Goal: Task Accomplishment & Management: Complete application form

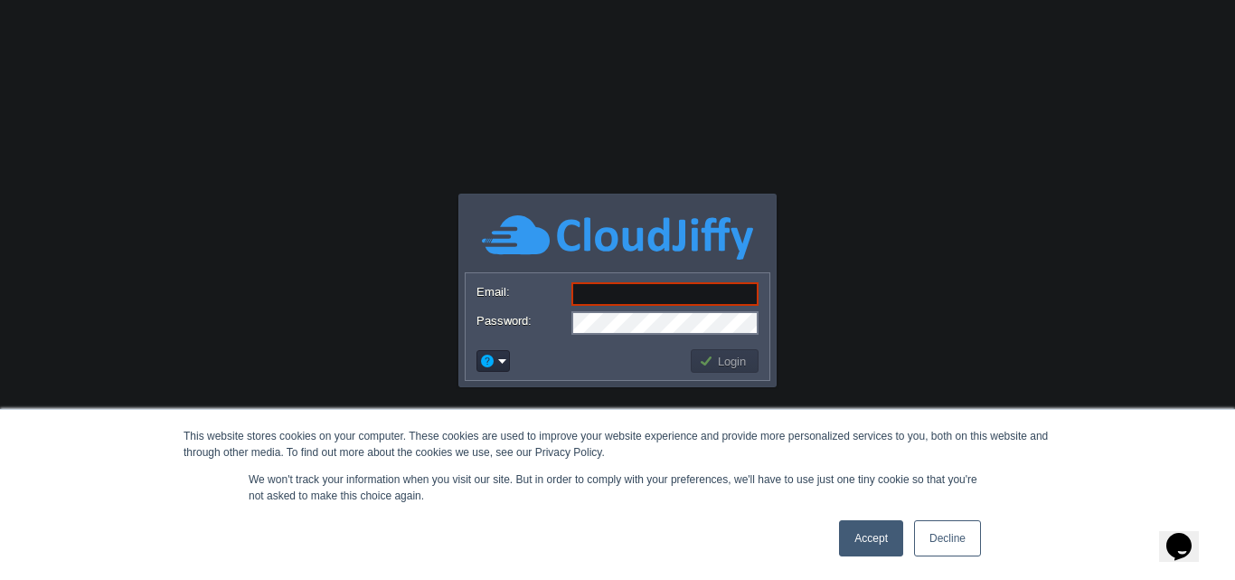
paste input "[PERSON_NAME][EMAIL_ADDRESS][DOMAIN_NAME]"
type input "[PERSON_NAME][EMAIL_ADDRESS][DOMAIN_NAME]"
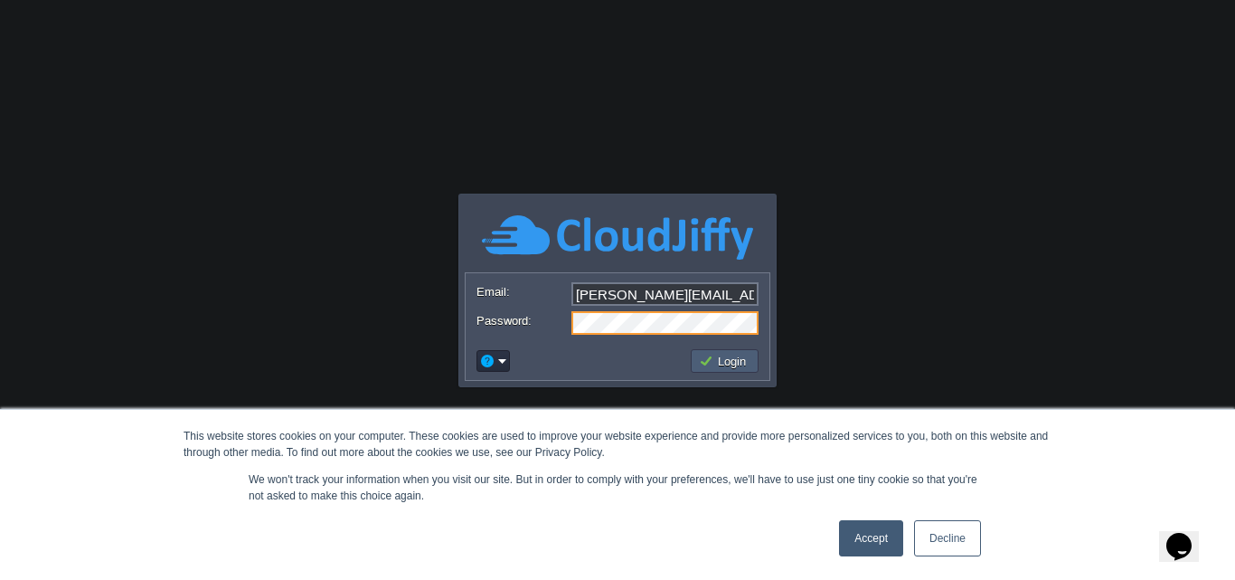
click at [732, 356] on button "Login" at bounding box center [725, 361] width 52 height 16
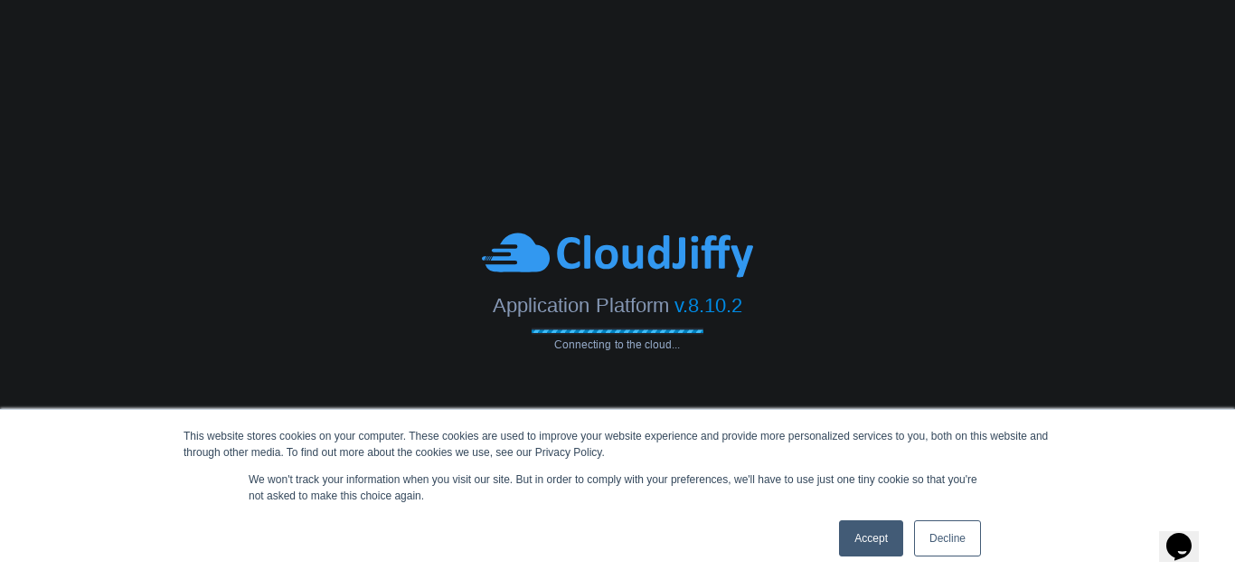
click at [880, 543] on link "Accept" at bounding box center [871, 538] width 64 height 36
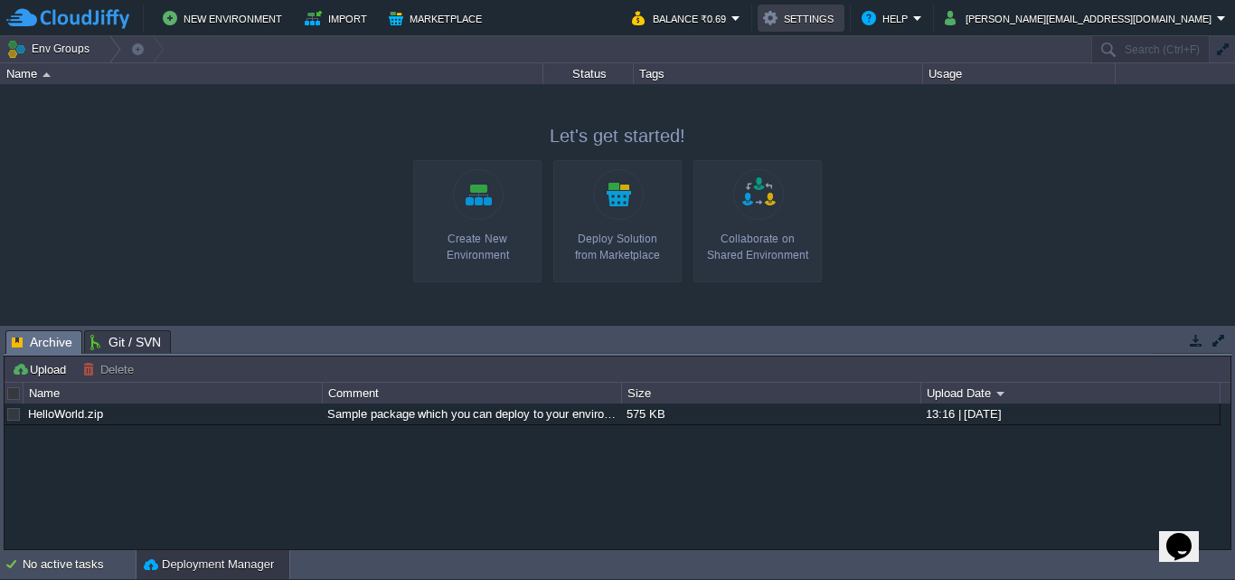
click at [839, 18] on button "Settings" at bounding box center [801, 18] width 76 height 22
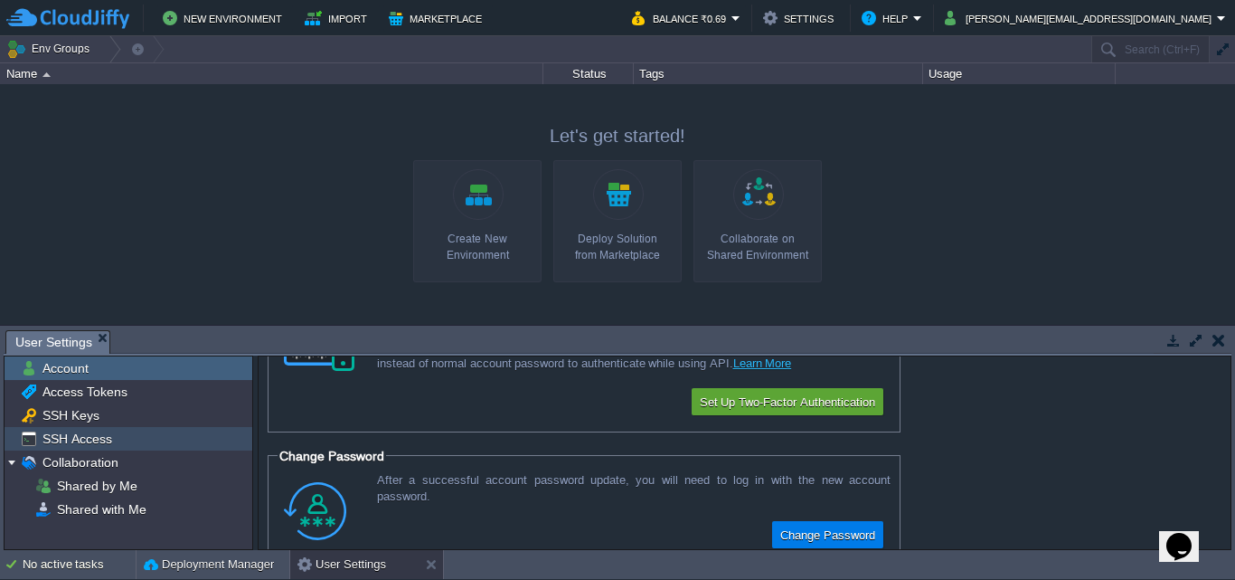
scroll to position [119, 0]
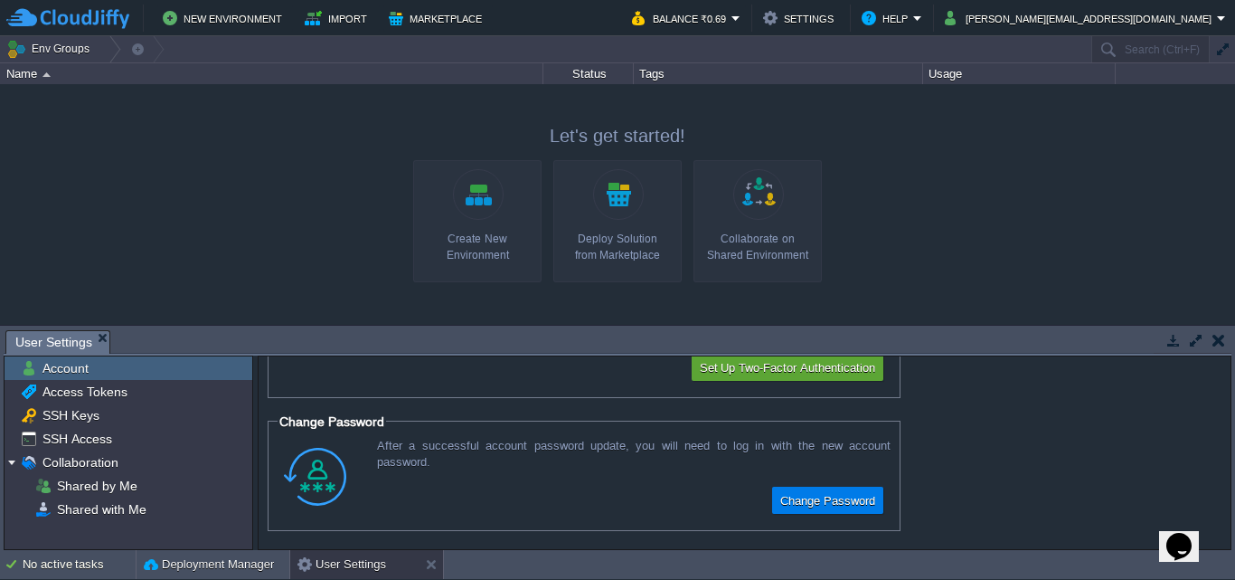
click at [21, 102] on div at bounding box center [617, 204] width 1235 height 240
click at [43, 75] on img at bounding box center [47, 74] width 8 height 5
click at [39, 72] on div "Name" at bounding box center [272, 73] width 541 height 21
click at [71, 38] on button "Env Groups" at bounding box center [51, 48] width 90 height 25
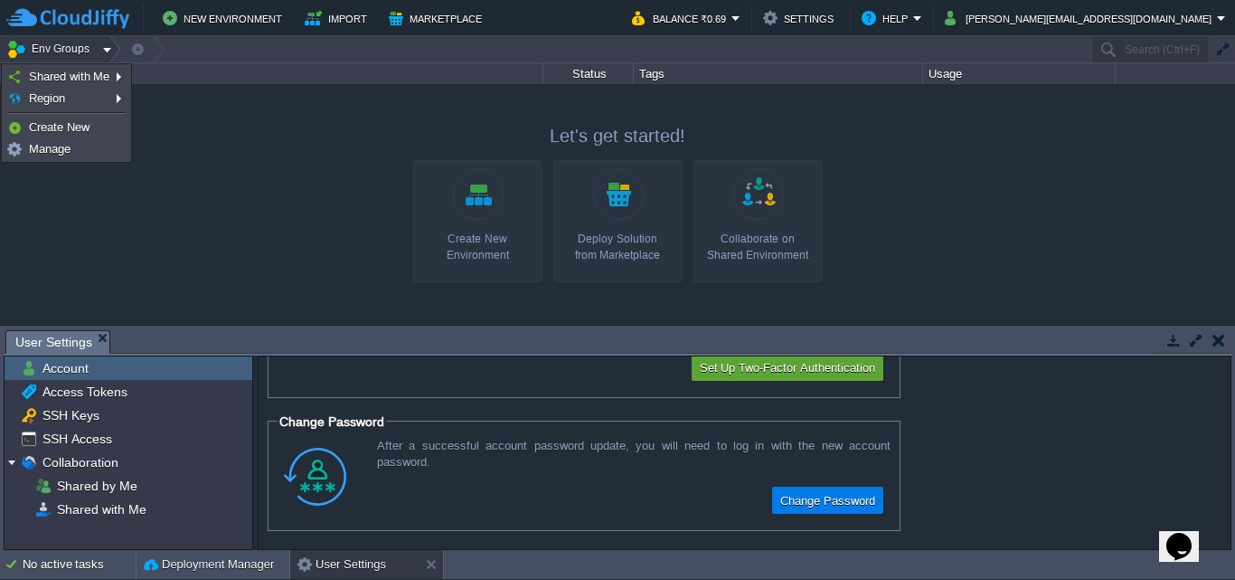
click at [234, 123] on div at bounding box center [617, 204] width 1235 height 240
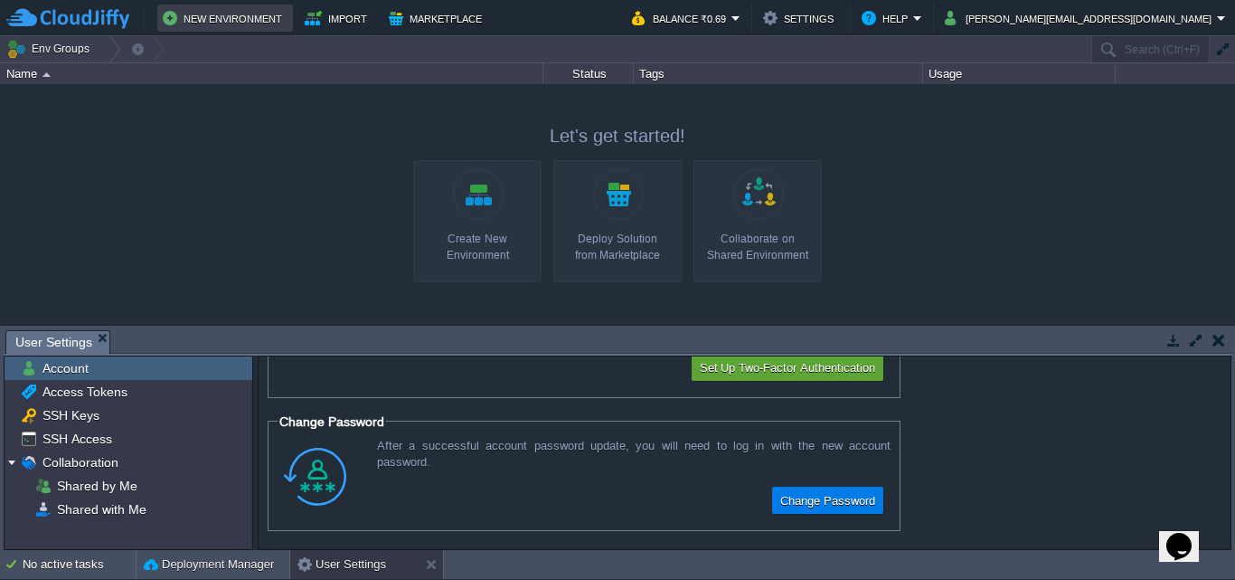
click at [237, 21] on button "New Environment" at bounding box center [225, 18] width 125 height 22
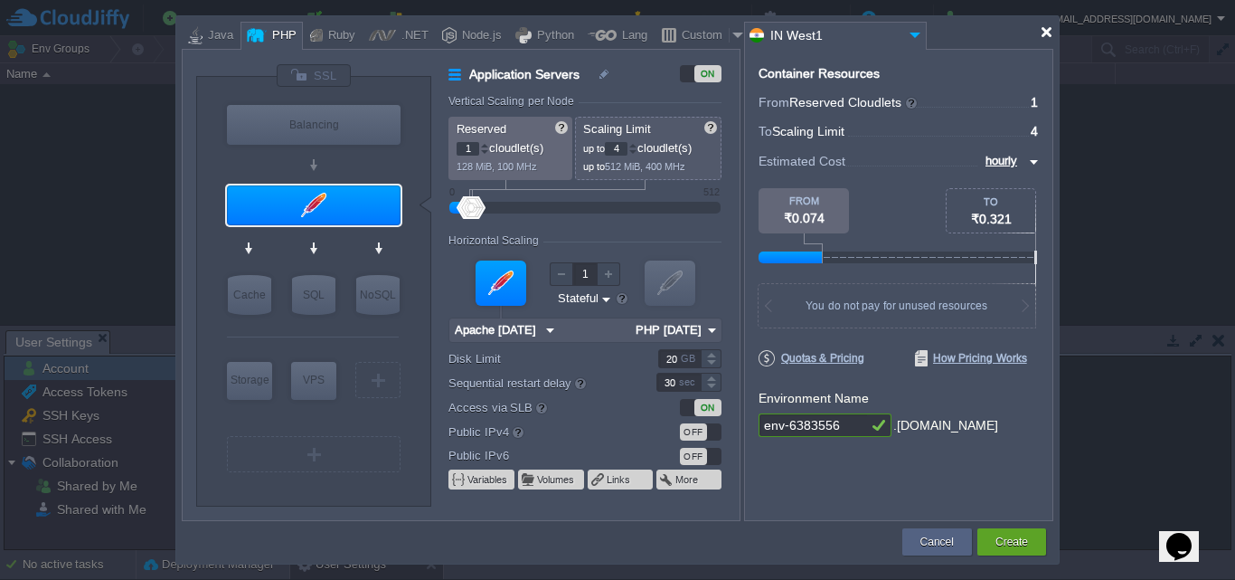
click at [1049, 31] on div at bounding box center [1047, 32] width 14 height 14
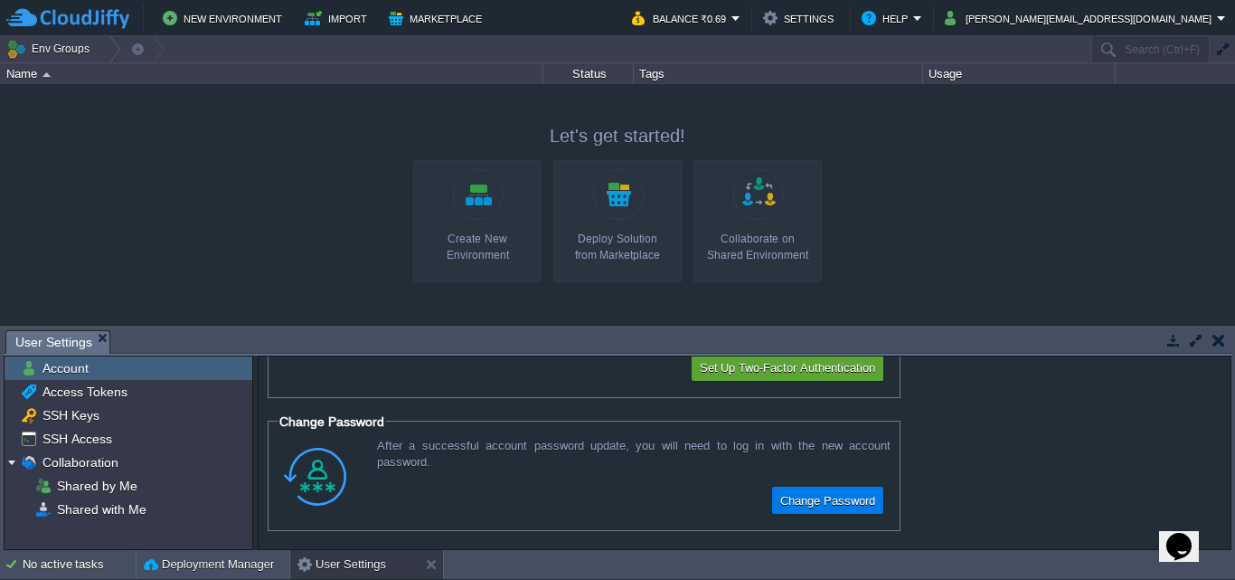
click at [588, 80] on div "Status" at bounding box center [588, 73] width 89 height 21
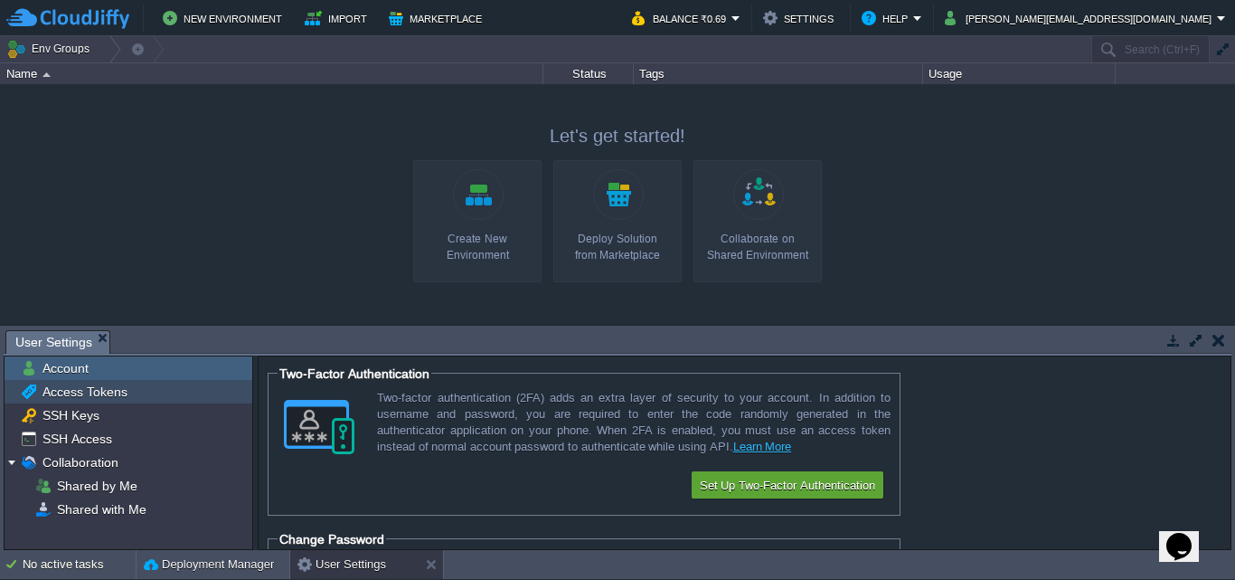
click at [95, 397] on span "Access Tokens" at bounding box center [84, 391] width 91 height 16
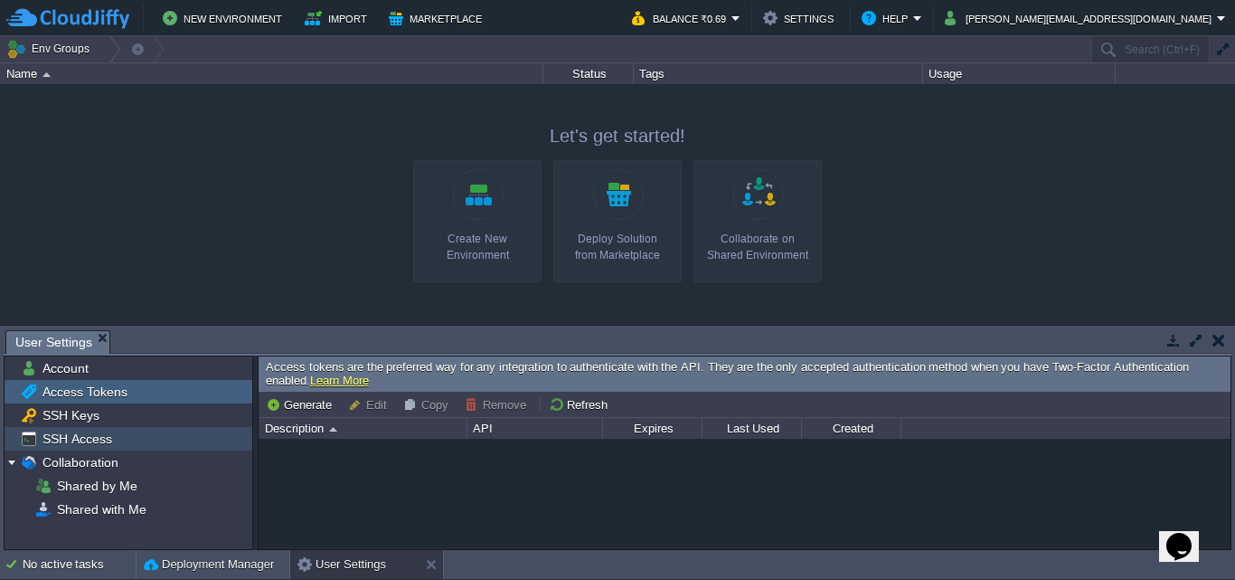
click at [105, 429] on div "SSH Access" at bounding box center [129, 439] width 248 height 24
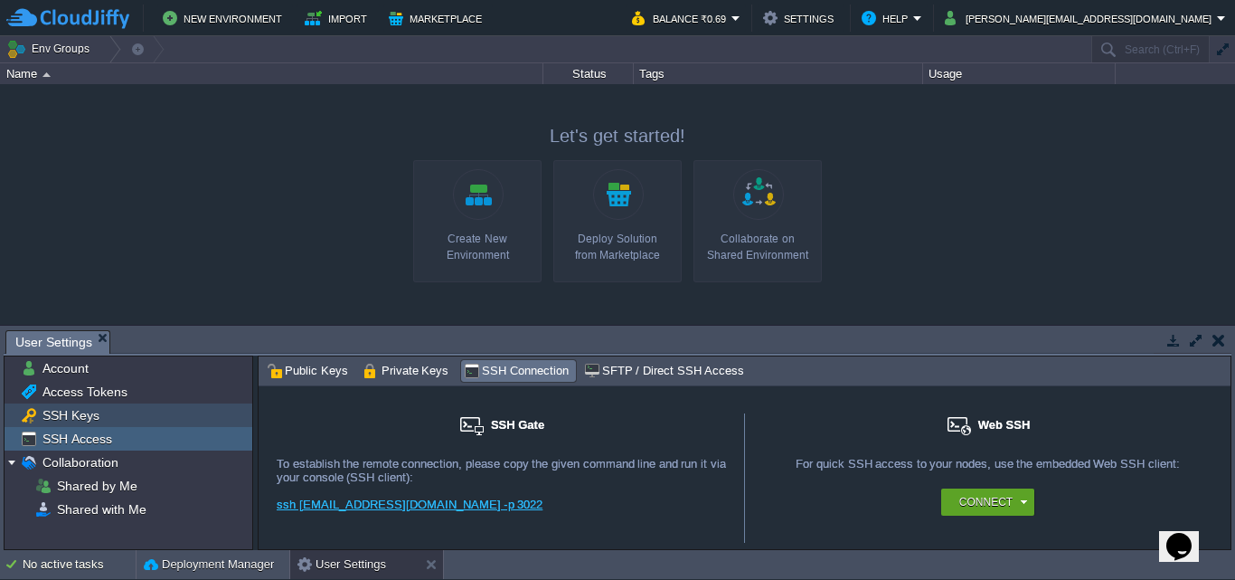
click at [124, 421] on div "SSH Keys" at bounding box center [129, 415] width 248 height 24
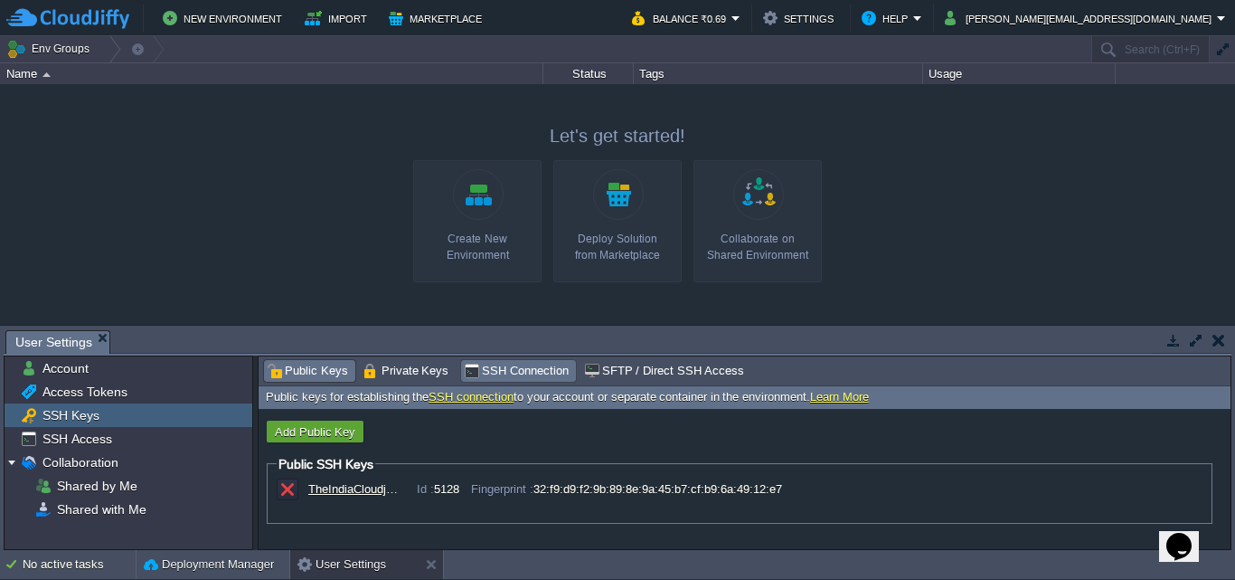
click at [486, 373] on span "SSH Connection" at bounding box center [516, 371] width 105 height 20
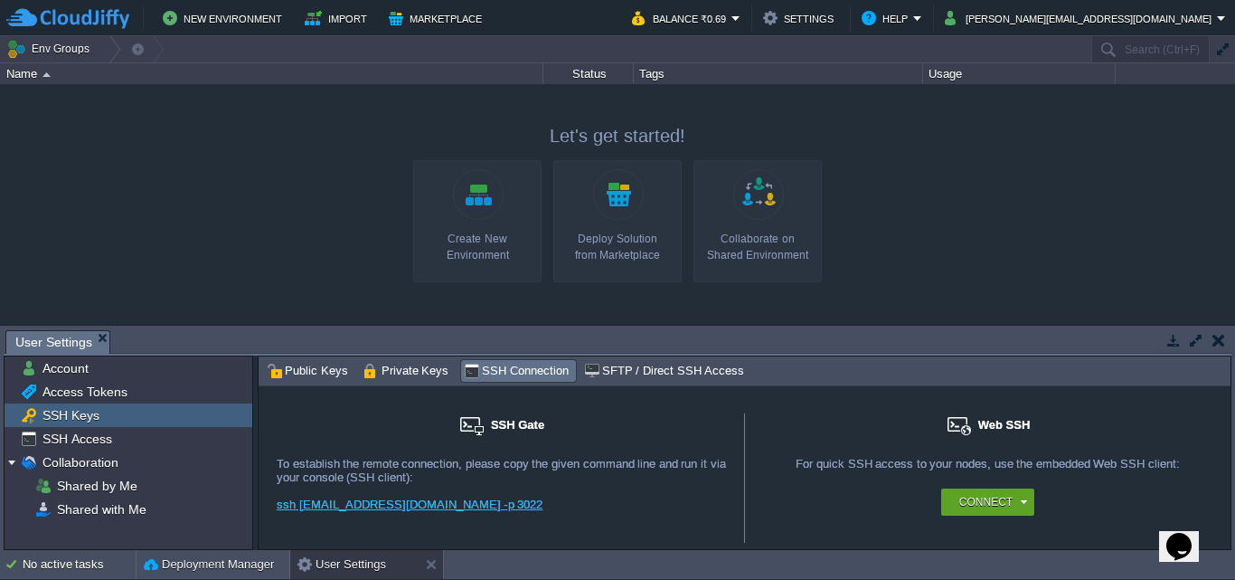
click at [33, 154] on div at bounding box center [617, 204] width 1235 height 240
click at [489, 207] on link "Create New Environment" at bounding box center [477, 221] width 128 height 122
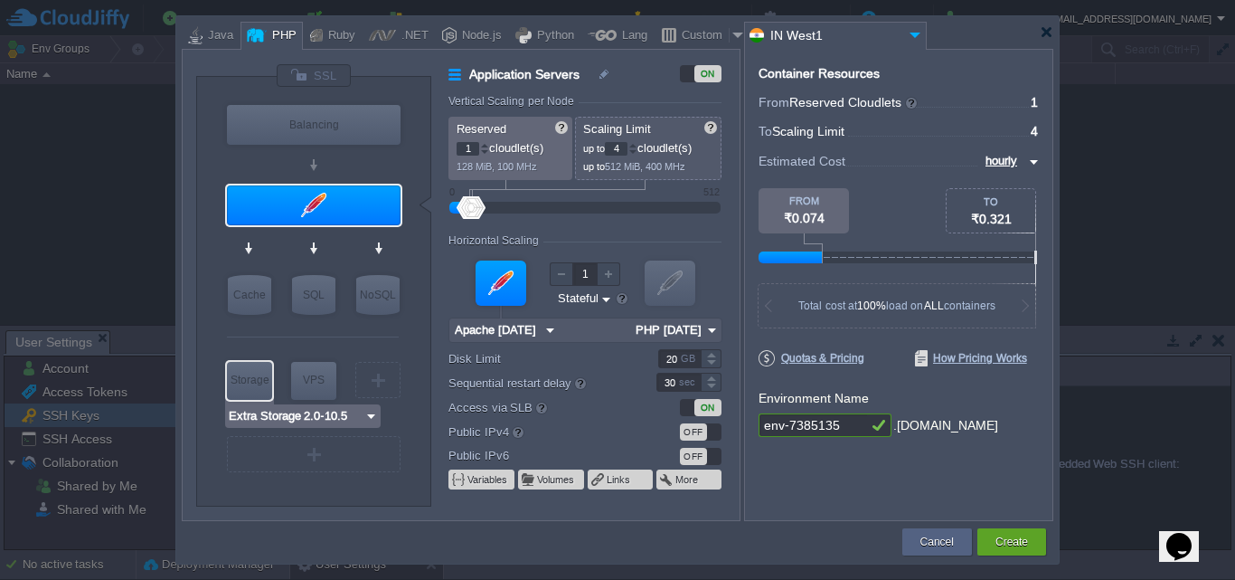
type input "AlmaLinux 9.6"
click at [383, 363] on div "VM" at bounding box center [377, 380] width 45 height 36
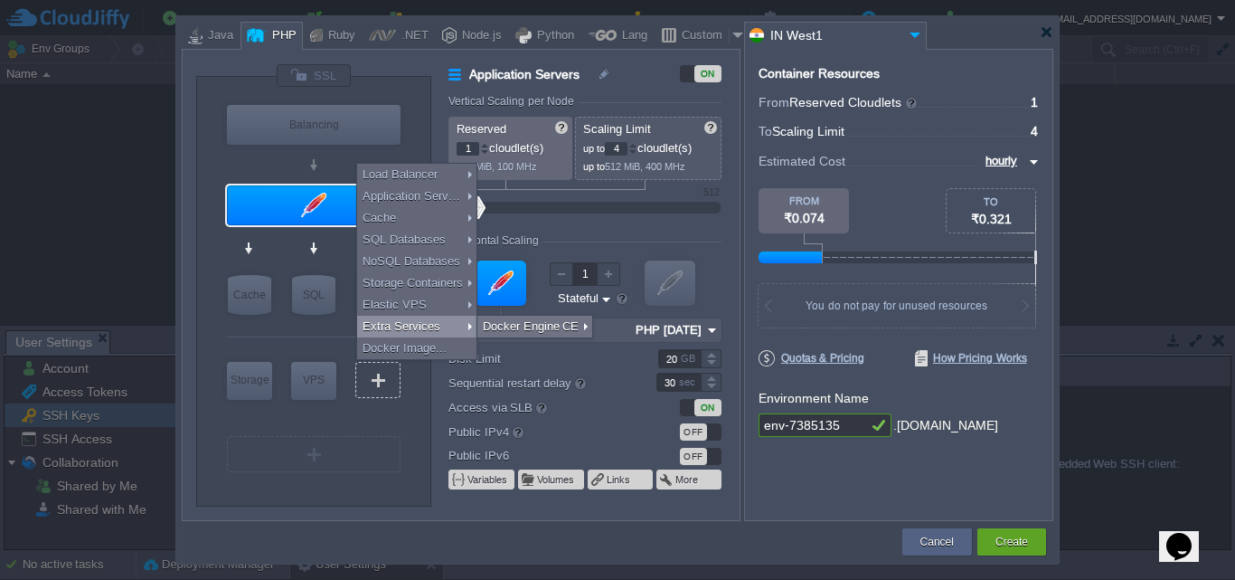
type input "Memcached [DATE]"
type input "Select Image"
click at [203, 151] on div "VM Balancing VM Application Servers VM Cache VM SQL VM NoSQL VM Storage VM VPS …" at bounding box center [313, 291] width 235 height 429
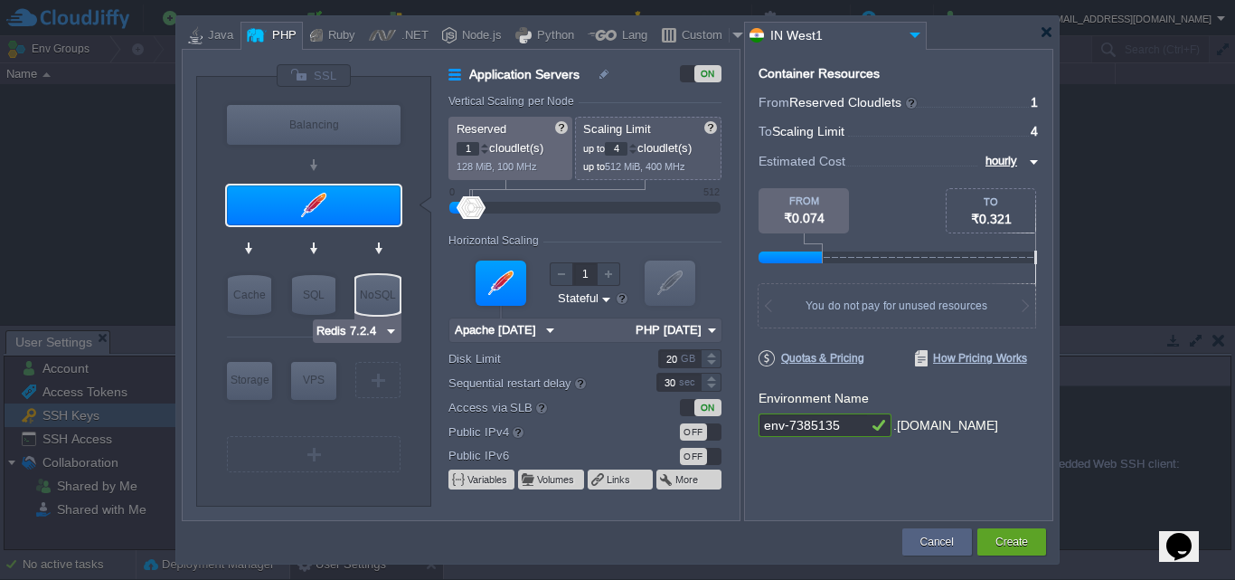
type input "MariaDB 12.0.2"
click at [329, 297] on div "SQL" at bounding box center [313, 295] width 43 height 40
type input "SQL Databases"
type input "4"
type input "6"
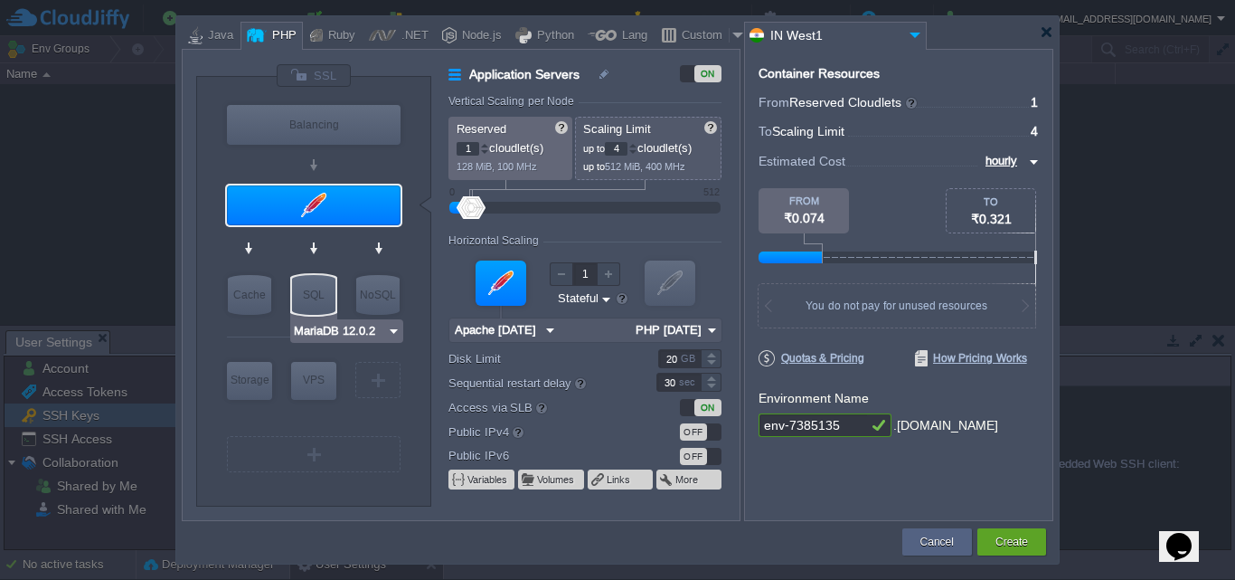
type input "MariaDB 12.0.2"
type input "12.0.2-almalin..."
type input "Stateless"
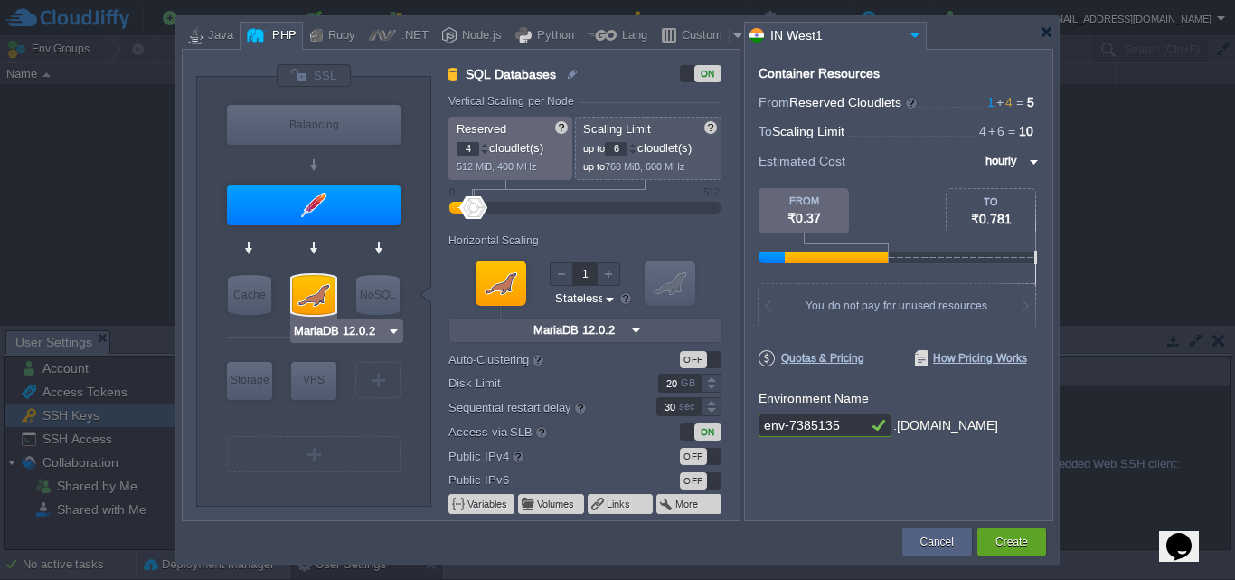
type input "Apache [DATE]"
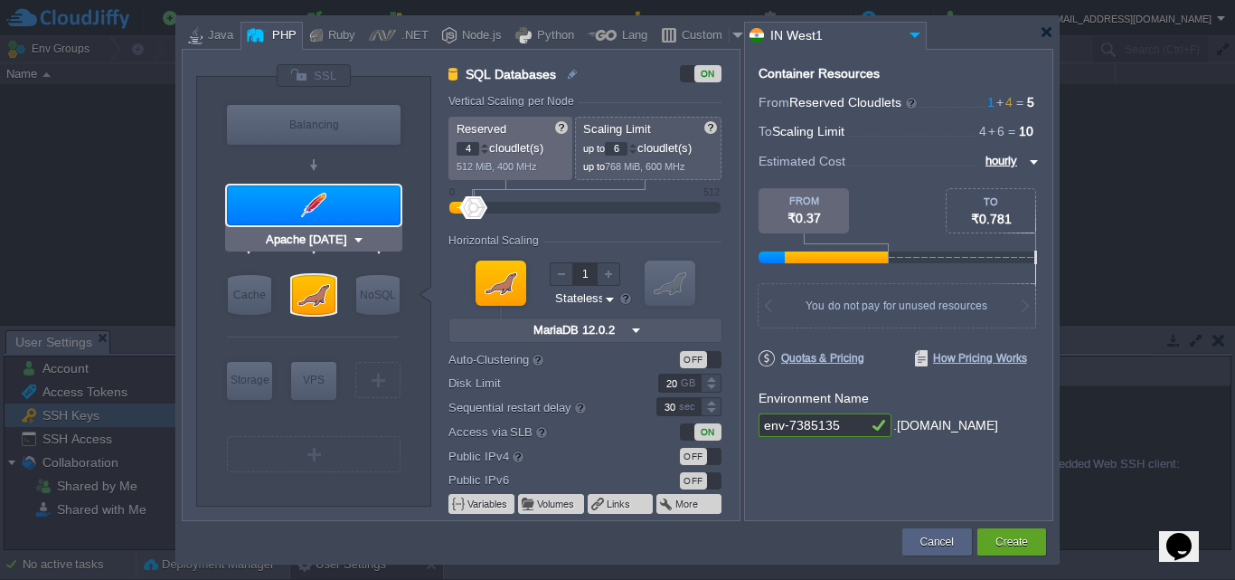
click at [304, 213] on div at bounding box center [314, 205] width 174 height 40
type input "Application Servers"
type input "1"
type input "4"
type input "Apache [DATE]"
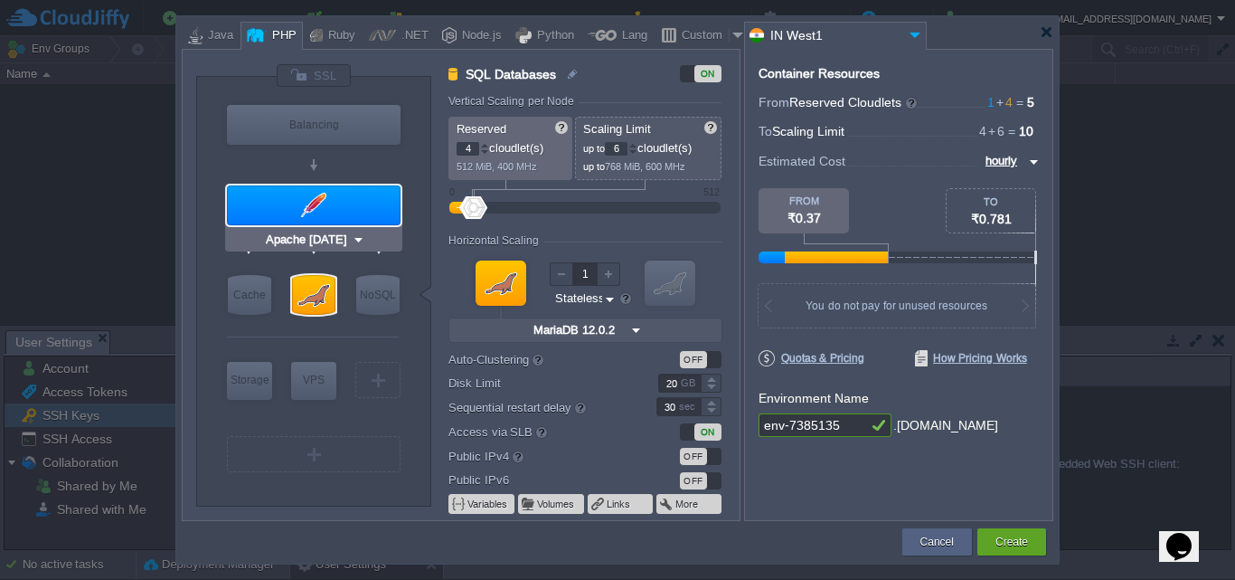
type input "PHP [DATE]"
type input "Stateful"
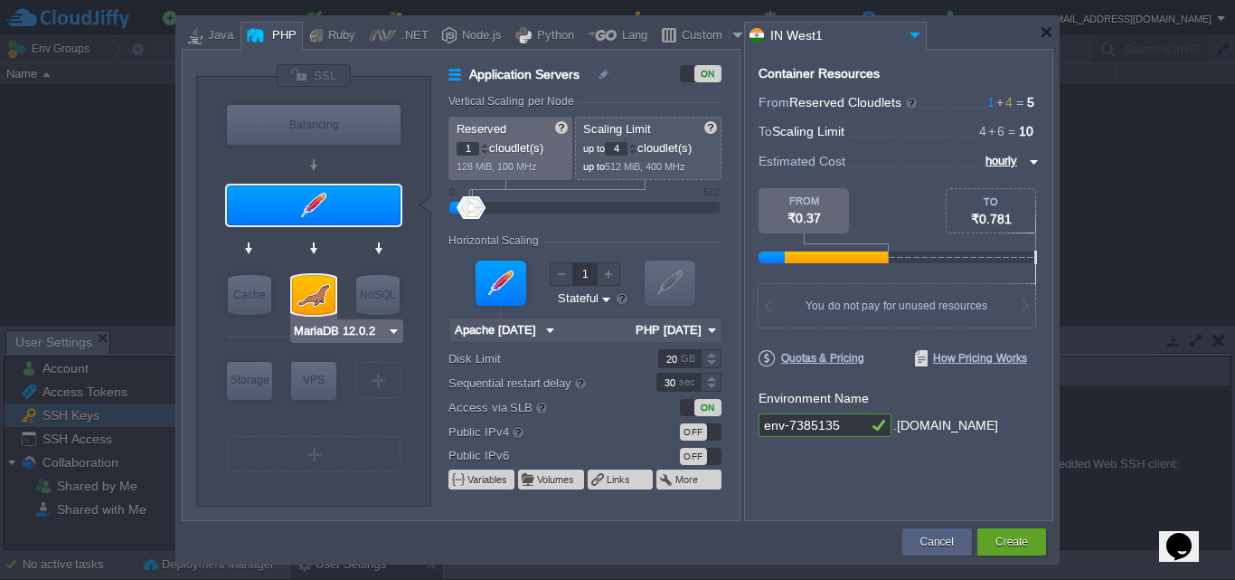
type input "AlmaLinux 9.6"
click at [364, 378] on div "VM" at bounding box center [377, 380] width 45 height 36
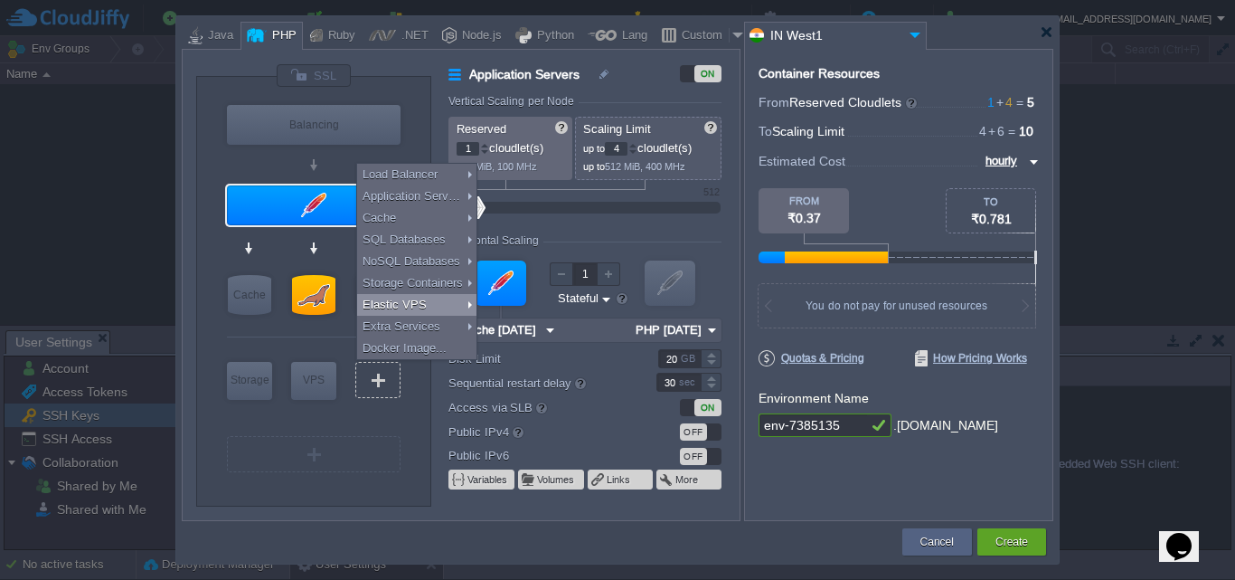
type input "Extra Storage 2.0-10.5"
type input "Select Image"
click at [221, 260] on div "VM Balancing VM Application Servers VM Cache VM SQL VM NoSQL VM Storage VM VPS …" at bounding box center [313, 291] width 235 height 429
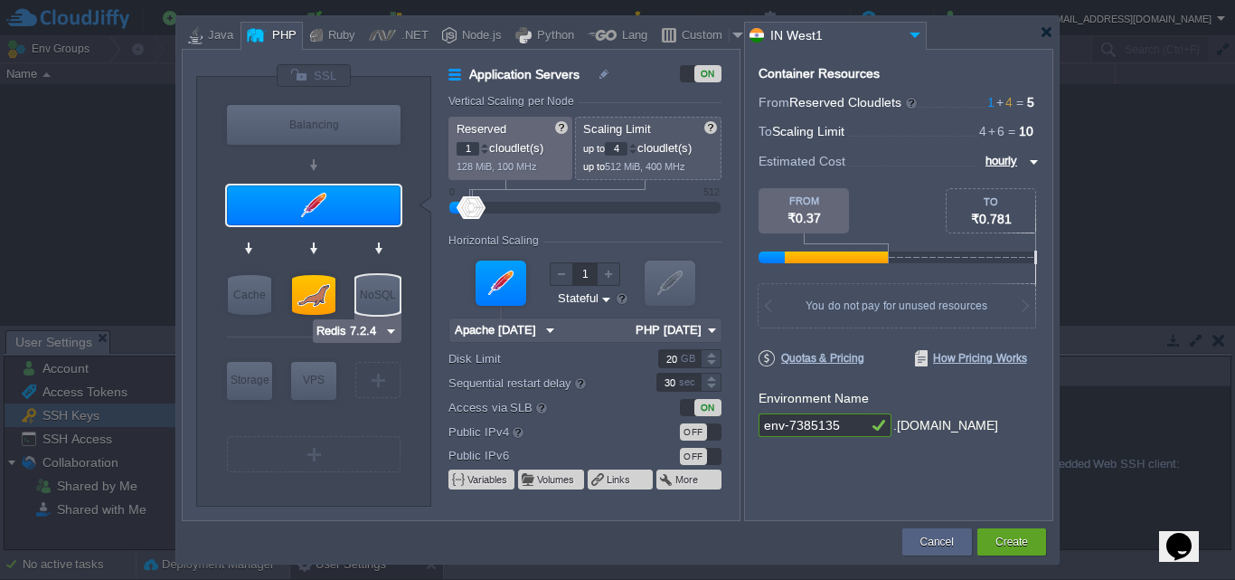
type input "AlmaLinux 9.6"
click at [314, 454] on div at bounding box center [314, 455] width 3 height 14
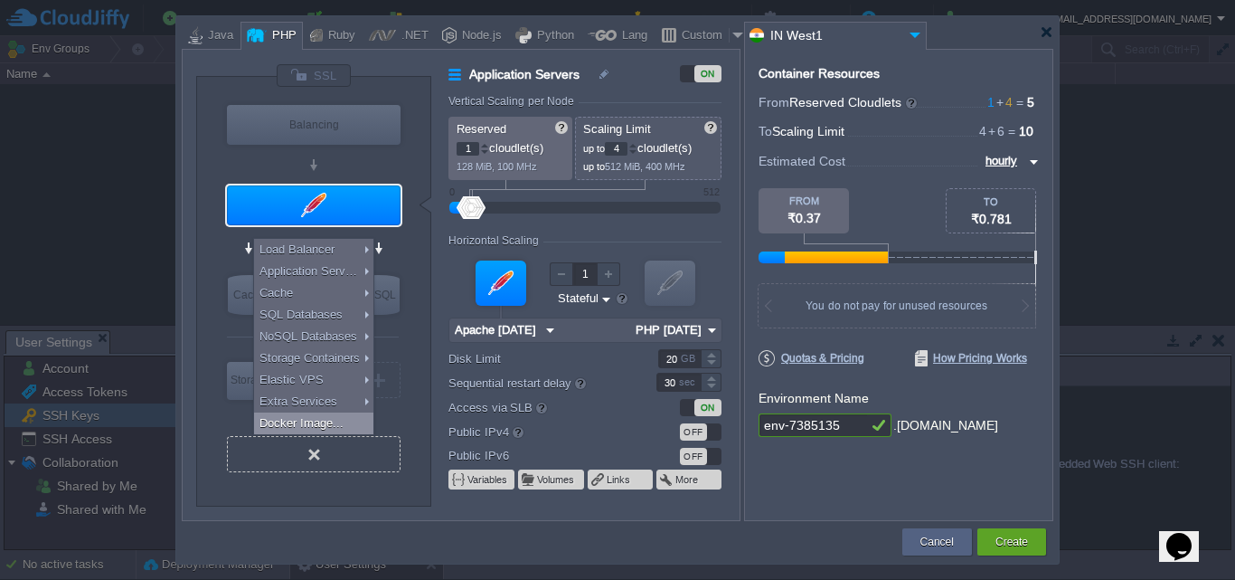
click at [275, 454] on div "VM" at bounding box center [314, 454] width 174 height 36
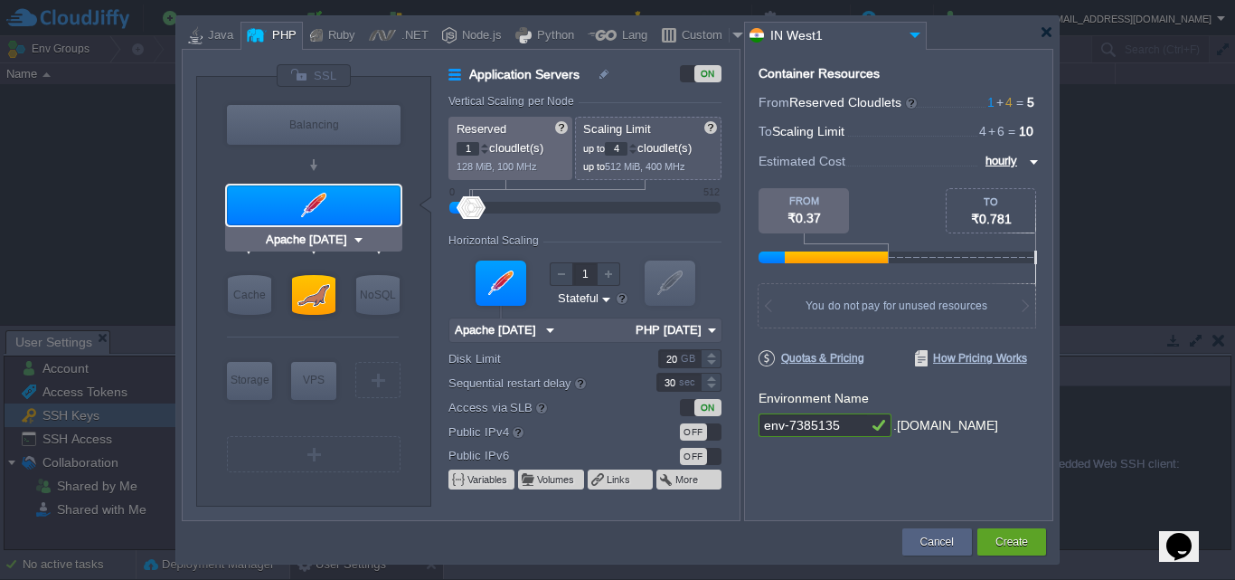
type input "NGINX 1.28.0"
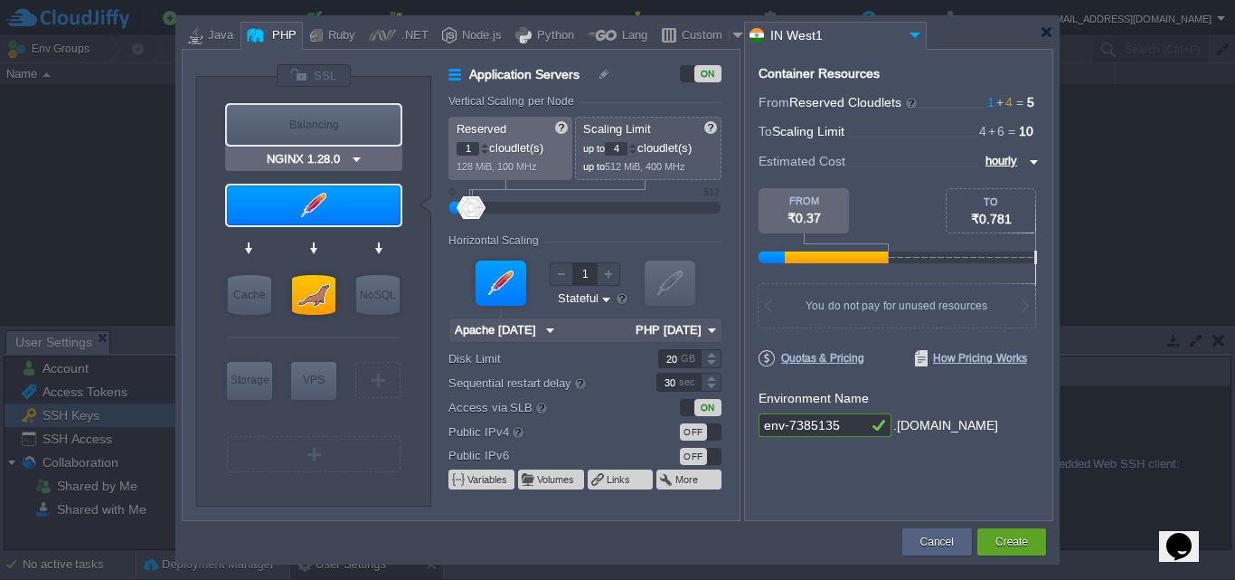
type input "Select Image"
click at [328, 131] on div "Balancing" at bounding box center [314, 125] width 174 height 40
type input "Load Balancer"
type input "NGINX 1.28.0"
type input "1.28.0-almalin..."
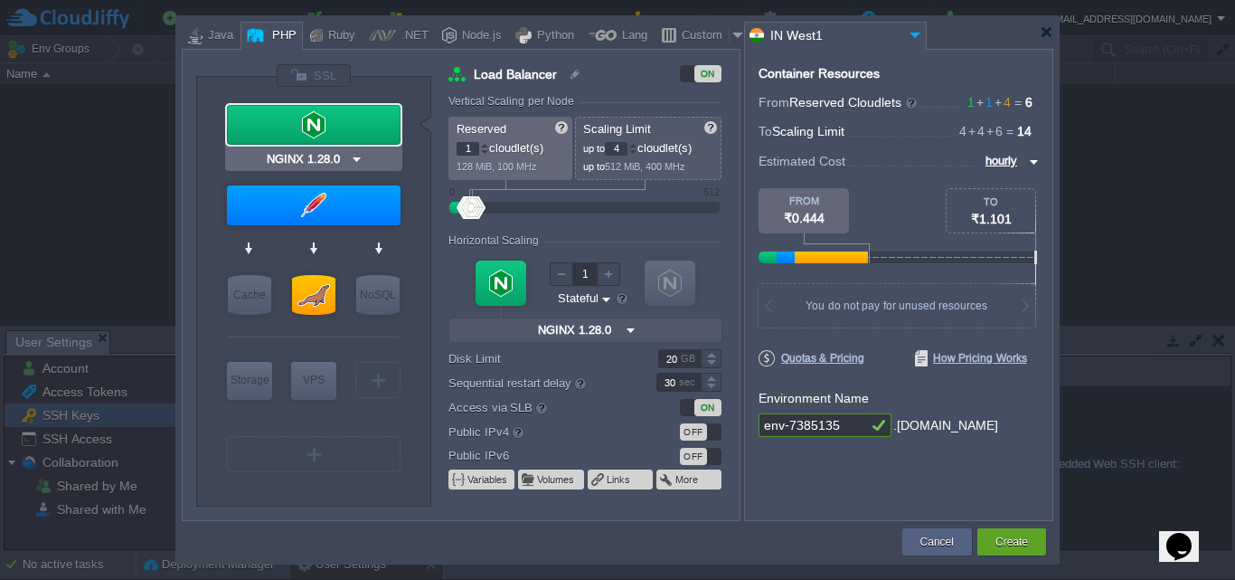
click at [310, 128] on div at bounding box center [314, 125] width 174 height 40
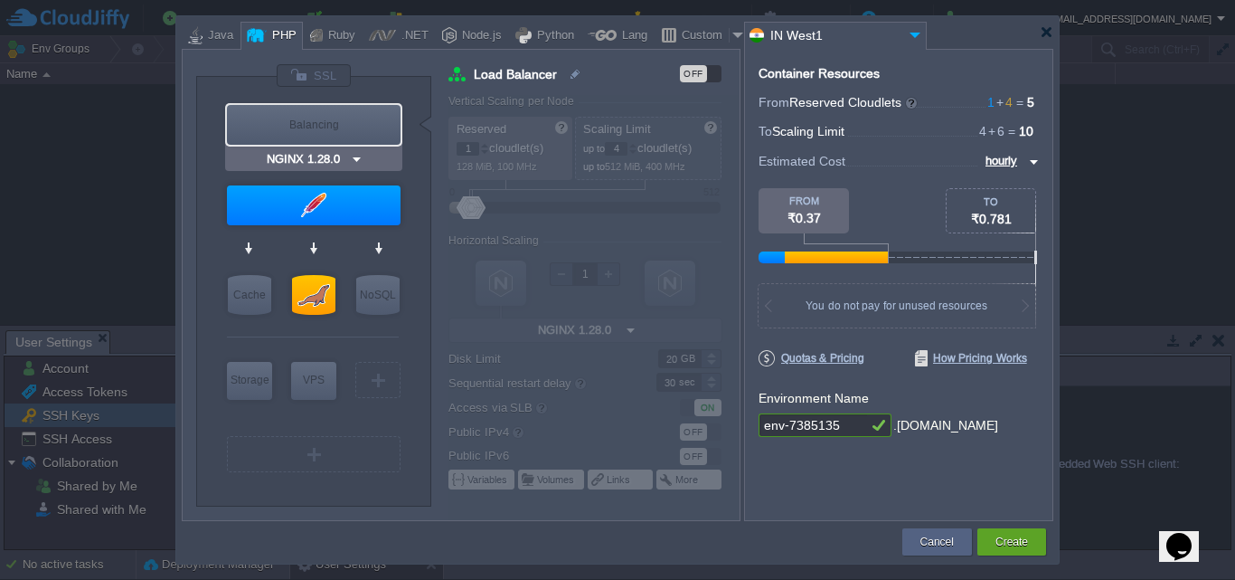
click at [343, 123] on div "Balancing" at bounding box center [314, 125] width 174 height 40
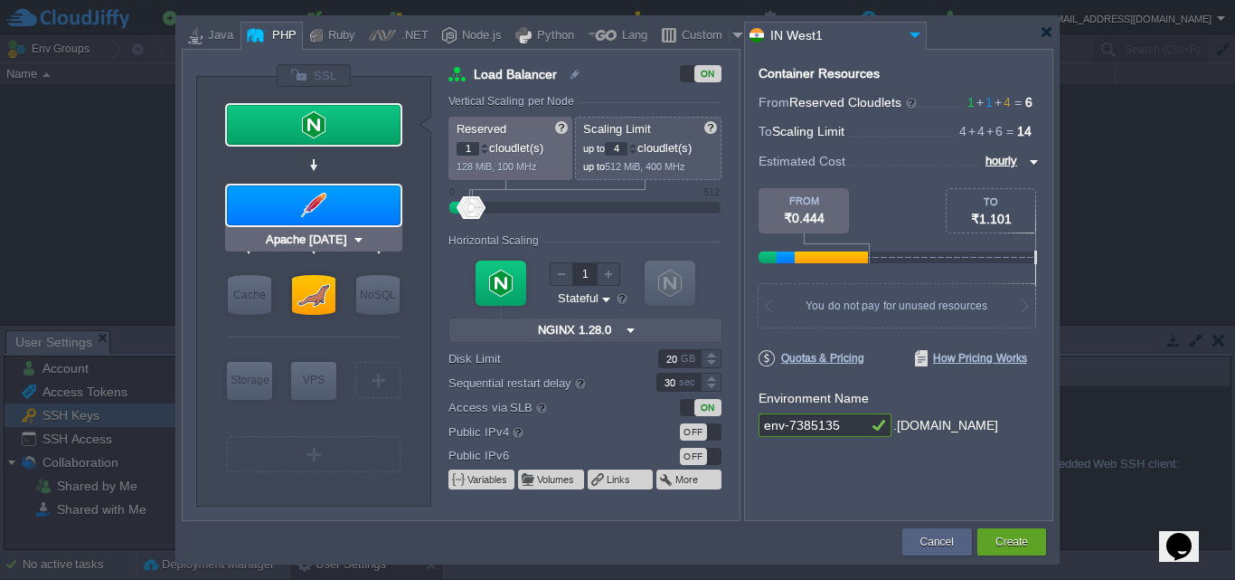
type input "NGINX 1.28.0"
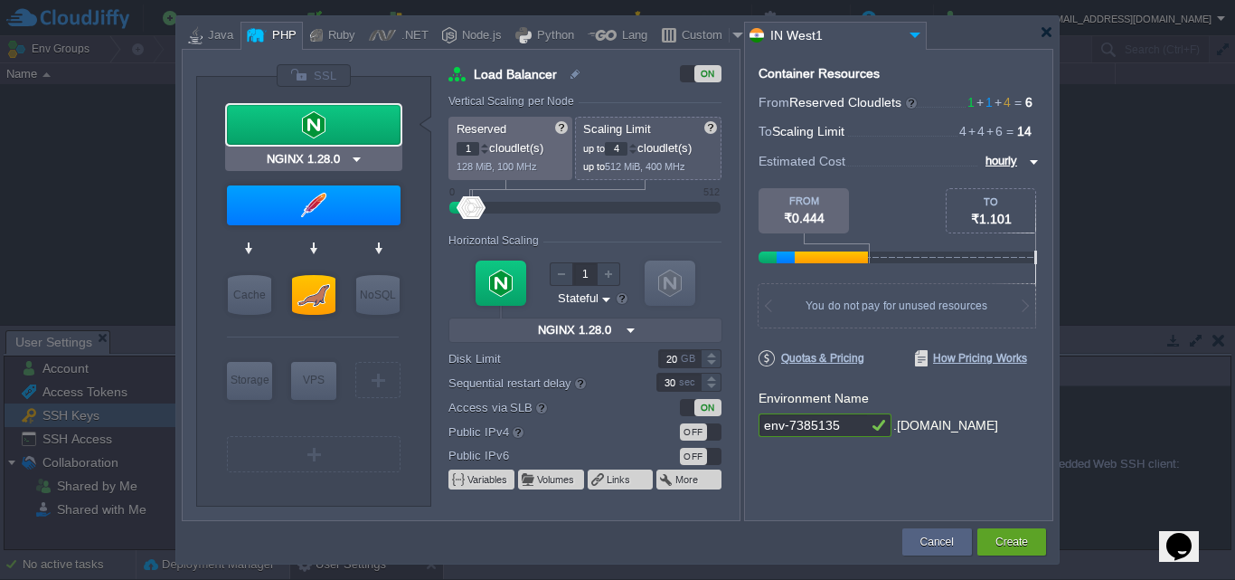
click at [349, 159] on input "NGINX 1.28.0" at bounding box center [306, 159] width 87 height 18
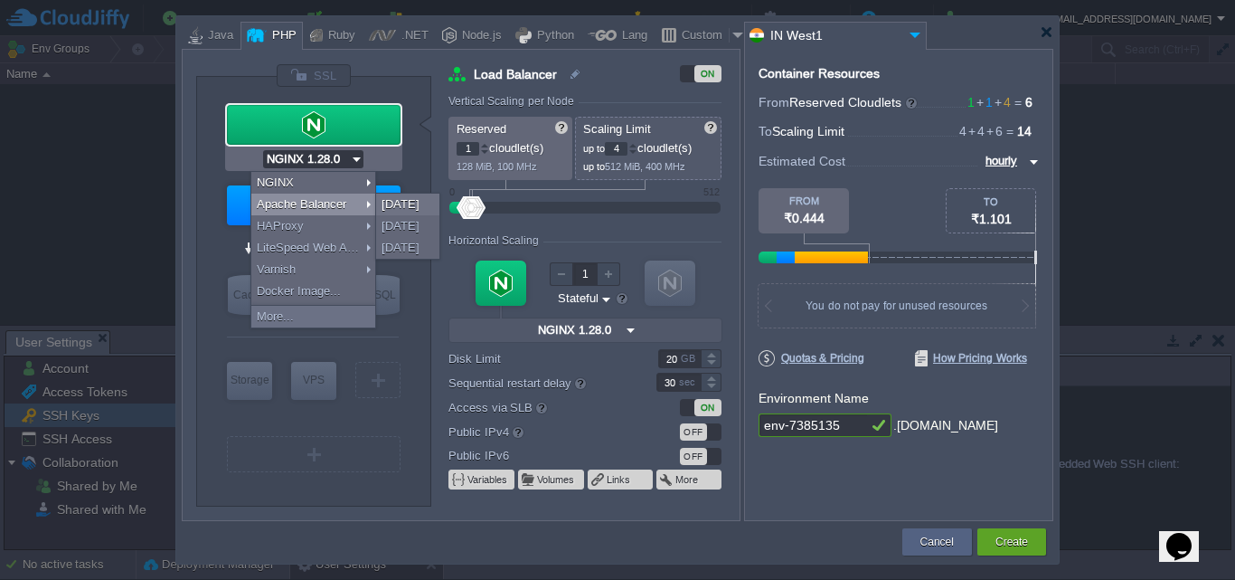
click at [340, 204] on div "Apache Balancer" at bounding box center [313, 205] width 124 height 22
type input "2"
type input "Apache Balancer [DATE]"
type input "[DATE]-almalin..."
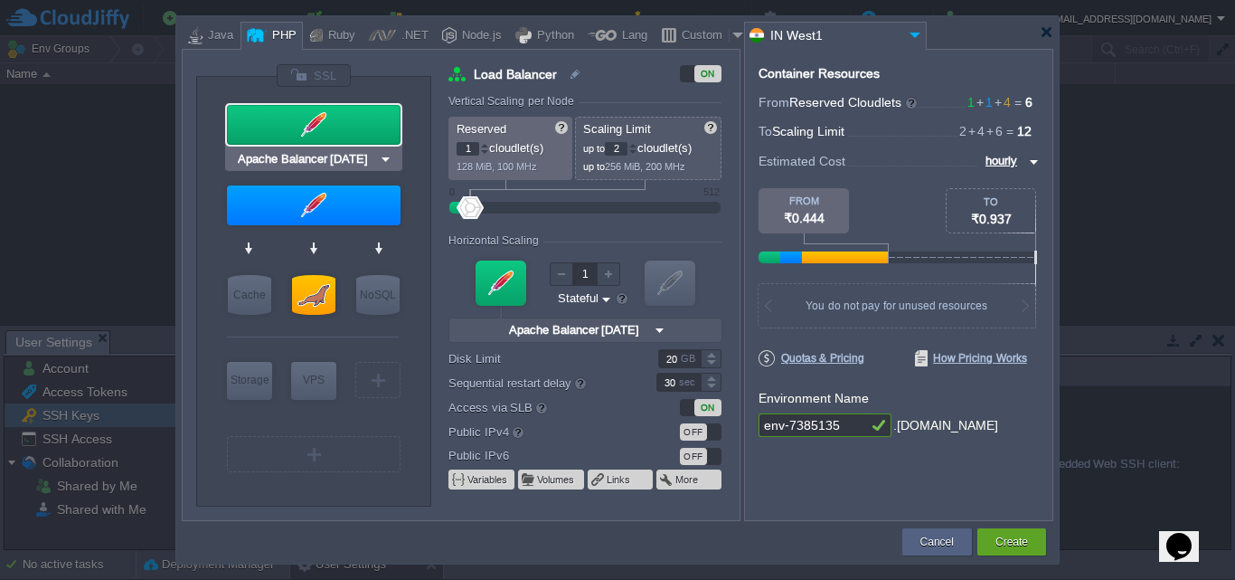
click at [320, 132] on div at bounding box center [314, 125] width 174 height 40
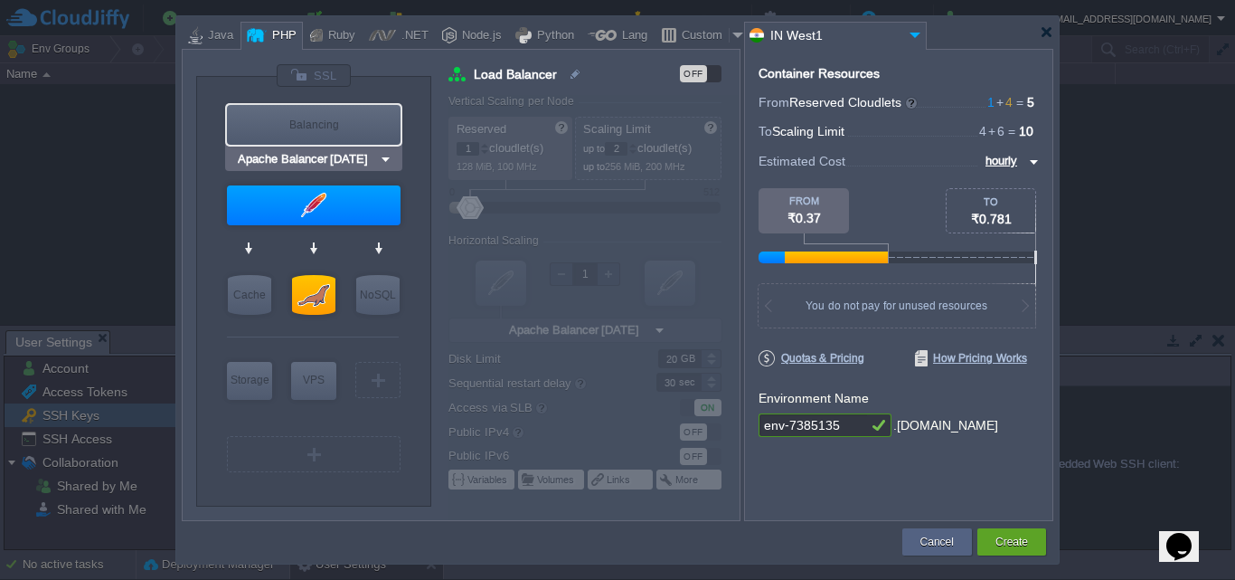
click at [332, 118] on div "Balancing" at bounding box center [314, 125] width 174 height 40
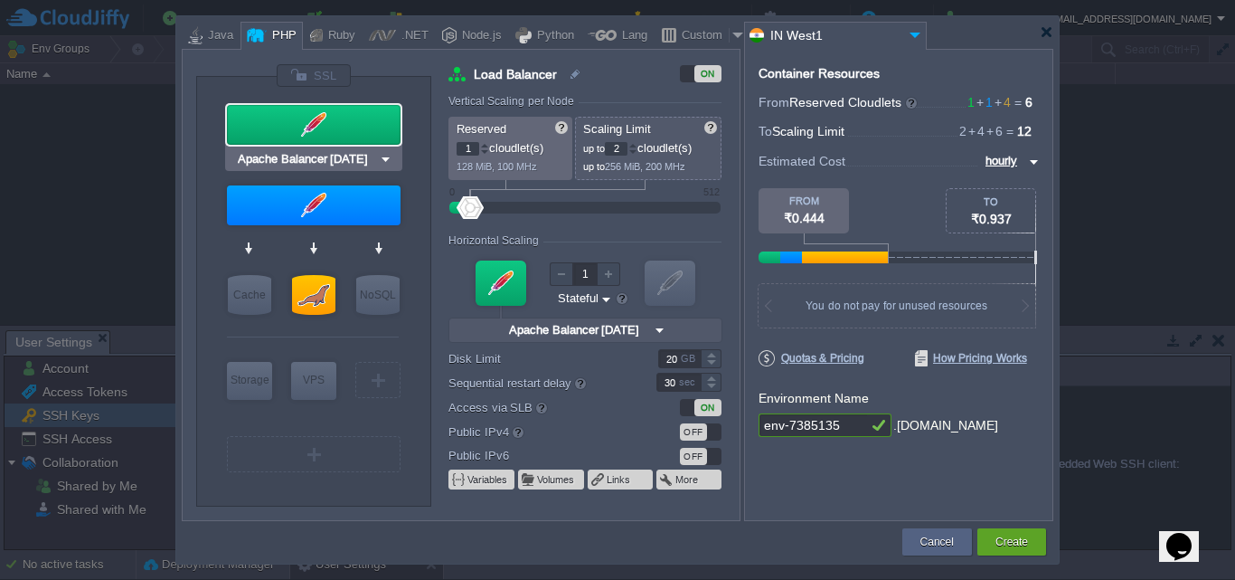
click at [332, 117] on div at bounding box center [314, 125] width 174 height 40
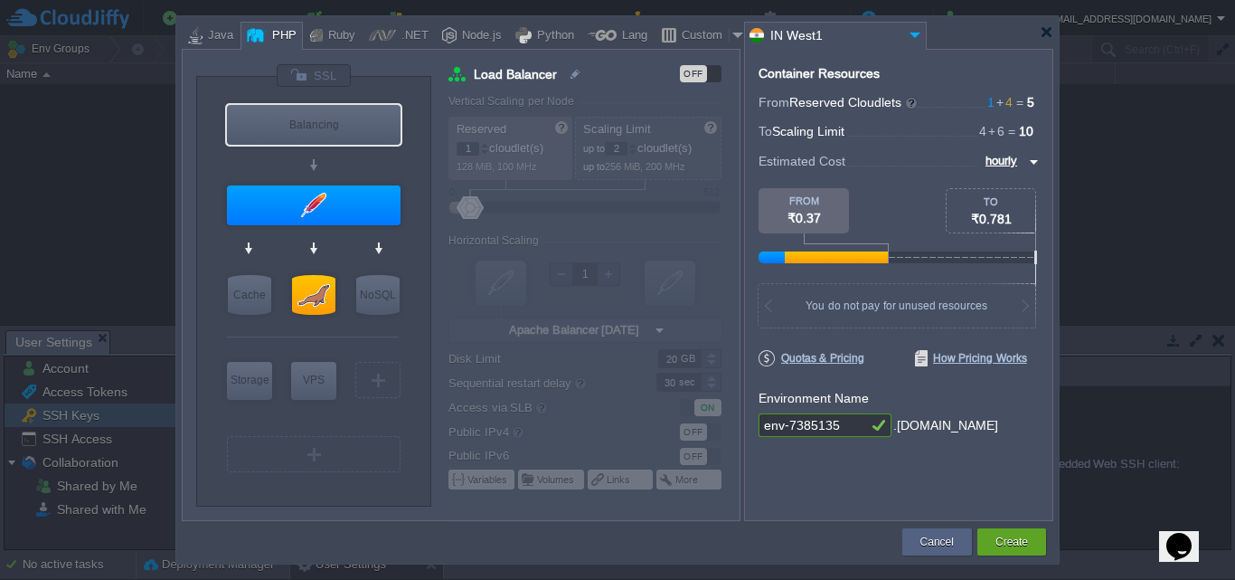
type input "Apache Balancer [DATE]"
click at [730, 34] on div at bounding box center [739, 35] width 18 height 27
type input "Load Balancer"
type input "16"
type input "Docker Image"
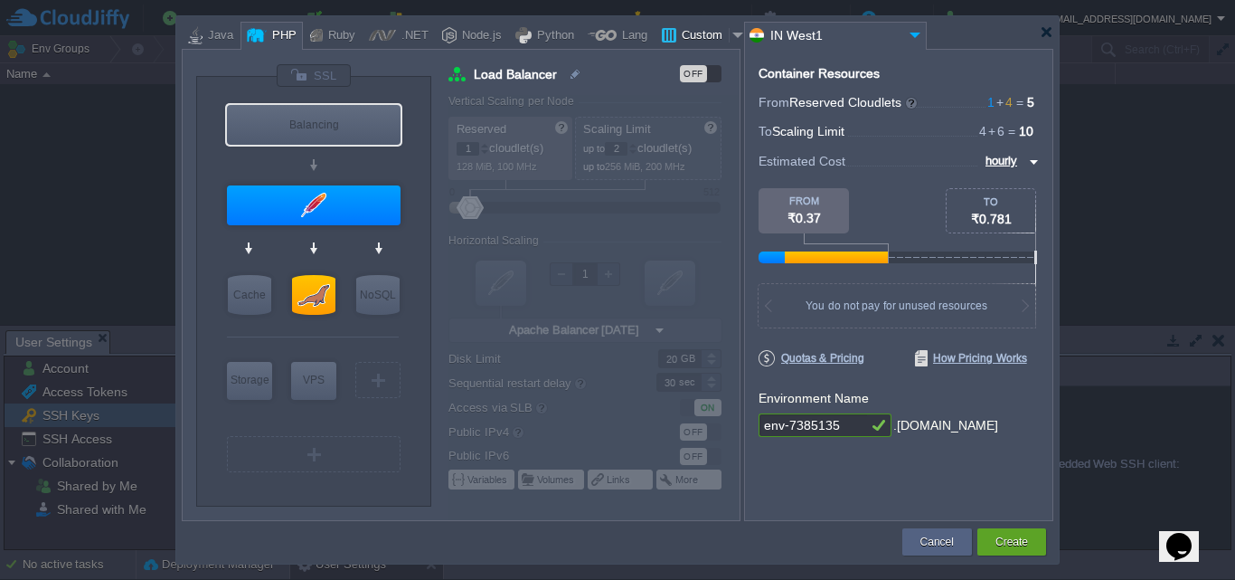
type input "Stateless"
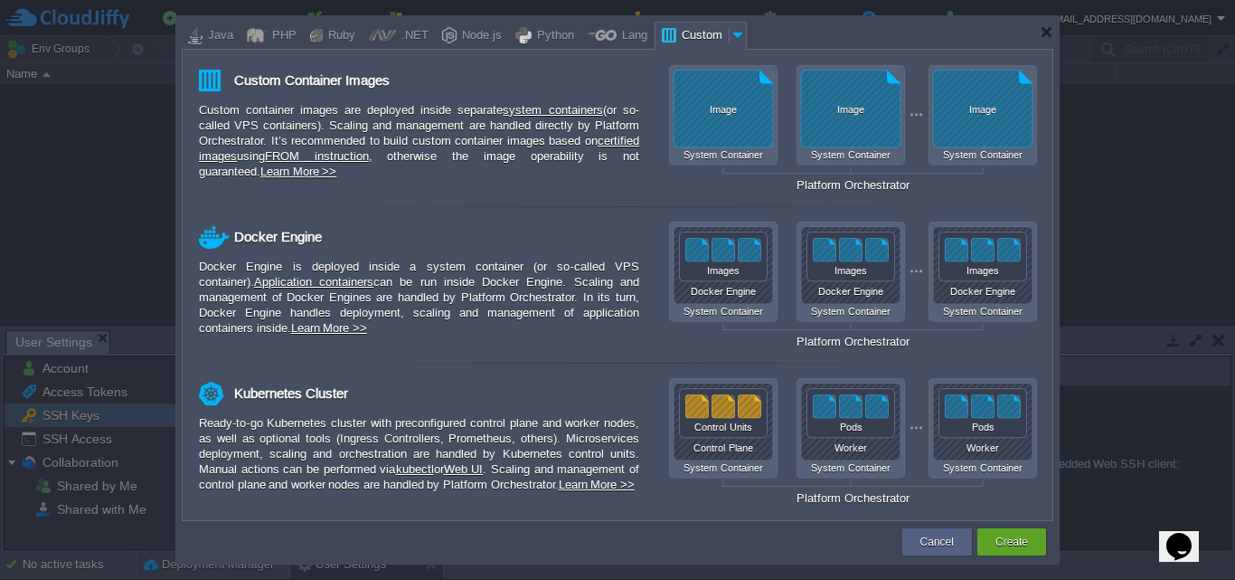
click at [714, 30] on div "Custom" at bounding box center [703, 36] width 52 height 27
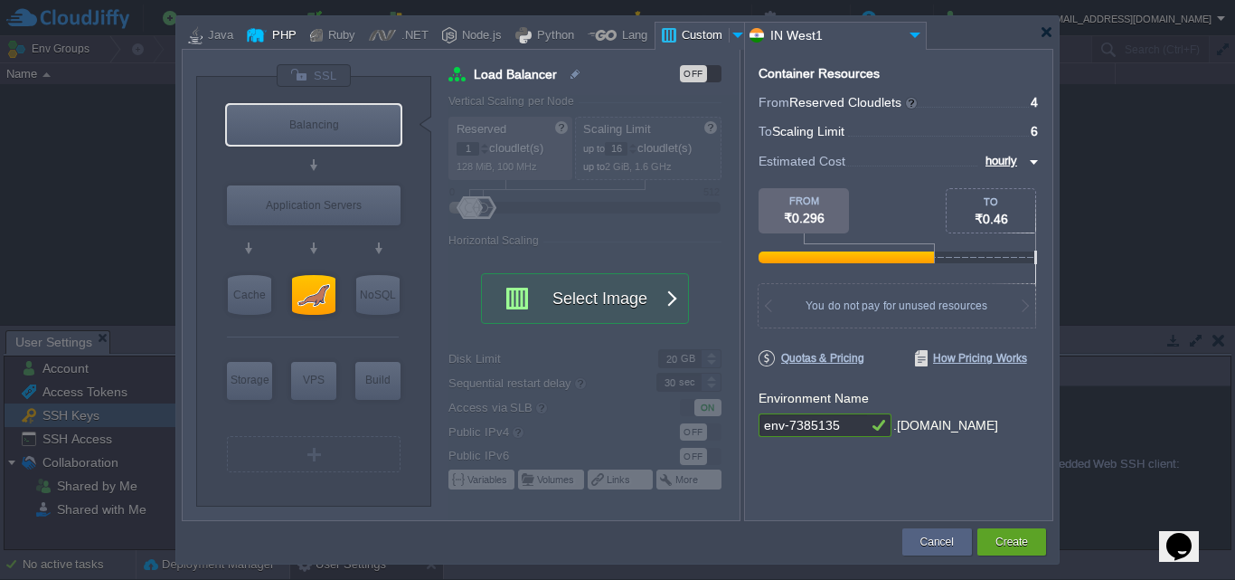
click at [252, 30] on div at bounding box center [257, 35] width 20 height 27
type input "Load Balancer"
type input "2"
type input "Apache Balancer [DATE]"
type input "[DATE]-almalin..."
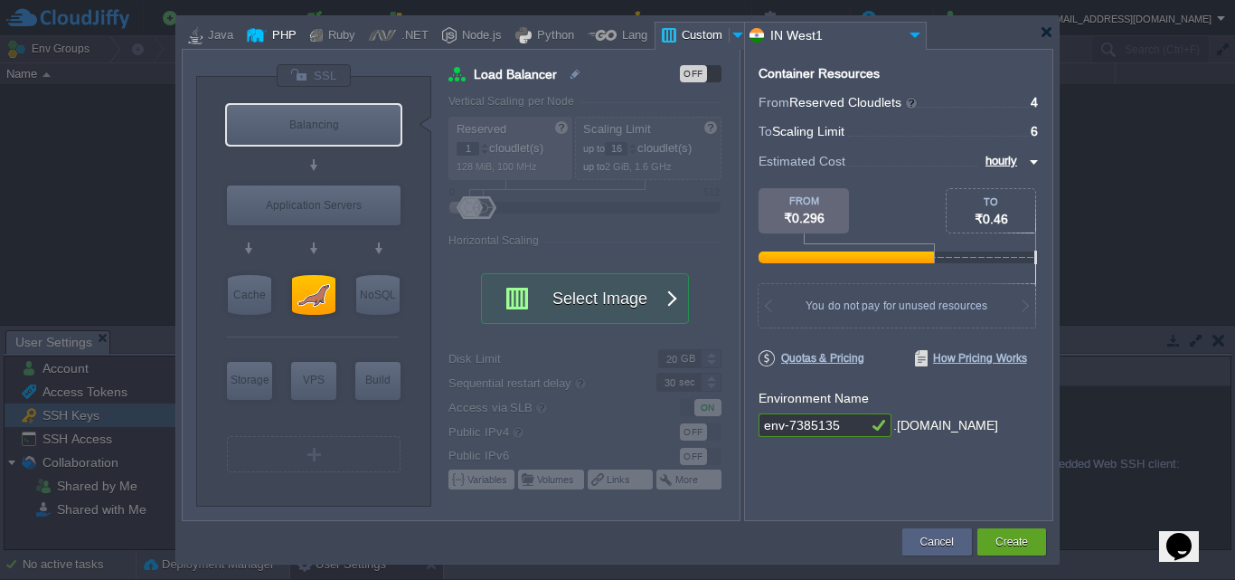
type input "Stateful"
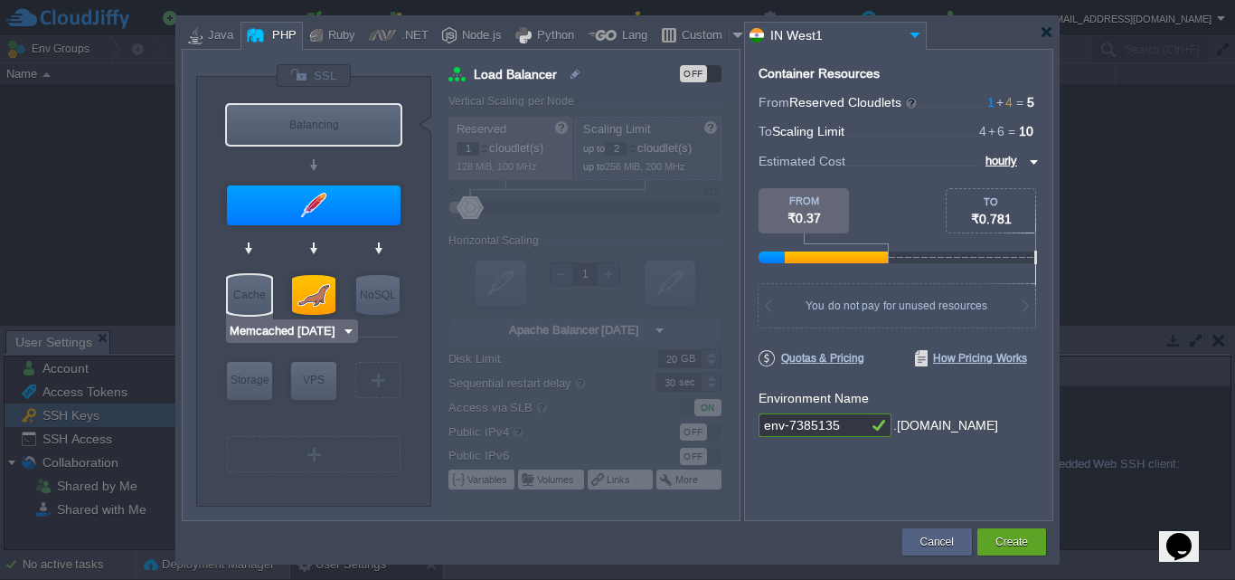
type input "MariaDB 12.0.2"
click at [319, 292] on div at bounding box center [313, 295] width 43 height 40
type input "SQL Databases"
type input "4"
type input "6"
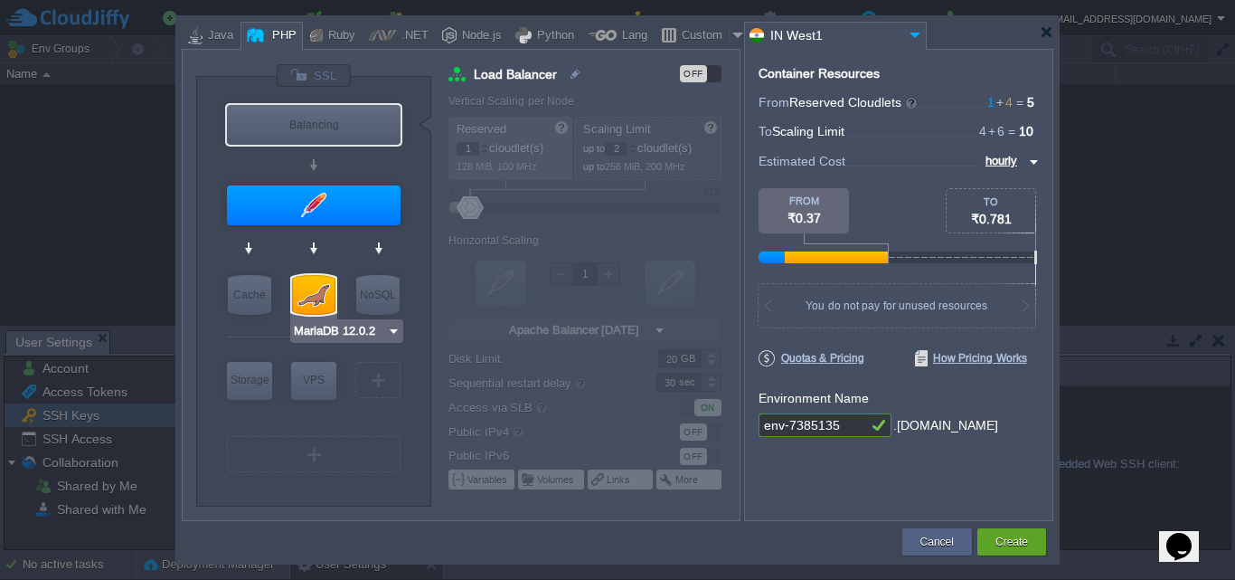
type input "MariaDB 12.0.2"
type input "12.0.2-almalin..."
type input "Stateless"
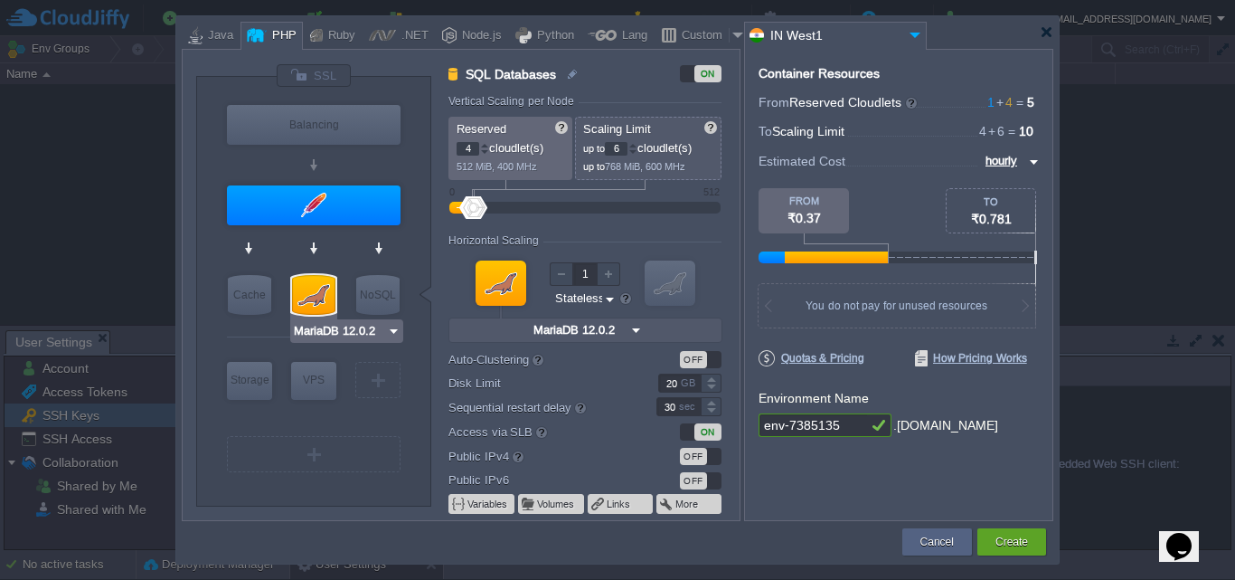
click at [303, 290] on div at bounding box center [313, 295] width 43 height 40
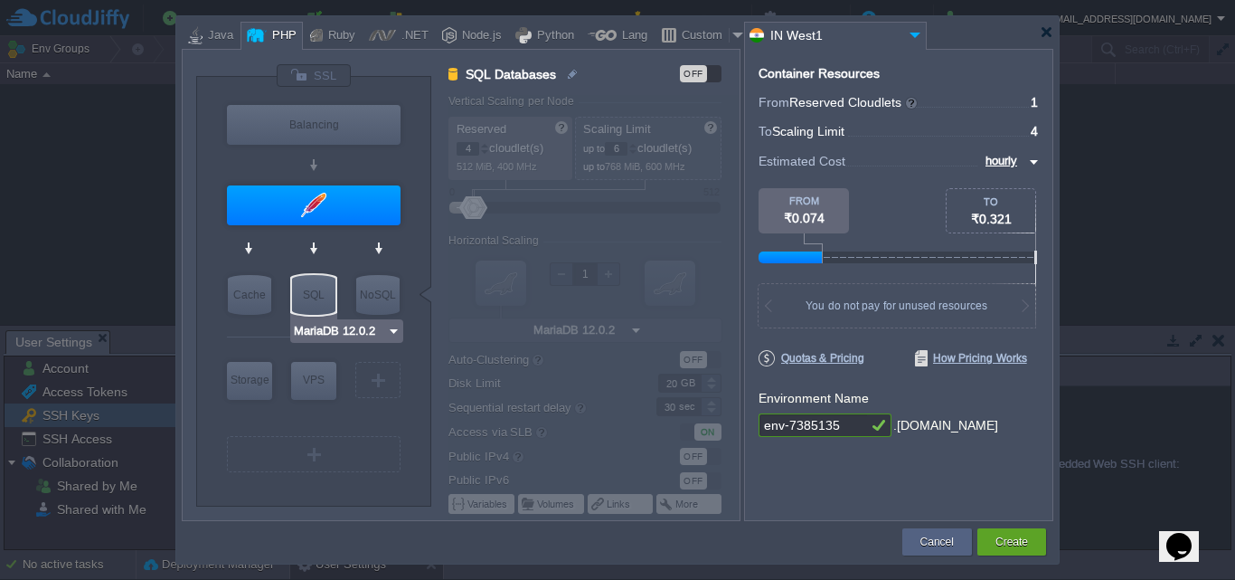
click at [303, 290] on div "SQL" at bounding box center [313, 295] width 43 height 40
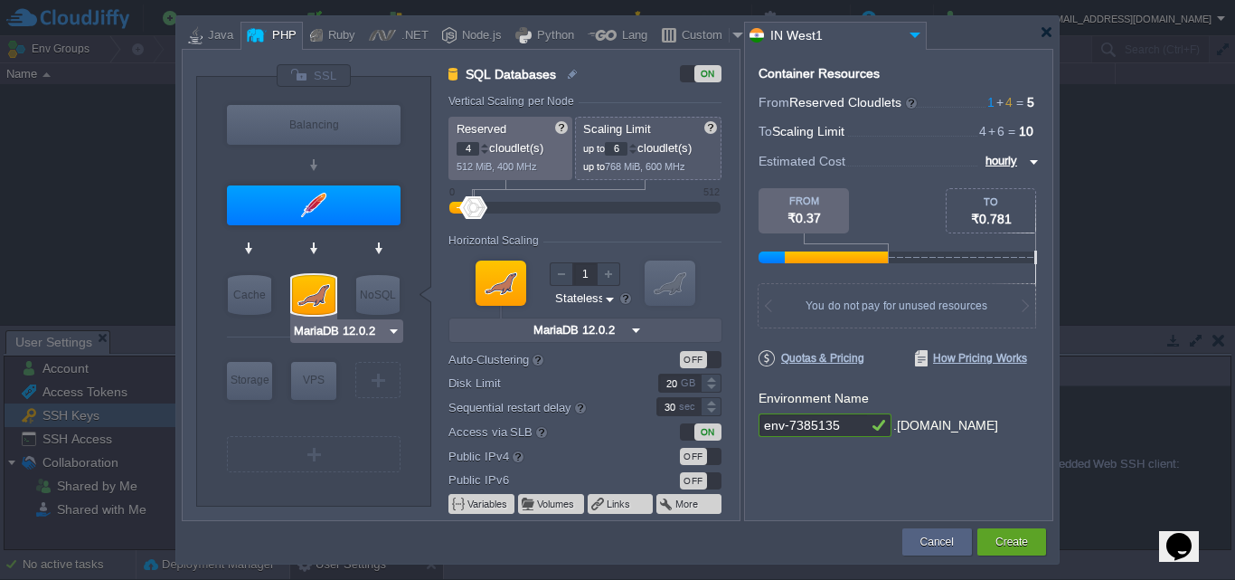
click at [293, 280] on div at bounding box center [313, 295] width 43 height 40
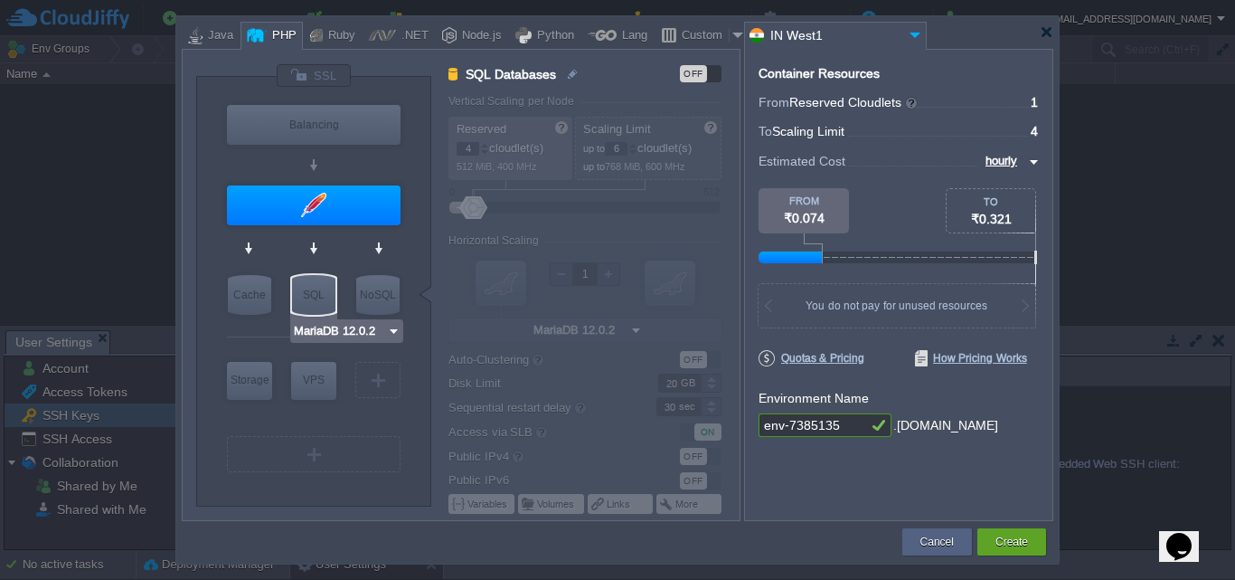
click at [301, 281] on div "SQL" at bounding box center [313, 295] width 43 height 40
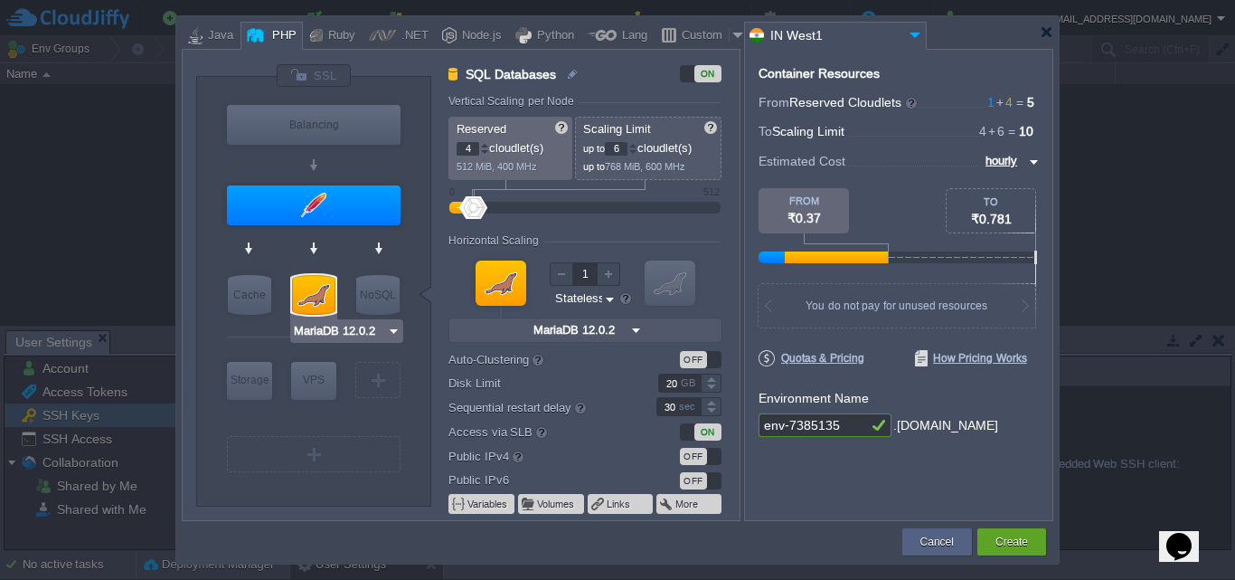
type input "Redis 7.2.4"
click at [366, 287] on div "NoSQL" at bounding box center [377, 295] width 43 height 40
type input "NoSQL Databases"
type input "1"
type input "4"
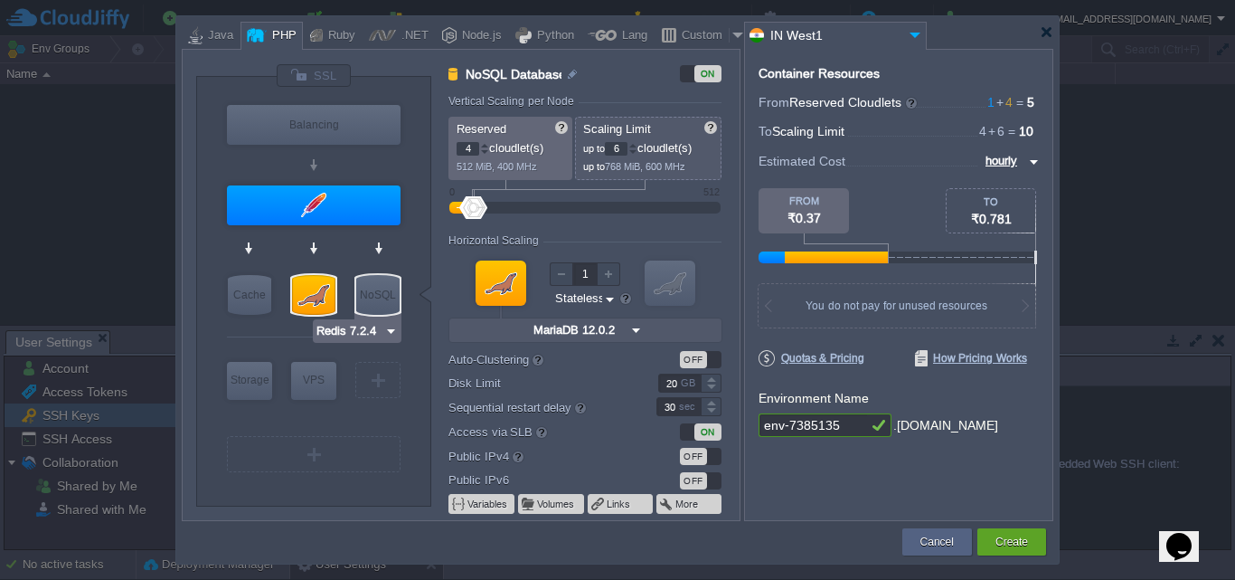
type input "Redis 7.2.4"
type input "7.2.4-almalinux-9"
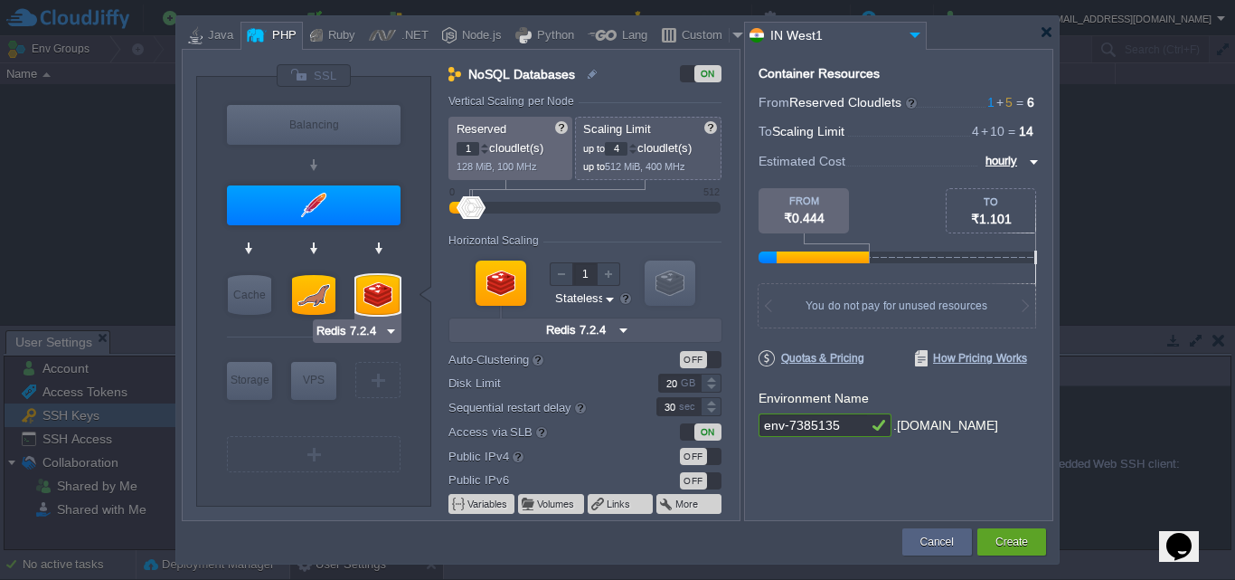
click at [366, 287] on div at bounding box center [377, 295] width 43 height 40
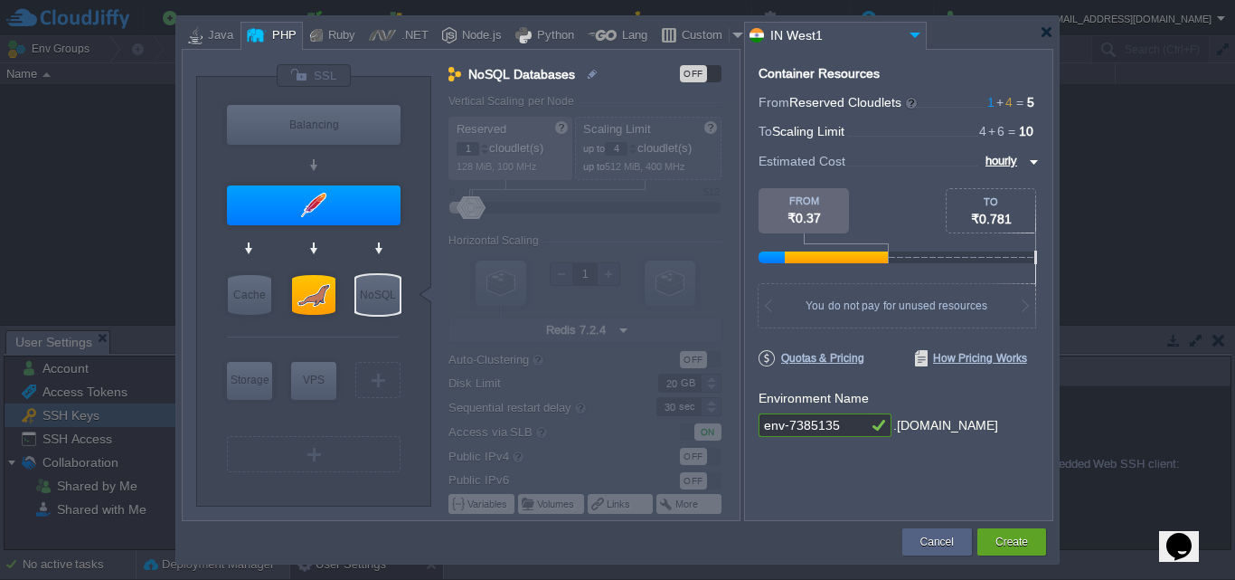
type input "Memcached [DATE]"
click at [241, 302] on div "Cache" at bounding box center [249, 295] width 43 height 40
type input "Cache"
type input "Memcached [DATE]"
type input "[DATE]-almalin..."
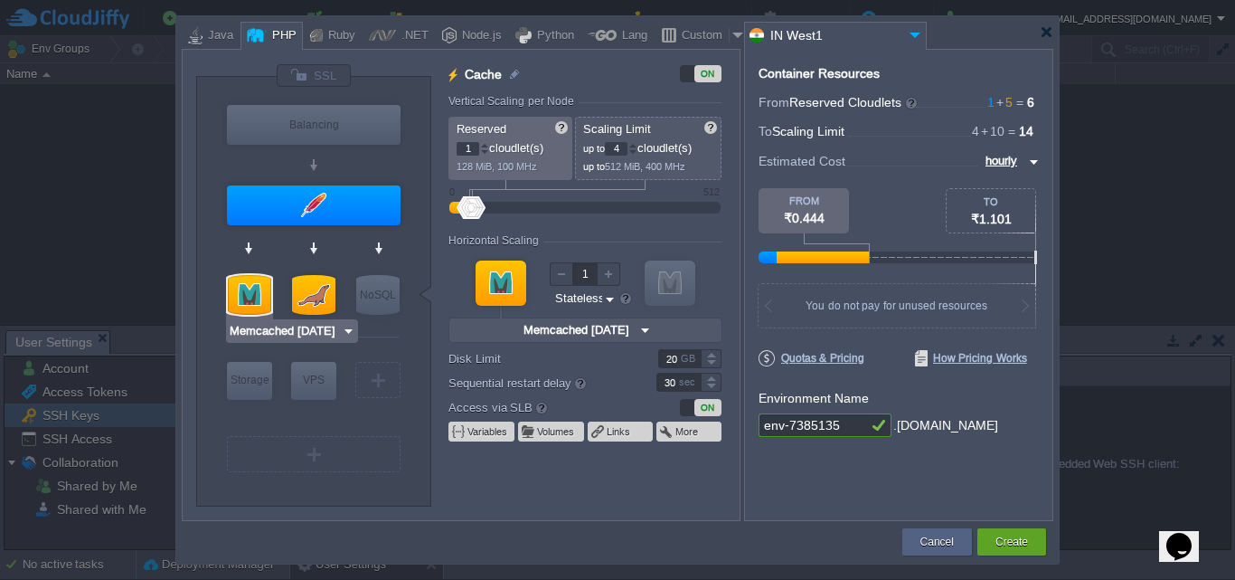
click at [241, 302] on div at bounding box center [249, 295] width 43 height 40
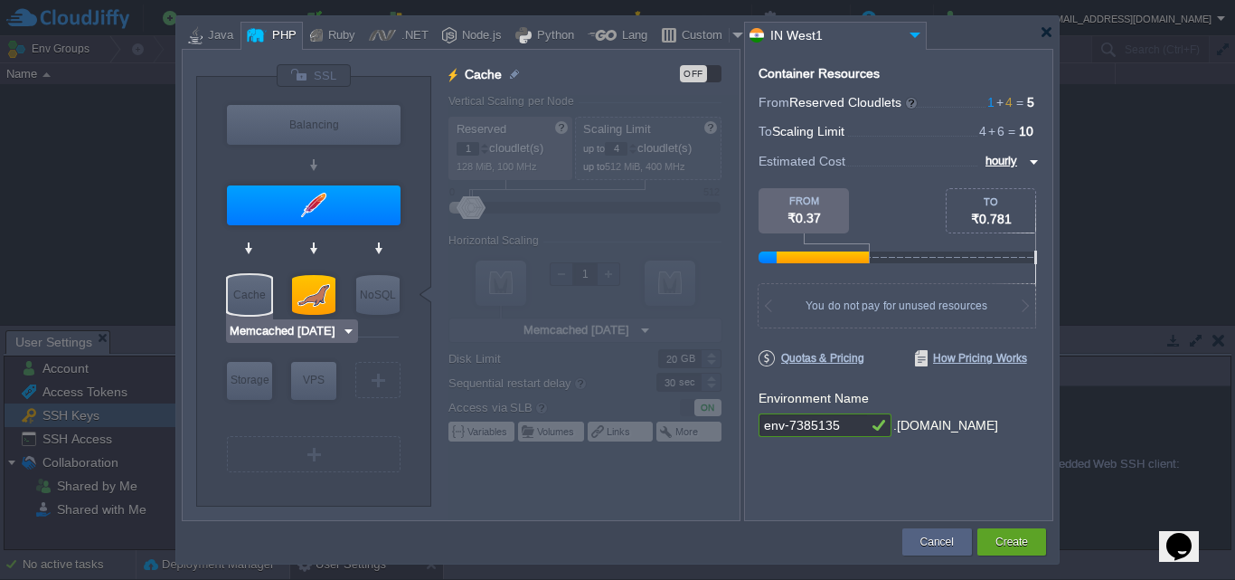
type input "Extra Storage 2.0-10.5"
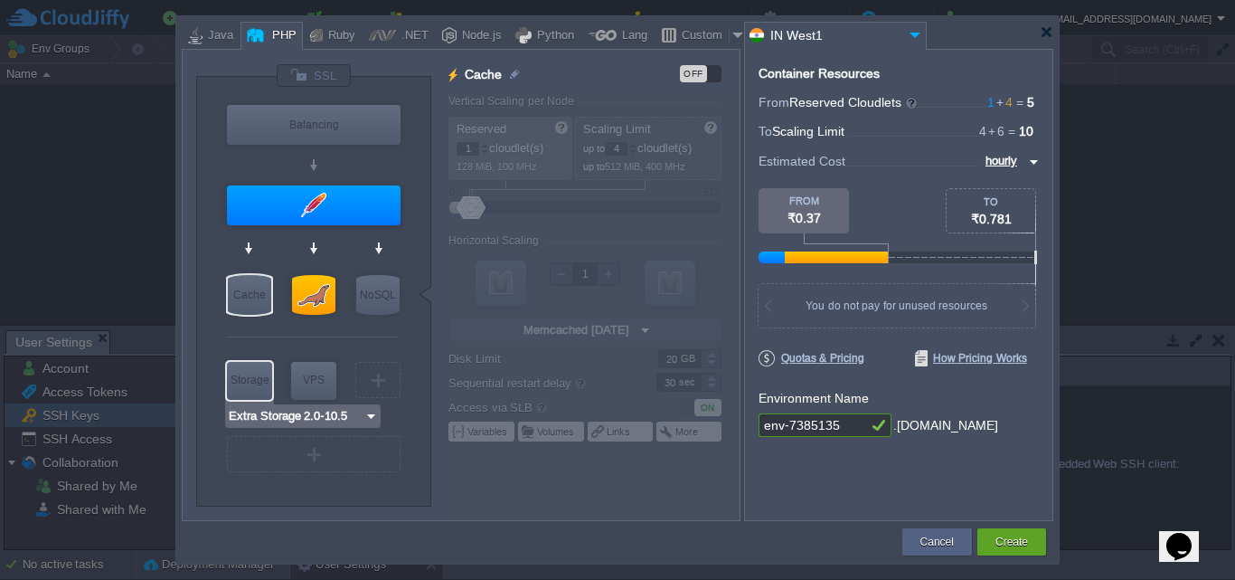
click at [246, 382] on div "Storage" at bounding box center [249, 380] width 45 height 36
type input "Storage Containers"
type input "6"
type input "Extra Storage 2.0-10.5"
type input "2.0-10.5-almal..."
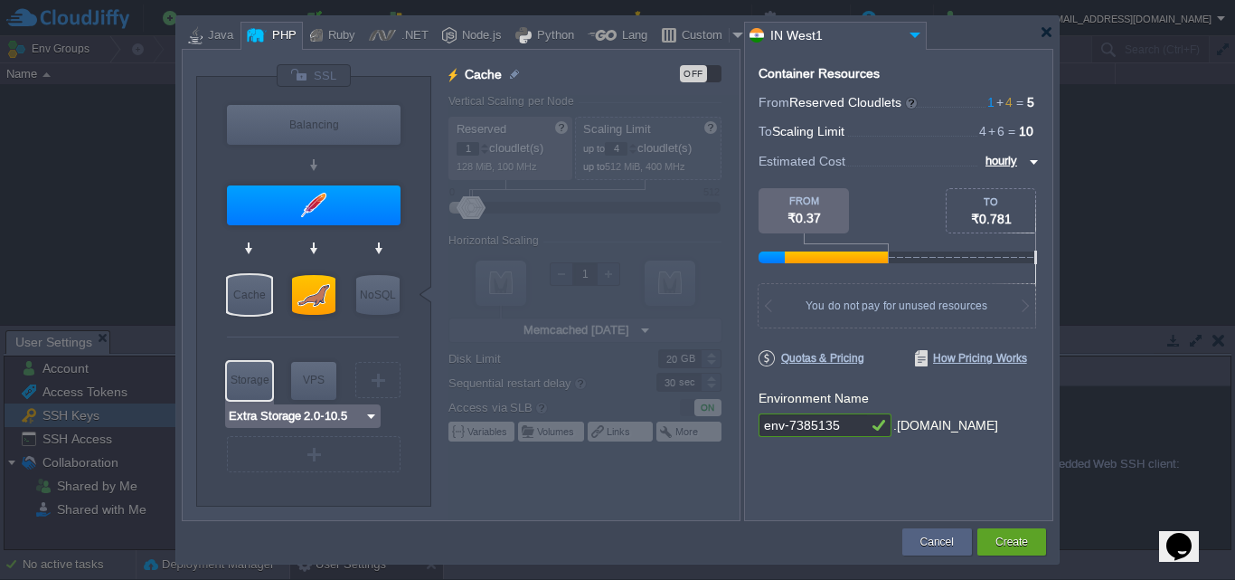
type input "100"
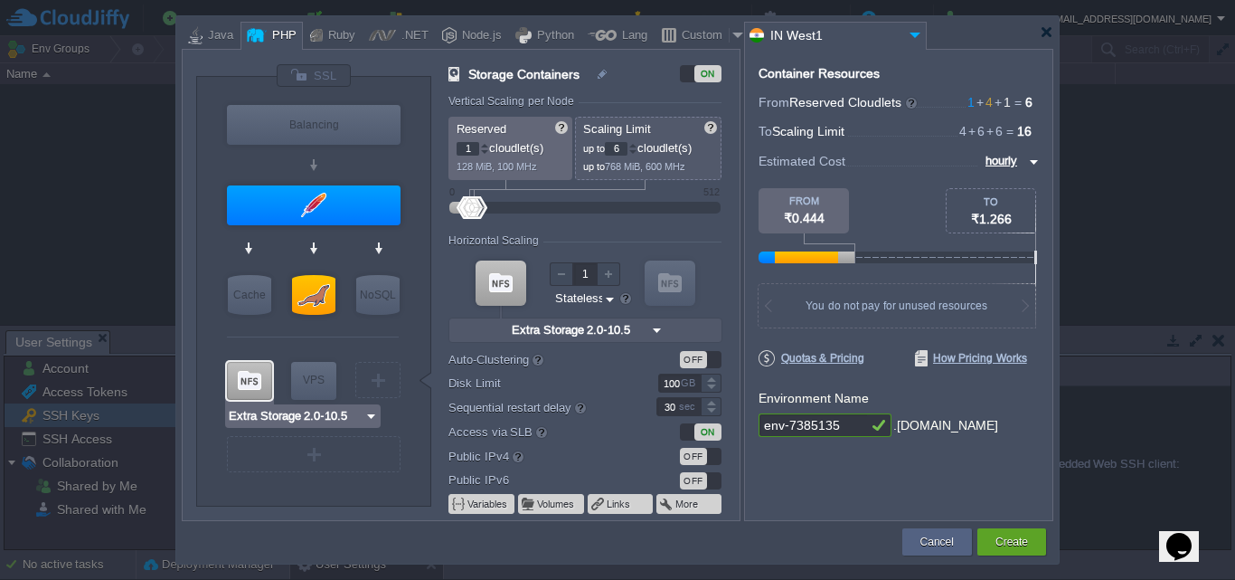
drag, startPoint x: 244, startPoint y: 384, endPoint x: 250, endPoint y: 404, distance: 20.6
click at [243, 383] on div at bounding box center [249, 381] width 45 height 38
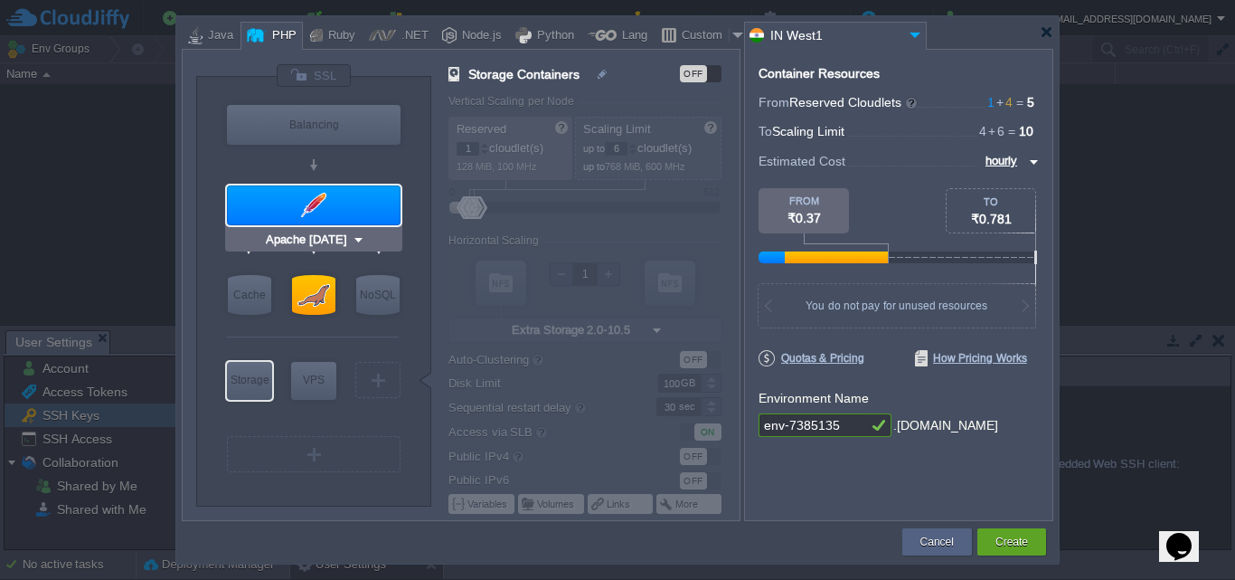
type input "Apache Balancer [DATE]"
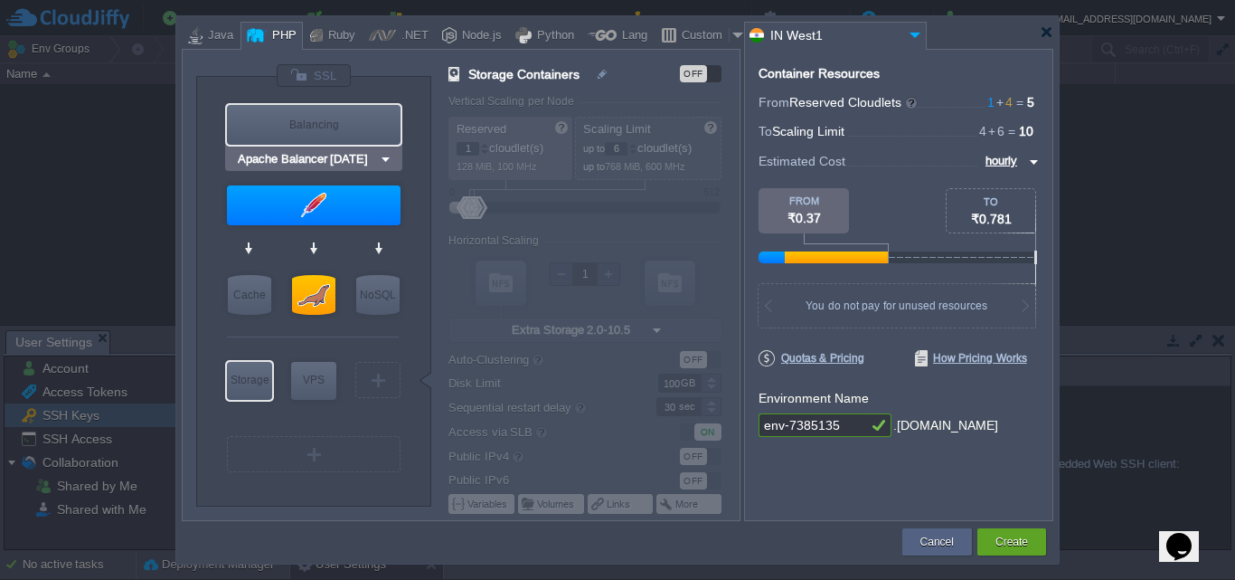
click at [349, 130] on div "Balancing" at bounding box center [314, 125] width 174 height 40
type input "Load Balancer"
type input "2"
type input "Apache Balancer [DATE]"
type input "[DATE]-almalin..."
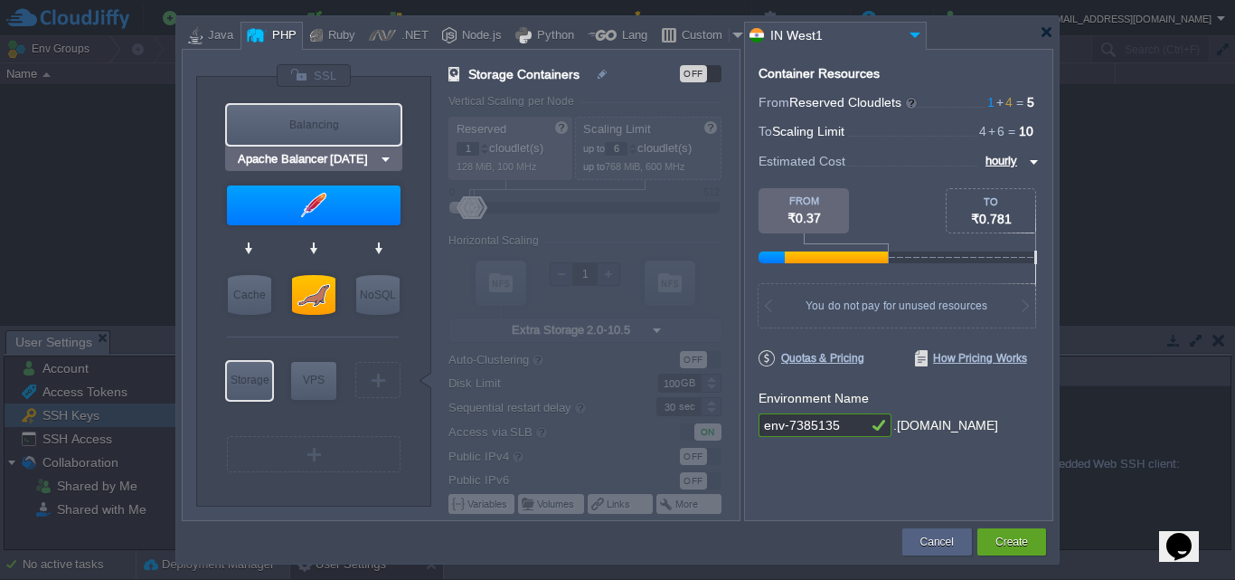
type input "Stateful"
type input "20"
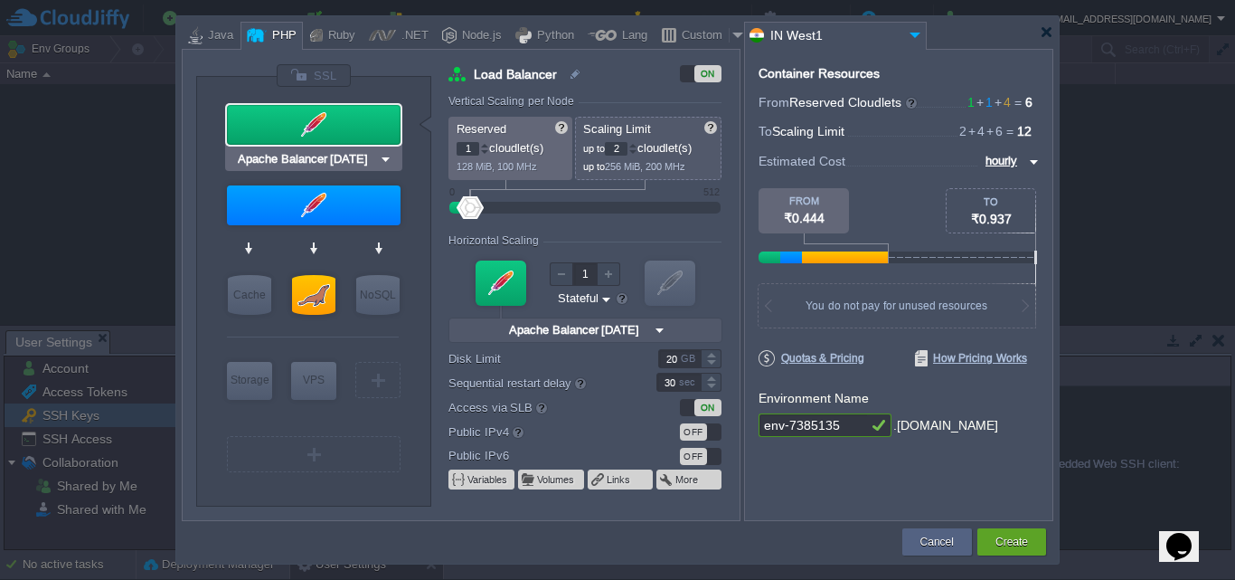
click at [347, 128] on div at bounding box center [314, 125] width 174 height 40
click at [0, 0] on div "Balancing" at bounding box center [0, 0] width 0 height 0
click at [371, 162] on input "Apache Balancer [DATE]" at bounding box center [306, 159] width 145 height 18
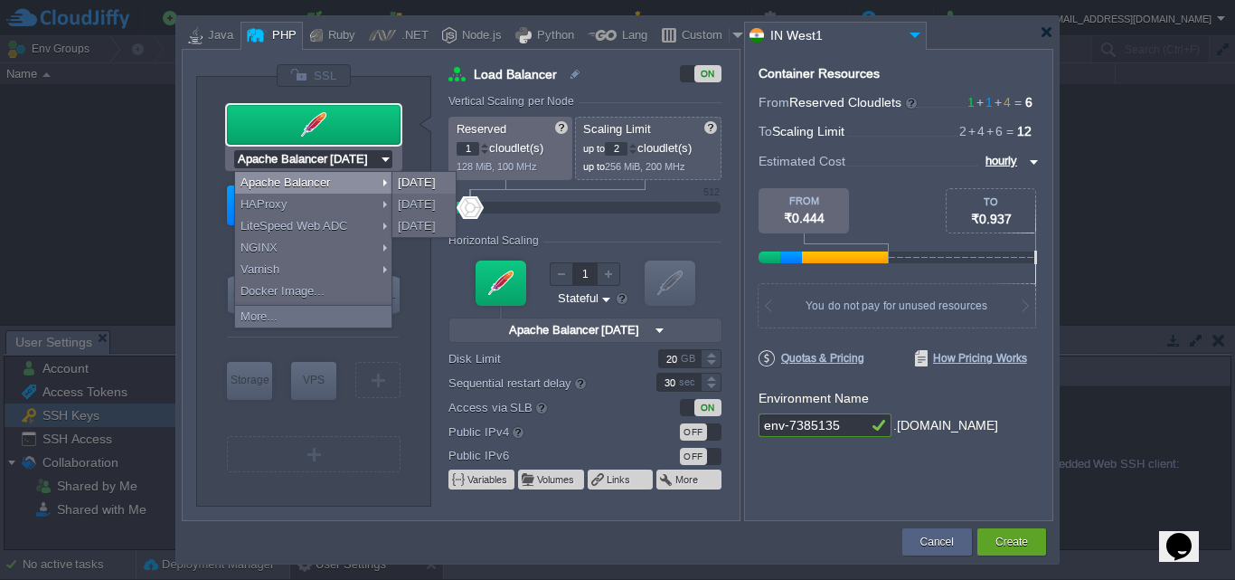
click at [329, 131] on div at bounding box center [314, 125] width 174 height 40
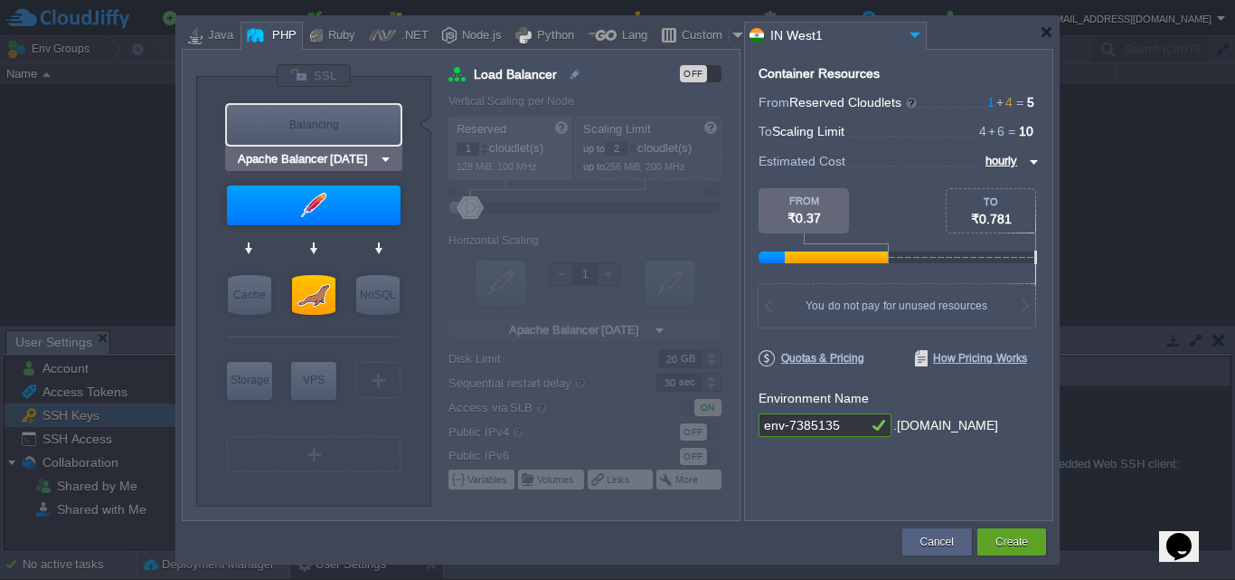
type input "Apache [DATE]"
click at [918, 36] on img at bounding box center [915, 35] width 22 height 24
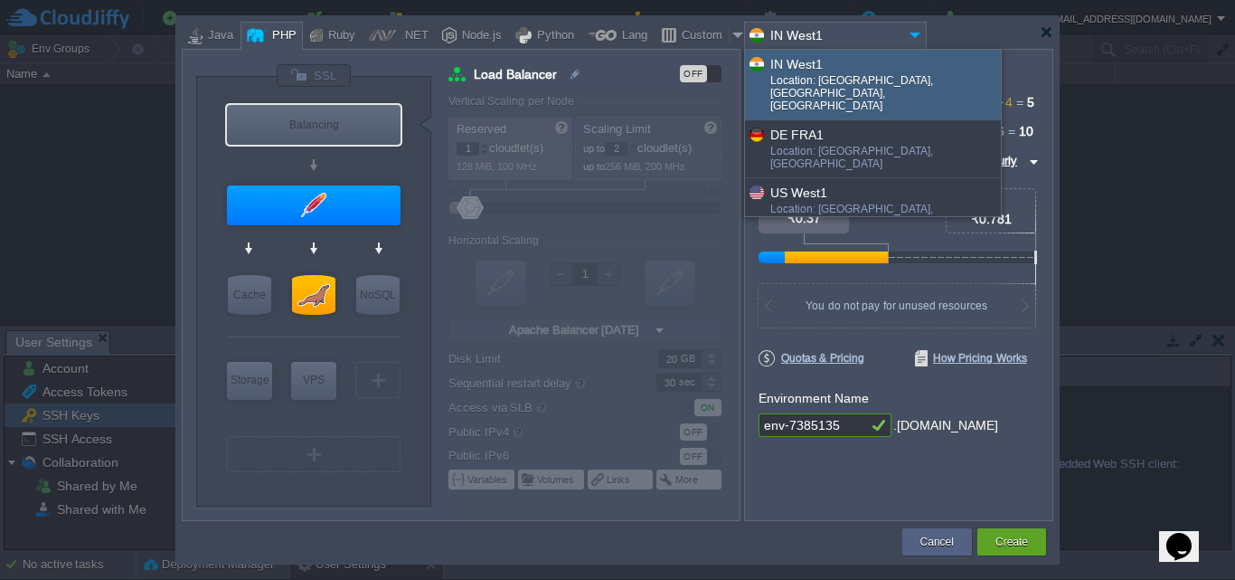
click at [918, 36] on img at bounding box center [915, 35] width 22 height 24
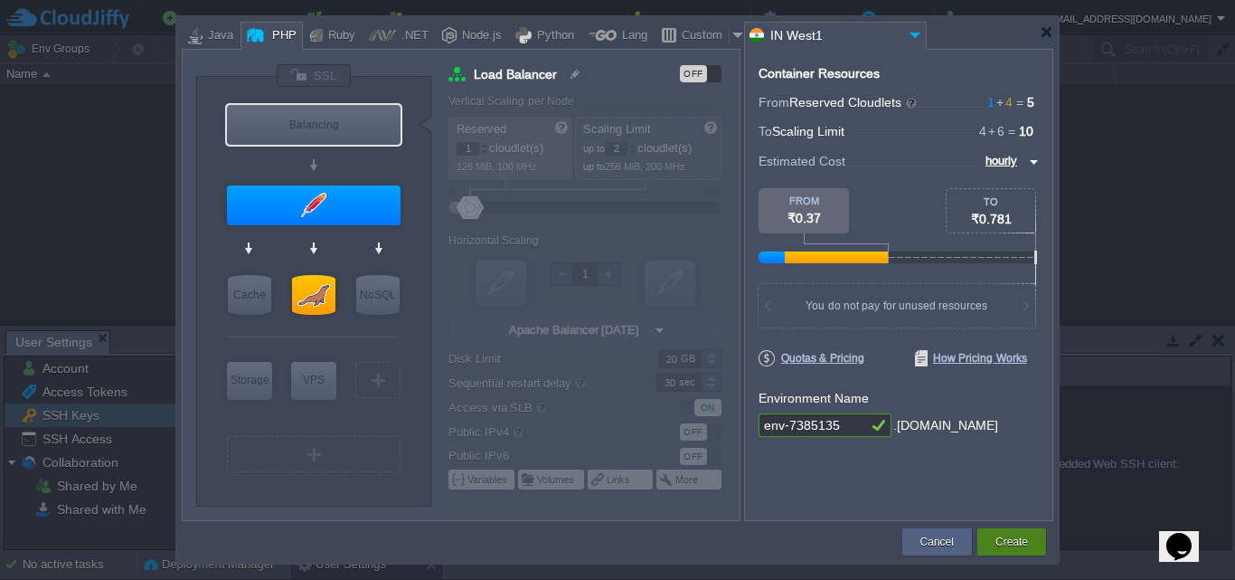
click at [994, 541] on div "Create" at bounding box center [1012, 541] width 42 height 27
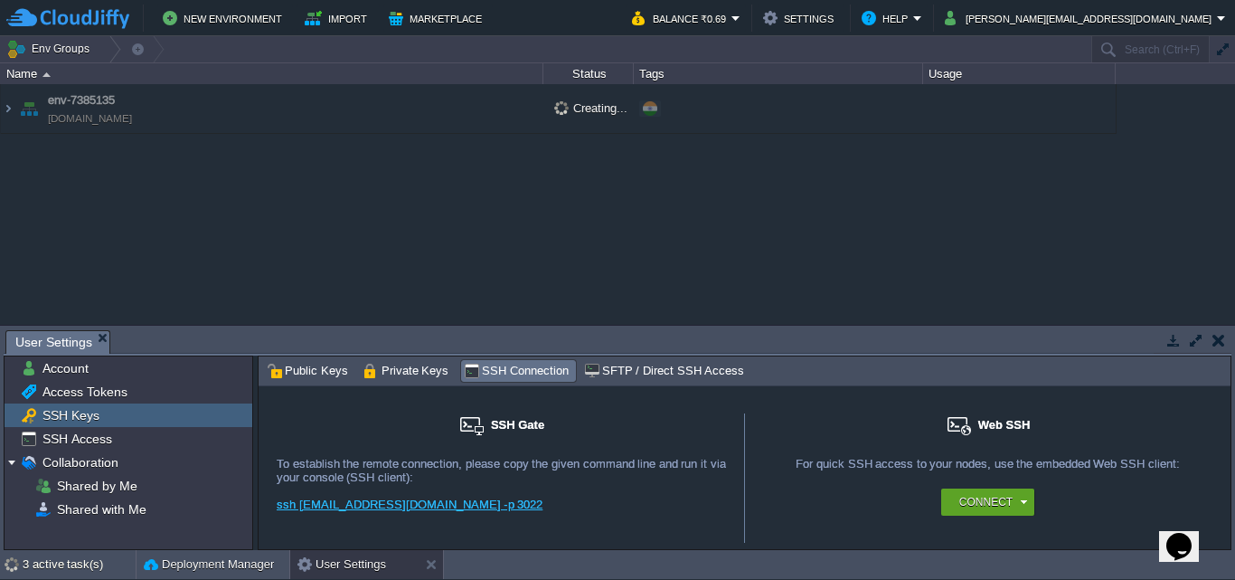
click at [571, 108] on span "Creating..." at bounding box center [590, 108] width 73 height 14
click at [648, 105] on span at bounding box center [650, 108] width 14 height 14
click at [583, 106] on span "Creating..." at bounding box center [590, 108] width 73 height 14
click at [389, 13] on button "Marketplace" at bounding box center [438, 18] width 99 height 22
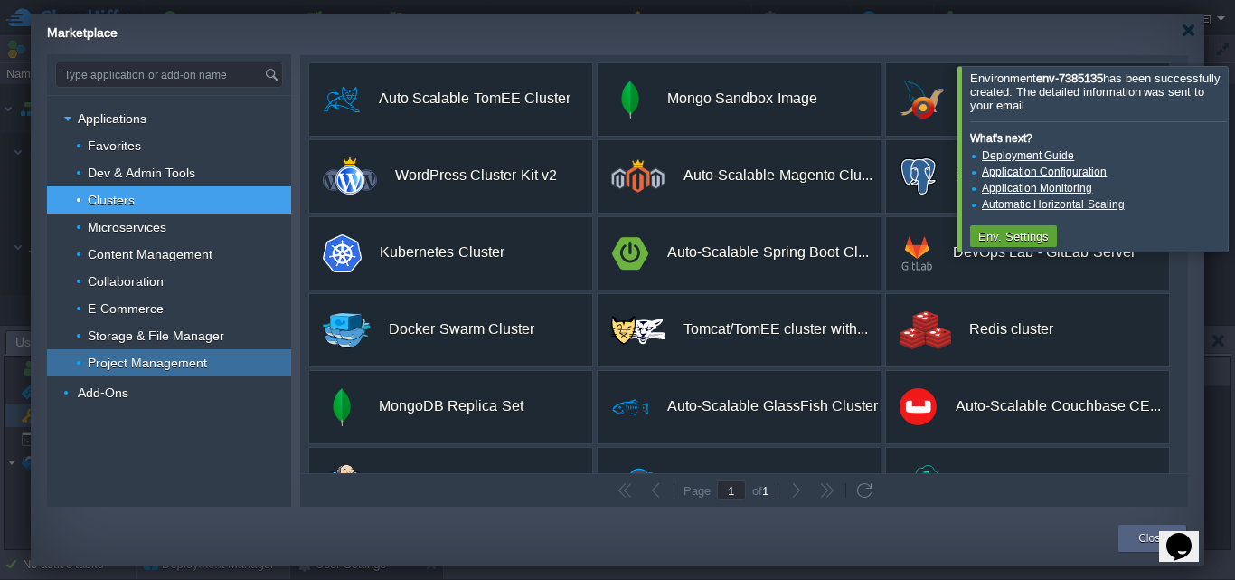
click at [92, 364] on span "Project Management" at bounding box center [148, 363] width 124 height 16
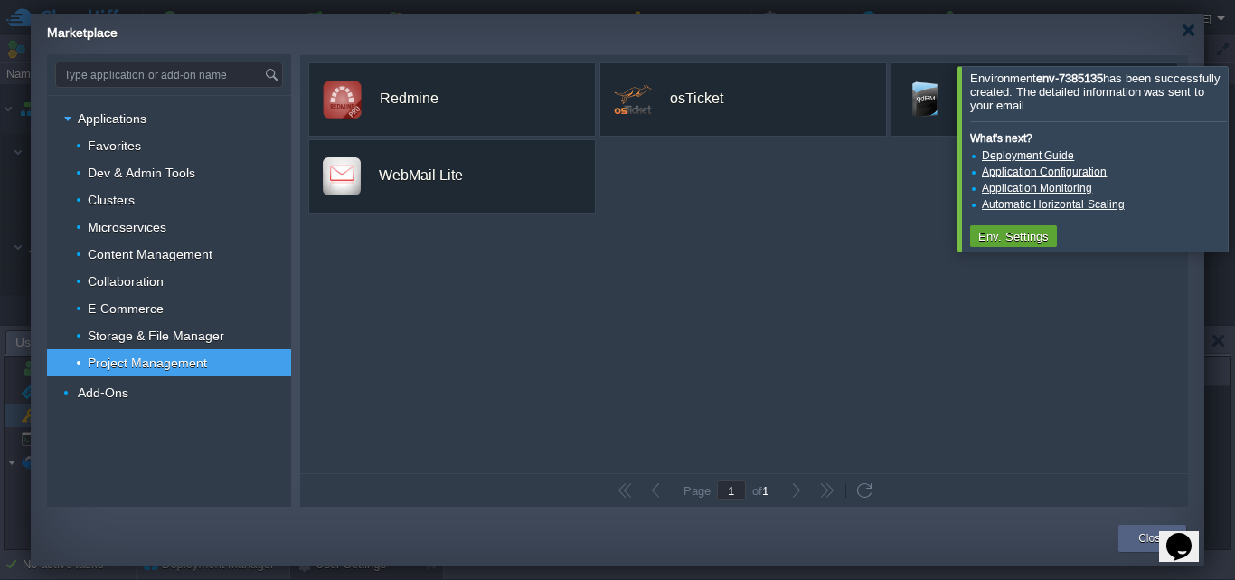
click at [720, 330] on div "custom Redmine Redmine is a flexible project manager web application that is wr…" at bounding box center [744, 264] width 888 height 418
drag, startPoint x: 1215, startPoint y: 163, endPoint x: 1167, endPoint y: 187, distance: 53.8
click at [1235, 162] on div at bounding box center [1257, 158] width 0 height 185
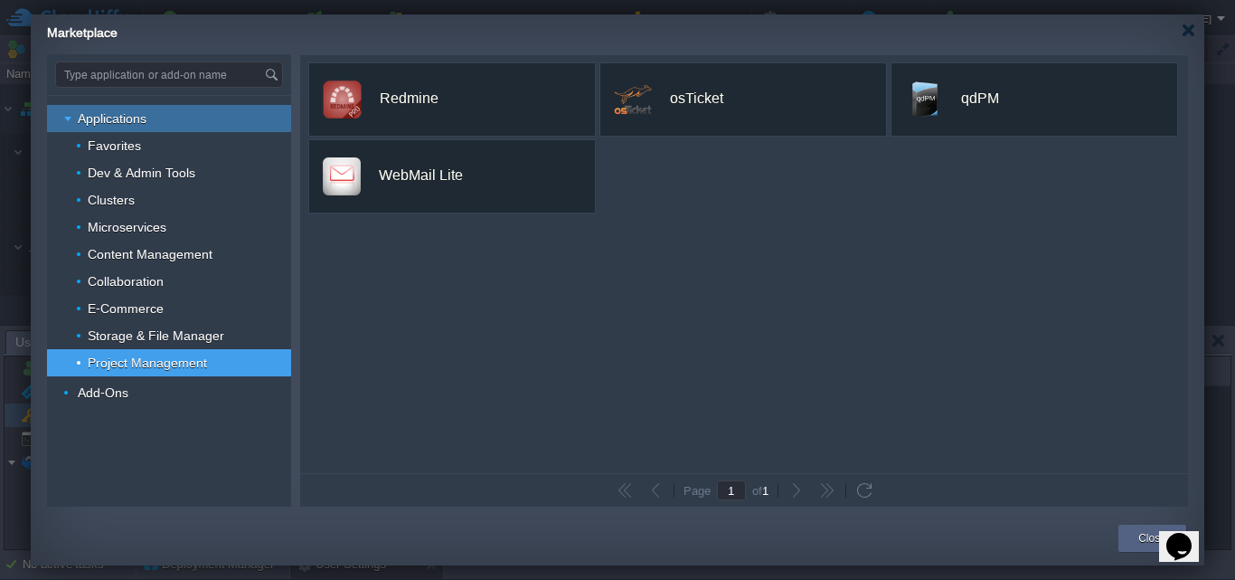
click at [113, 124] on span "Applications" at bounding box center [112, 118] width 73 height 16
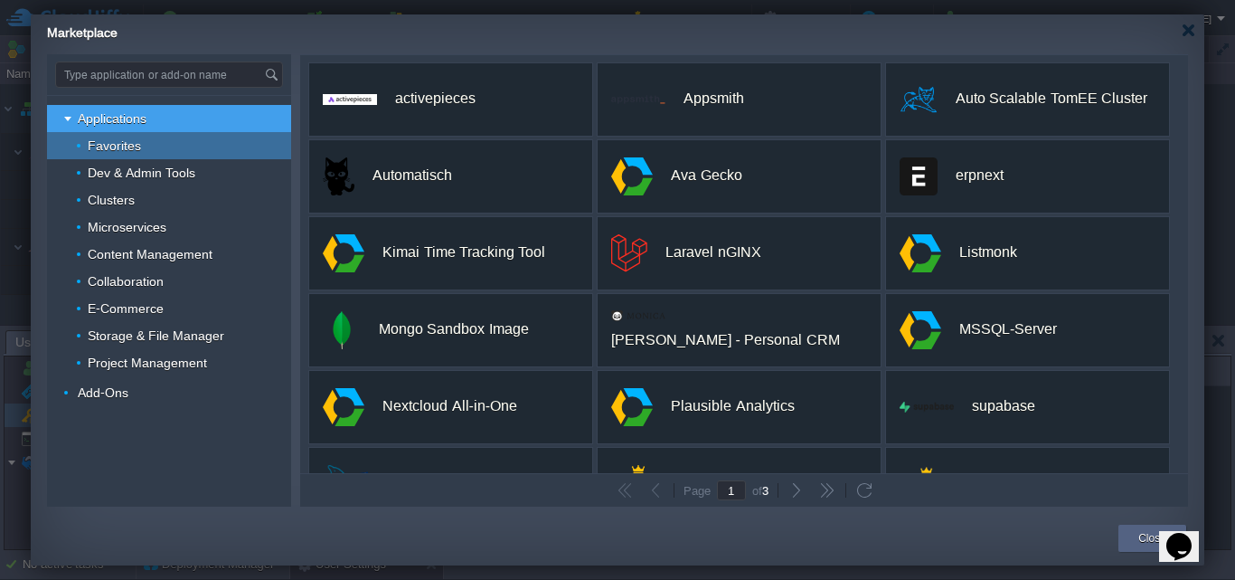
click at [177, 150] on div "Favorites" at bounding box center [169, 145] width 244 height 27
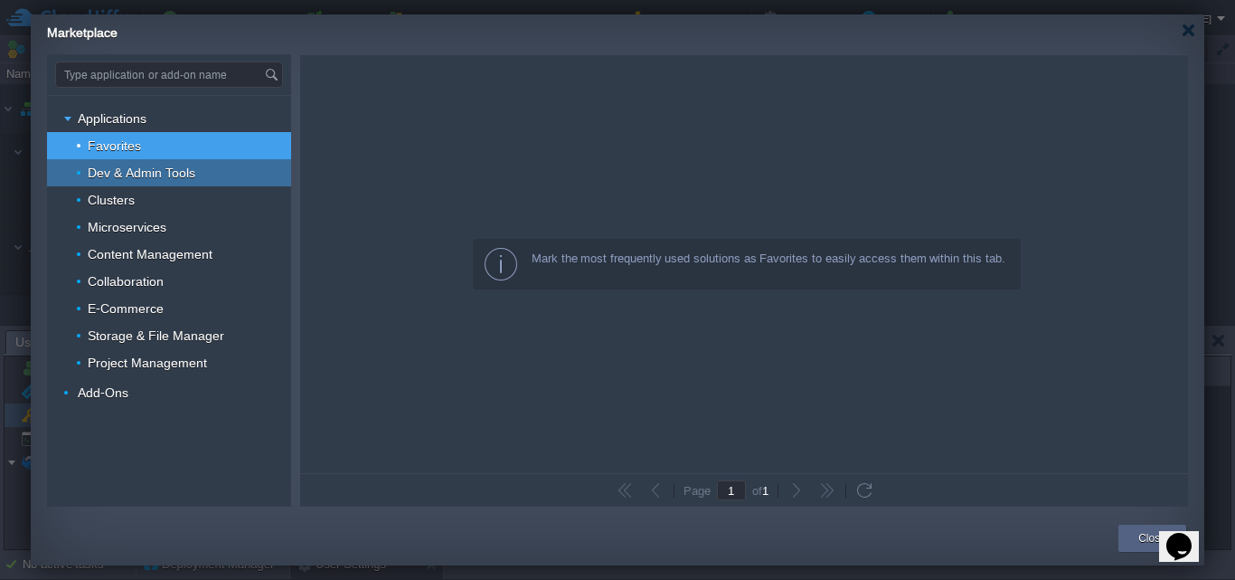
click at [145, 183] on div "Dev & Admin Tools" at bounding box center [169, 172] width 244 height 27
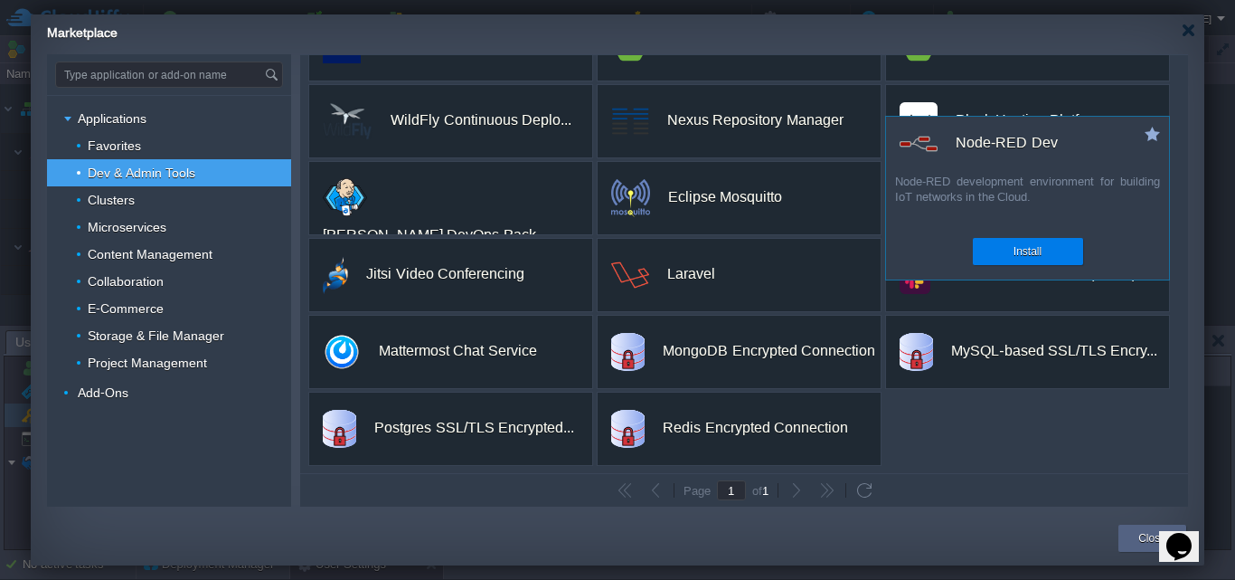
scroll to position [75, 0]
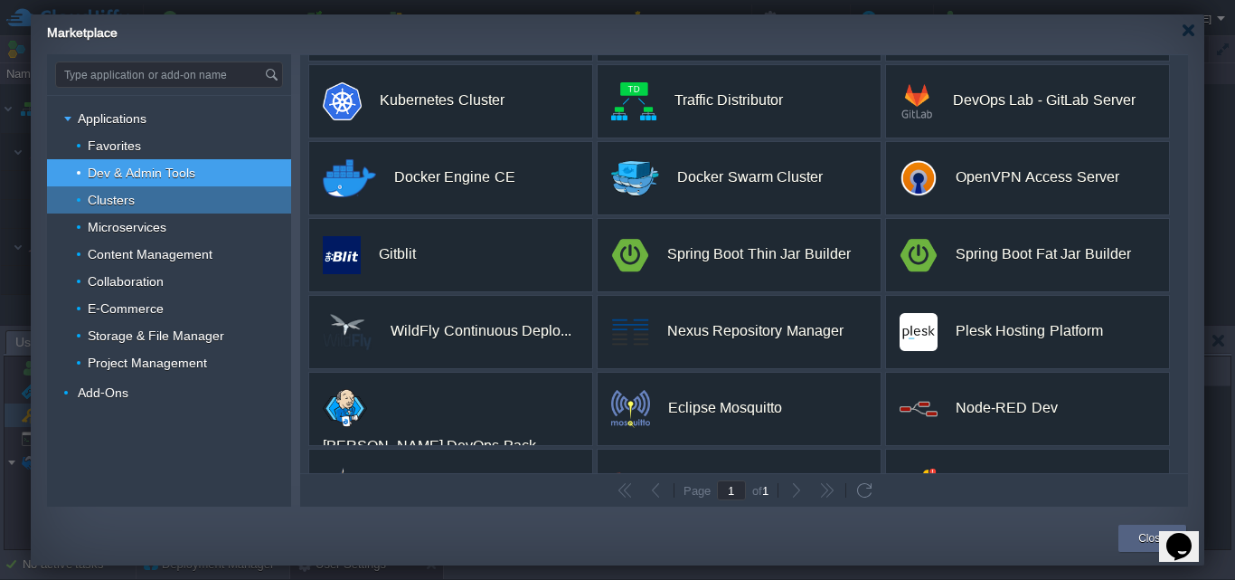
click at [129, 197] on span "Clusters" at bounding box center [112, 200] width 52 height 16
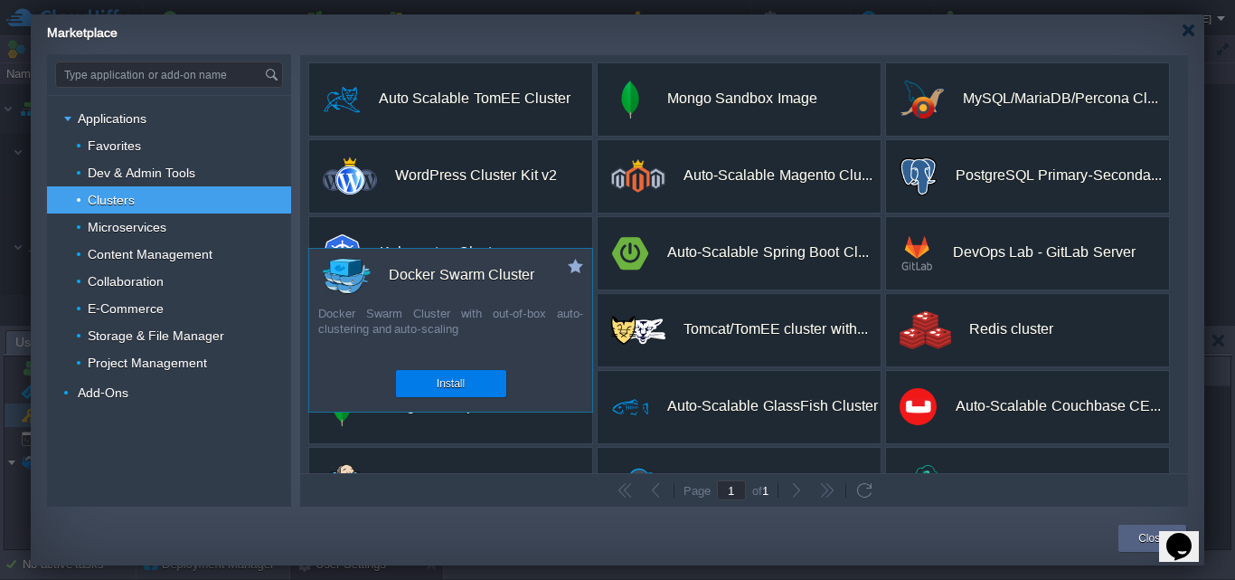
scroll to position [209, 0]
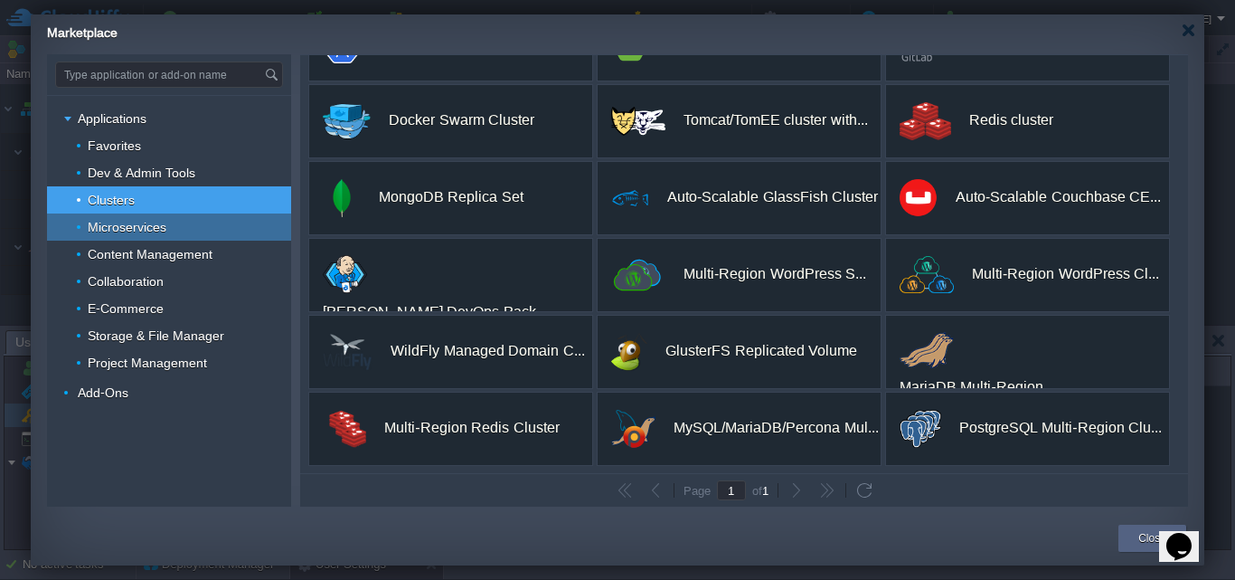
click at [128, 219] on span "Microservices" at bounding box center [127, 227] width 83 height 16
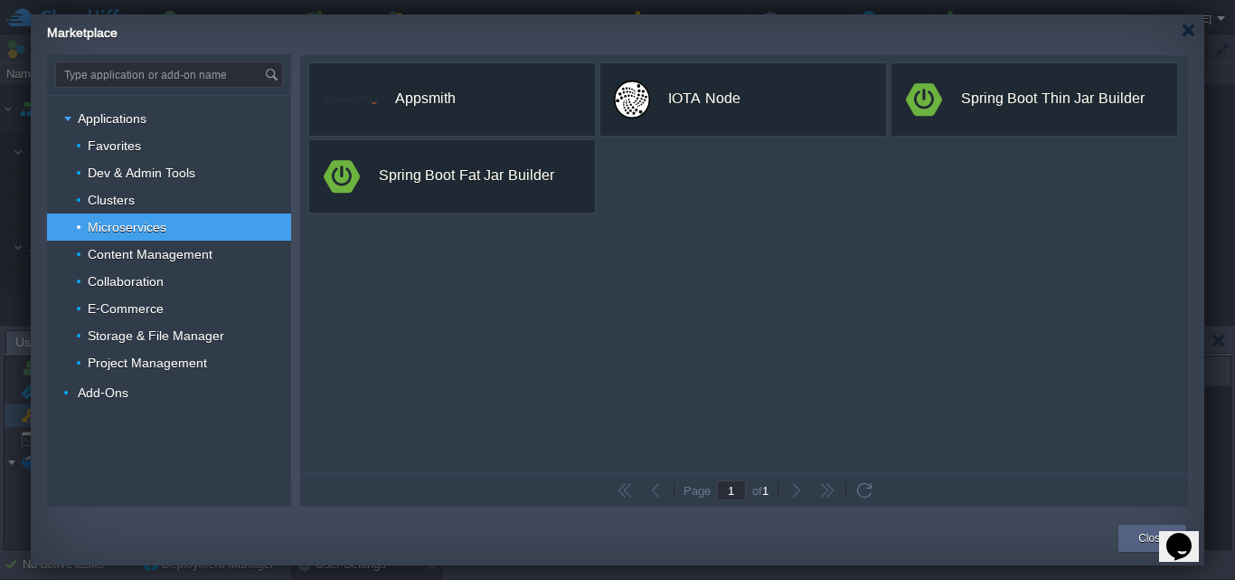
scroll to position [0, 0]
click at [114, 254] on span "Content Management" at bounding box center [150, 254] width 129 height 16
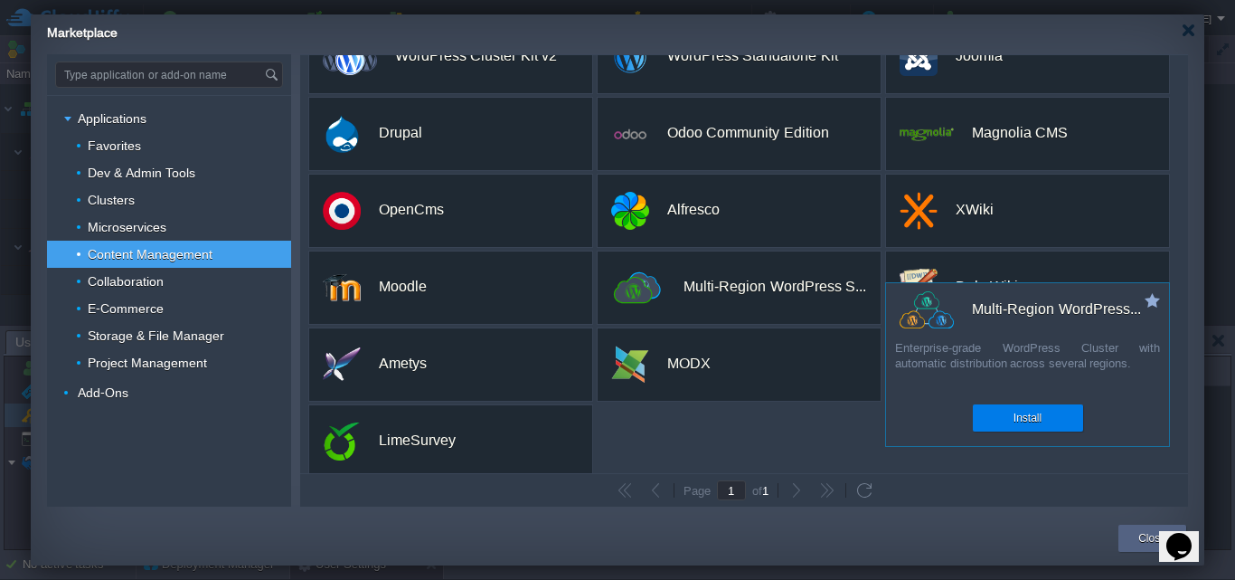
scroll to position [55, 0]
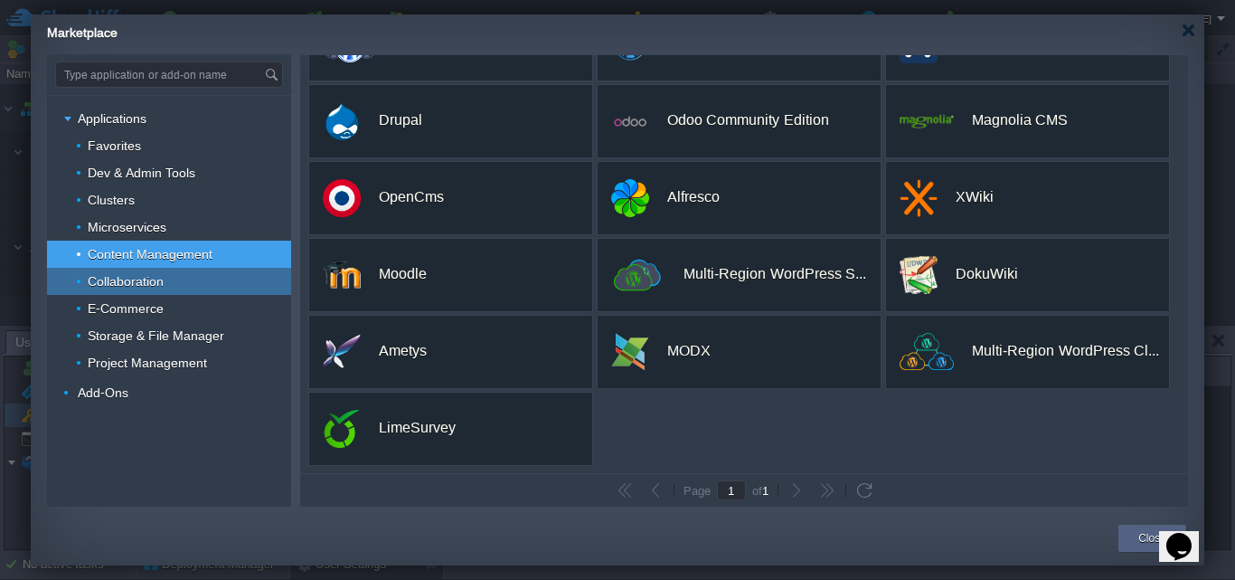
click at [90, 273] on span "Collaboration" at bounding box center [126, 281] width 80 height 16
type input "Type application or add-on name"
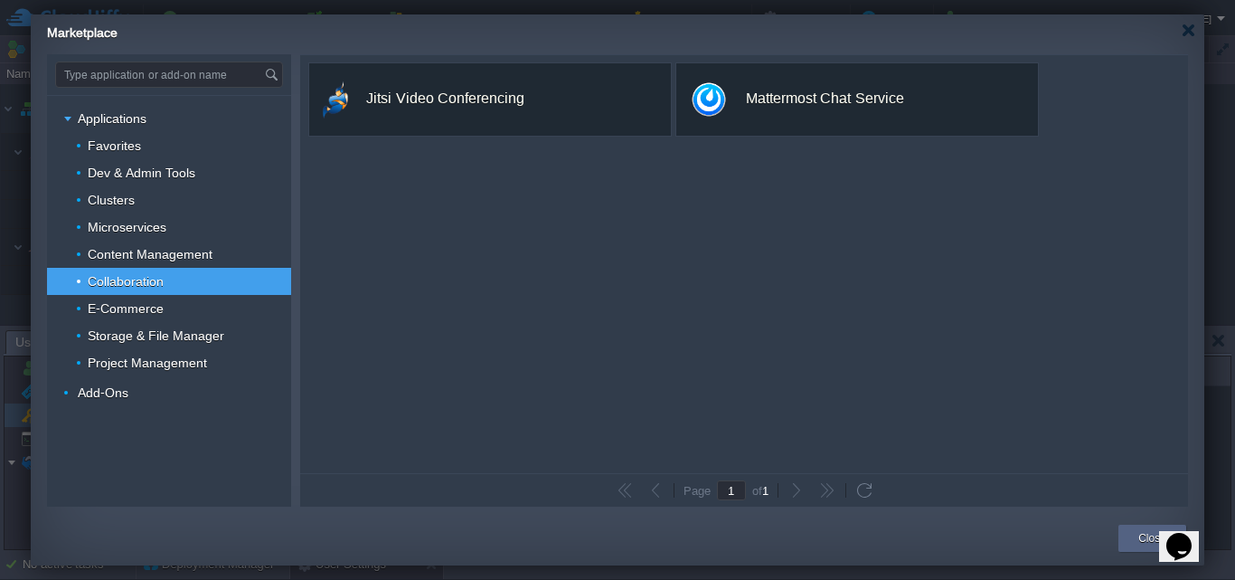
click at [1197, 32] on div "Marketplace" at bounding box center [626, 30] width 1158 height 32
click at [1189, 34] on div at bounding box center [1189, 31] width 14 height 14
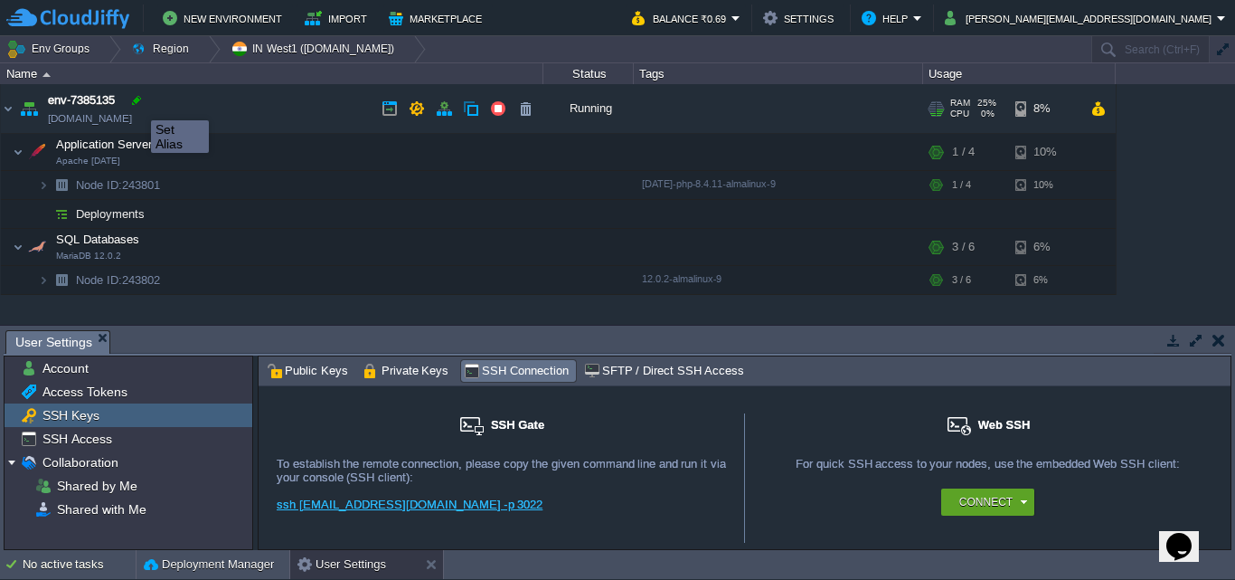
click at [137, 102] on div at bounding box center [136, 100] width 16 height 16
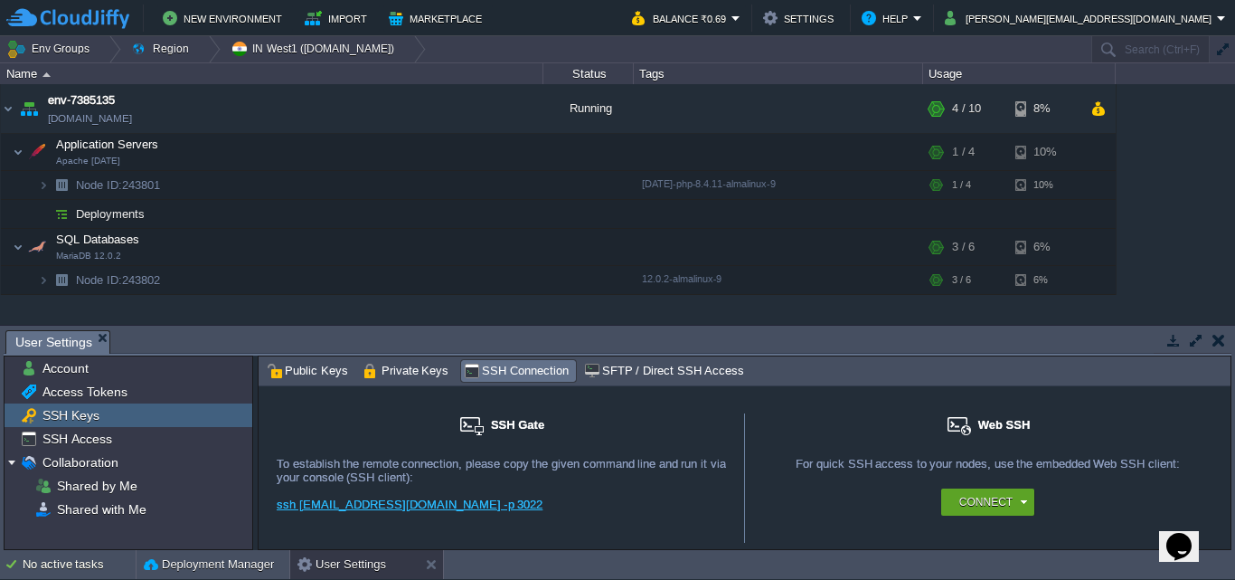
click at [1198, 126] on div "env-7385135 [DOMAIN_NAME] Running + Add to Env Group RAM 25% CPU 0% 4 / 10 8% A…" at bounding box center [617, 204] width 1235 height 240
click at [137, 102] on div at bounding box center [136, 100] width 16 height 16
type input "env-7385135"
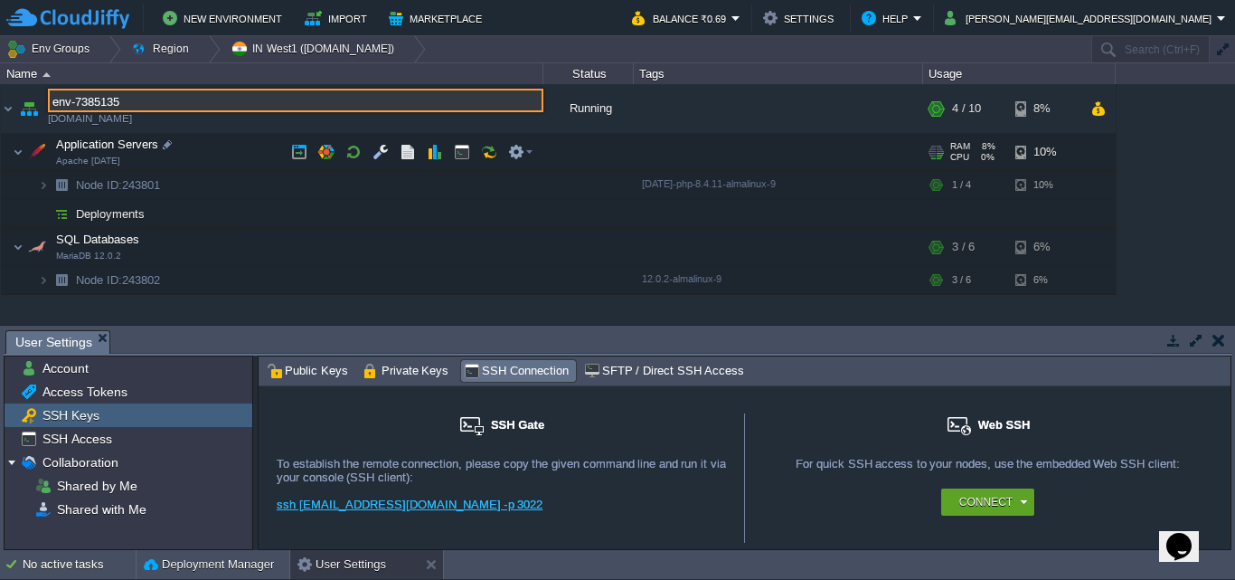
click at [380, 202] on td "Deployments" at bounding box center [272, 214] width 543 height 29
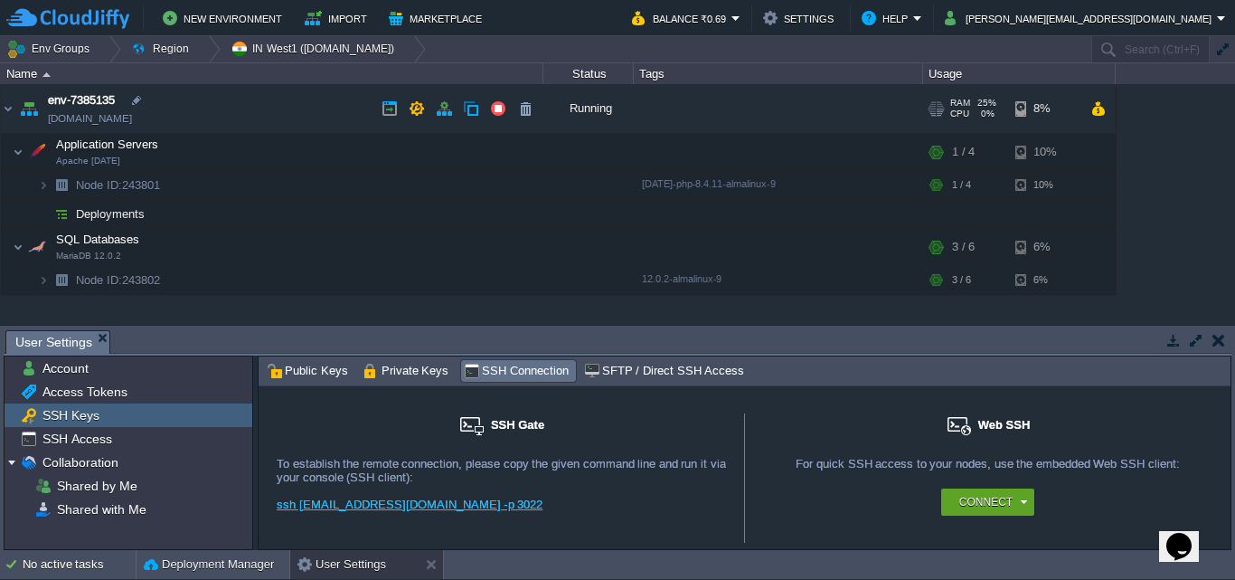
click at [26, 110] on img at bounding box center [28, 108] width 25 height 49
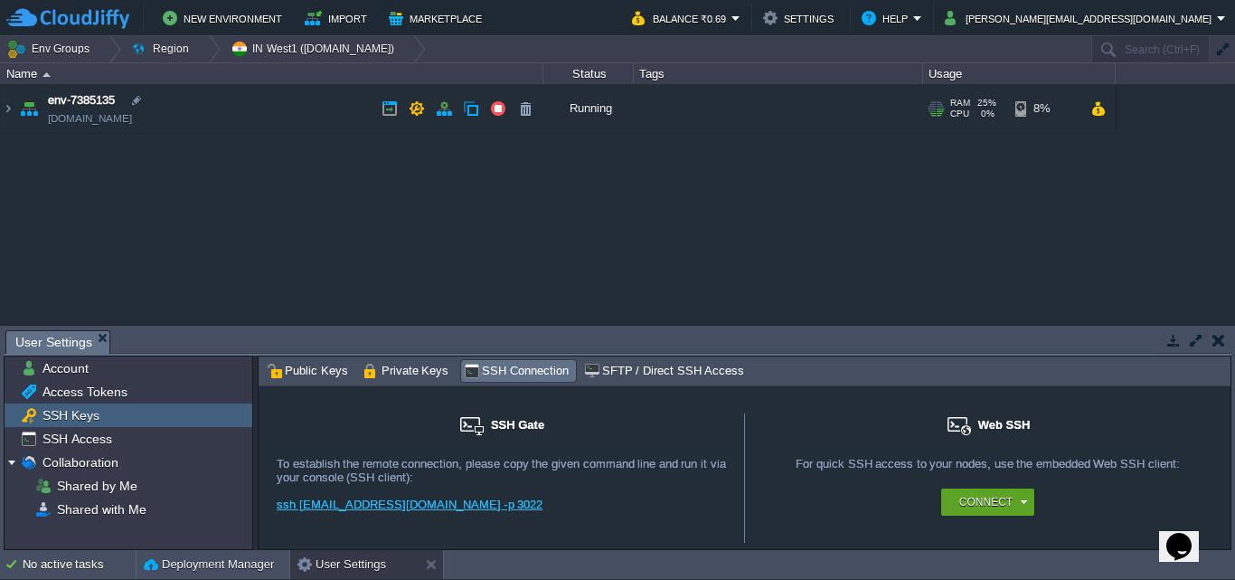
click at [32, 112] on img at bounding box center [28, 108] width 25 height 49
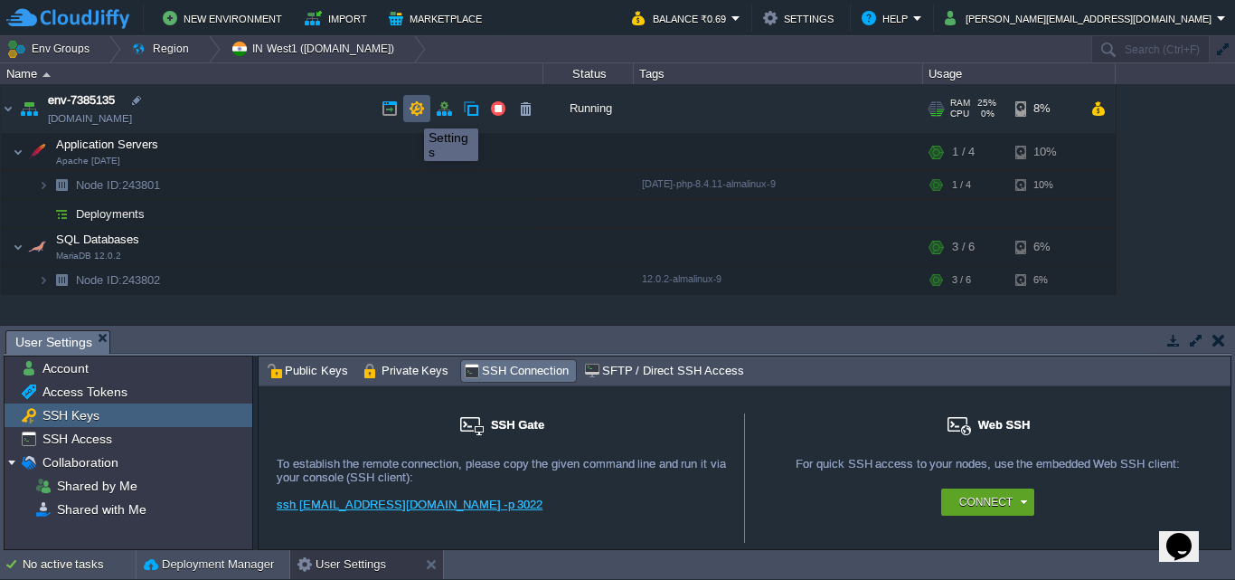
click at [420, 109] on button "button" at bounding box center [417, 108] width 16 height 16
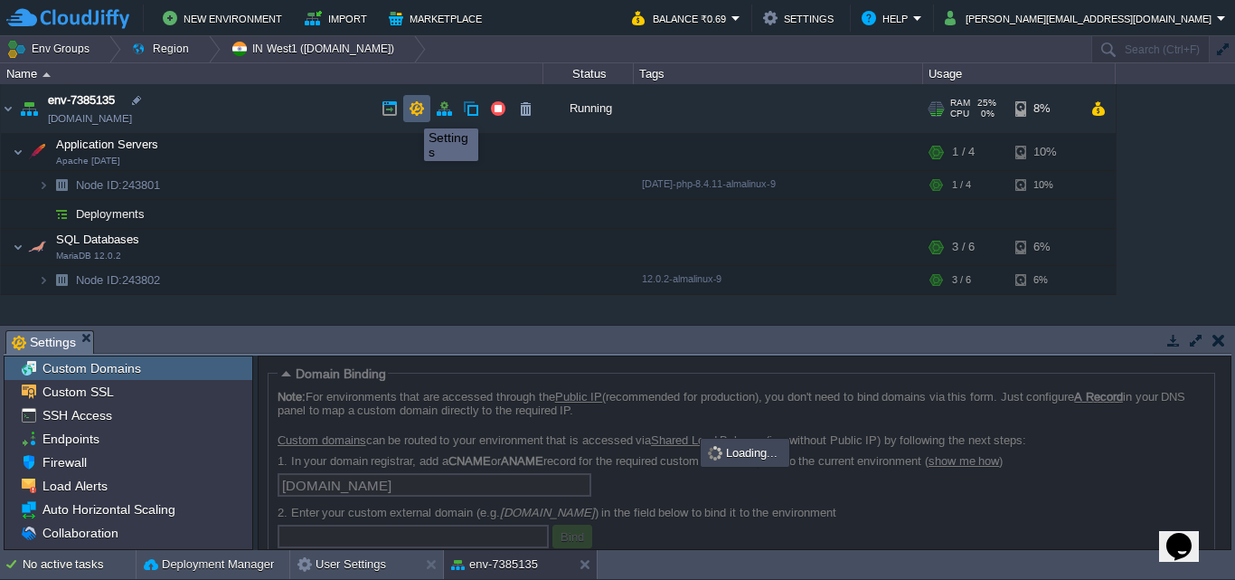
scroll to position [5, 0]
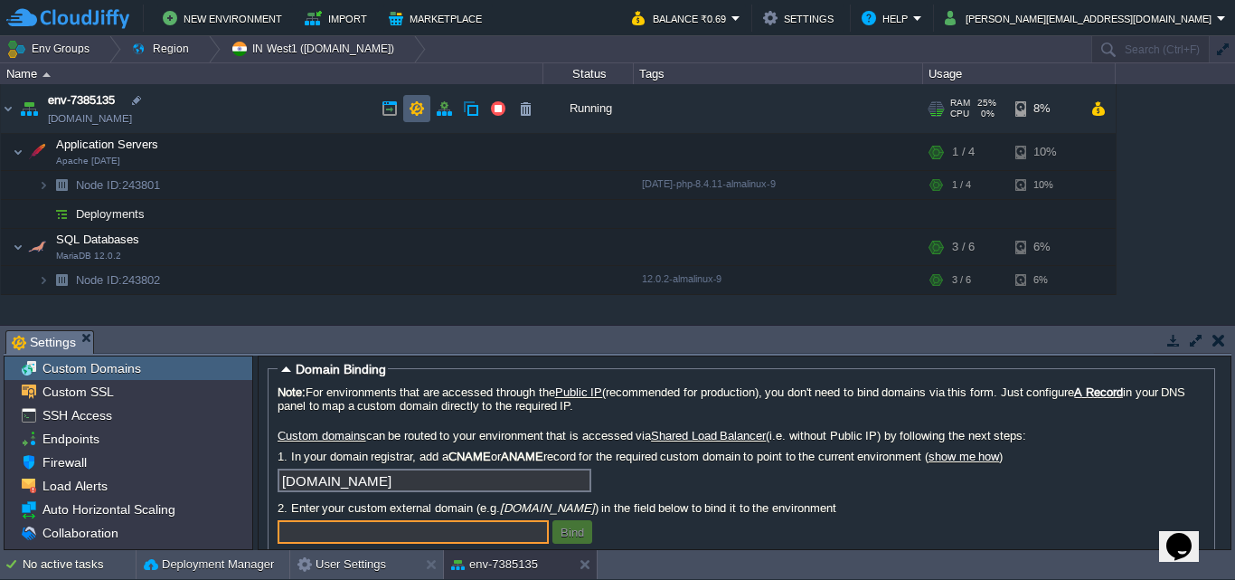
click at [419, 108] on button "button" at bounding box center [417, 108] width 16 height 16
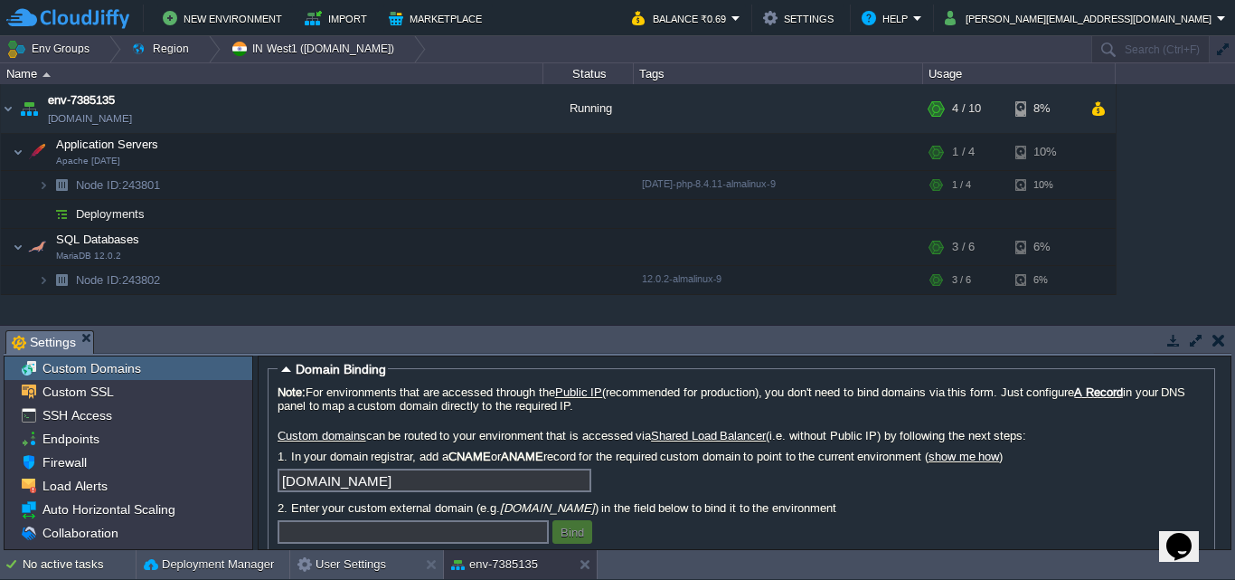
scroll to position [150, 0]
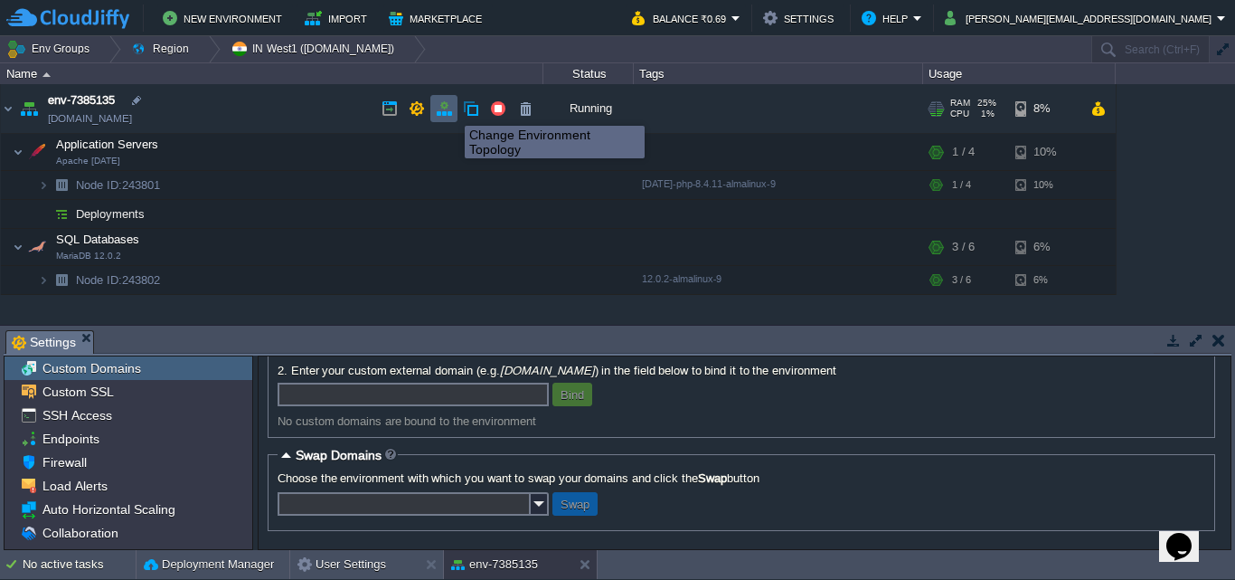
click at [449, 109] on button "button" at bounding box center [444, 108] width 16 height 16
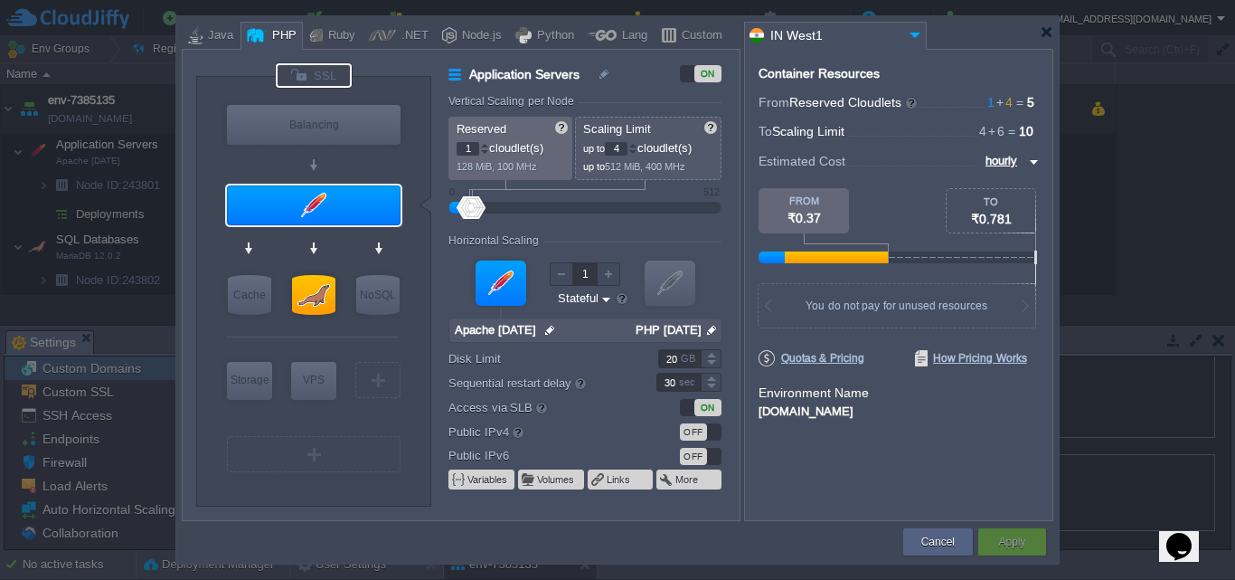
click at [332, 71] on div at bounding box center [314, 75] width 76 height 24
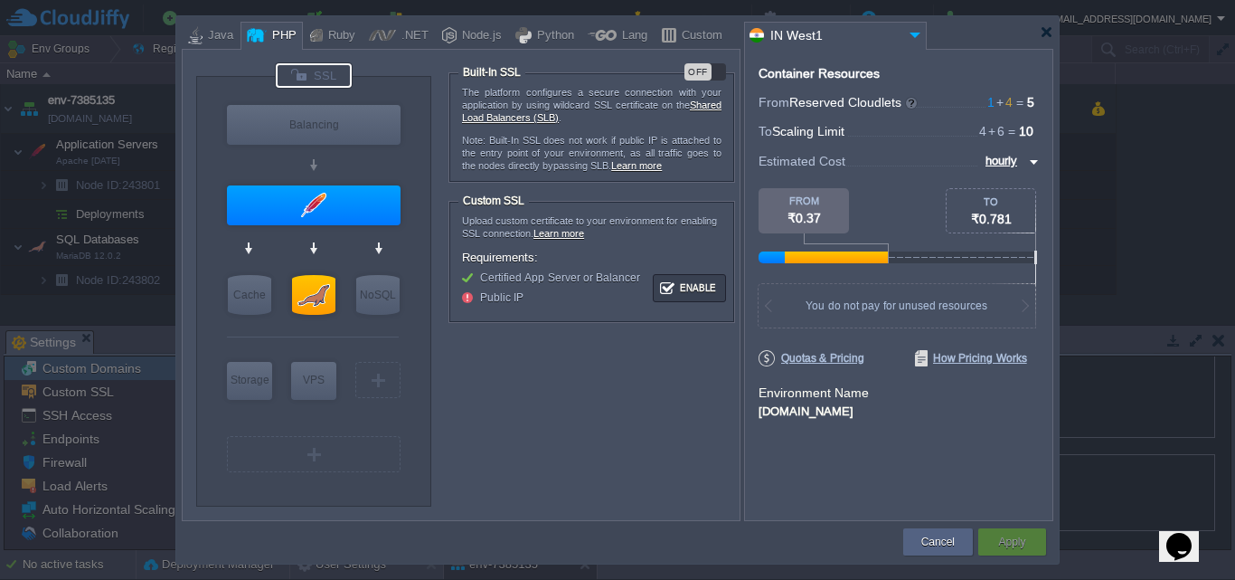
click at [324, 84] on div at bounding box center [314, 75] width 76 height 24
click at [316, 72] on div at bounding box center [314, 75] width 76 height 24
click at [319, 76] on div at bounding box center [314, 75] width 76 height 24
click at [724, 71] on div "OFF" at bounding box center [706, 71] width 42 height 17
type input "NGINX 1.28.0"
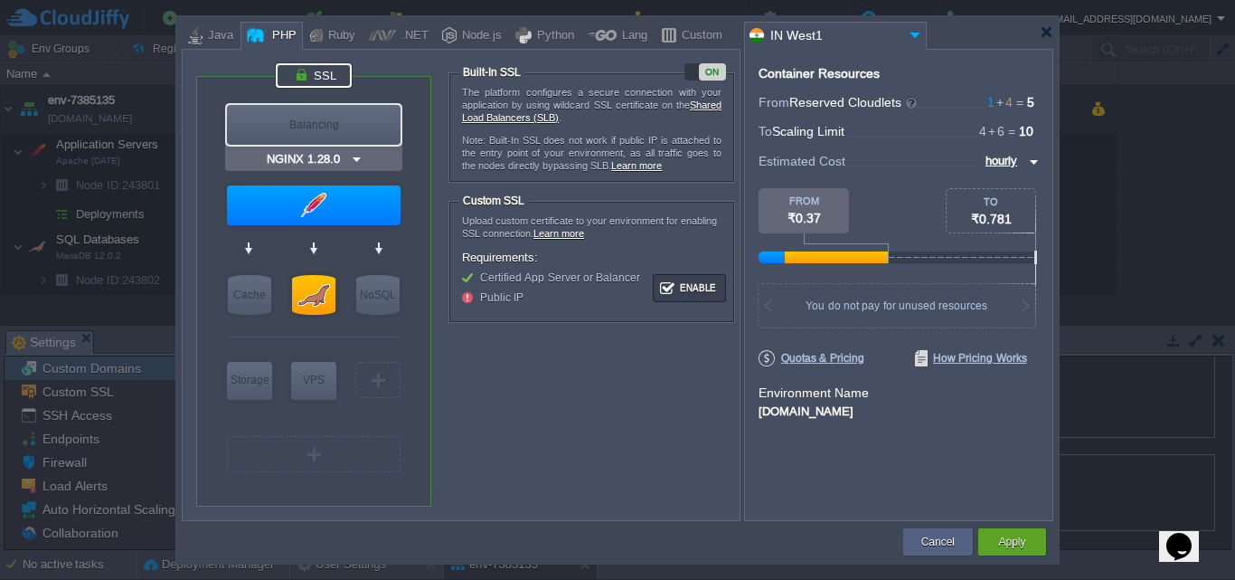
click at [343, 125] on div "Balancing" at bounding box center [314, 125] width 174 height 40
type input "Load Balancer"
type input "NGINX 1.28.0"
type input "1.28.0-almalin..."
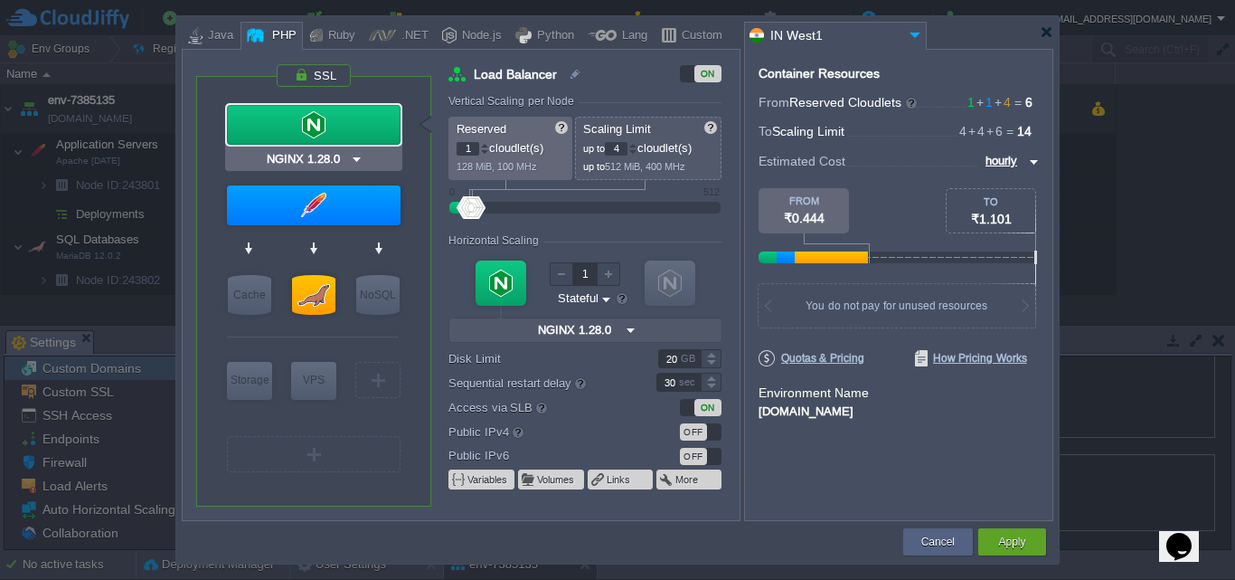
click at [354, 164] on img at bounding box center [357, 159] width 14 height 18
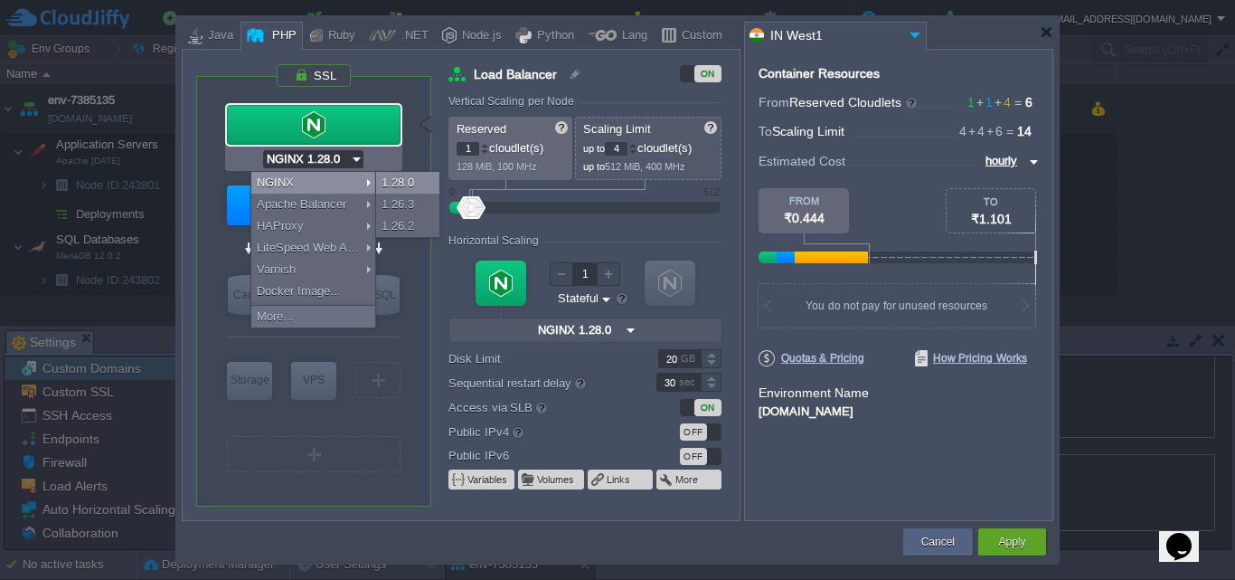
click at [383, 175] on div "1.28.0" at bounding box center [407, 183] width 63 height 22
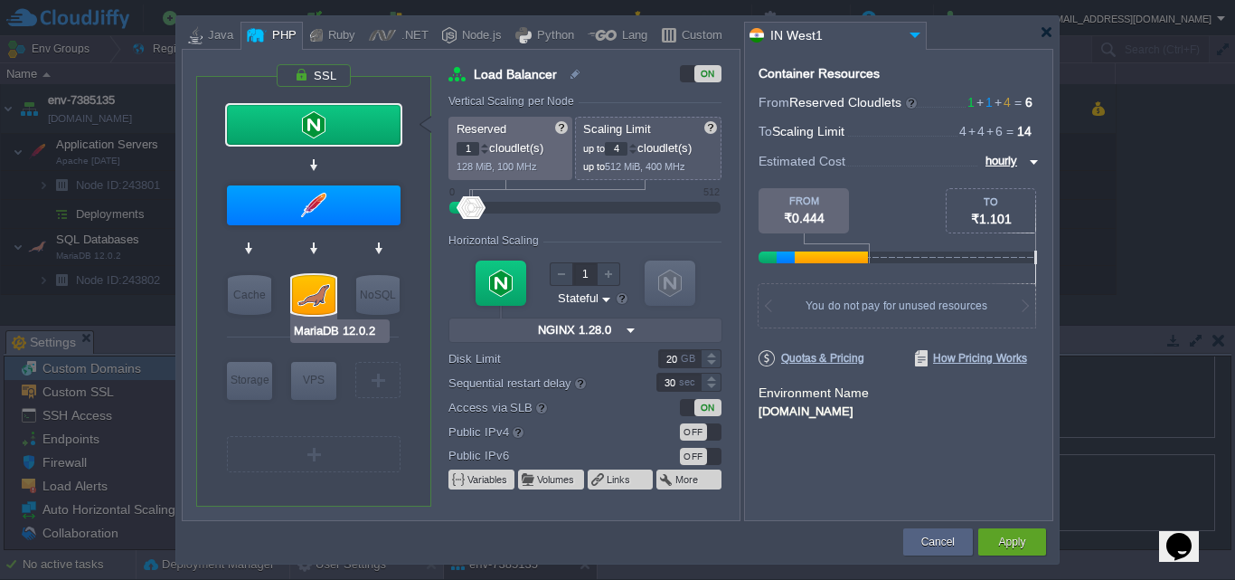
type input "Apache [DATE]"
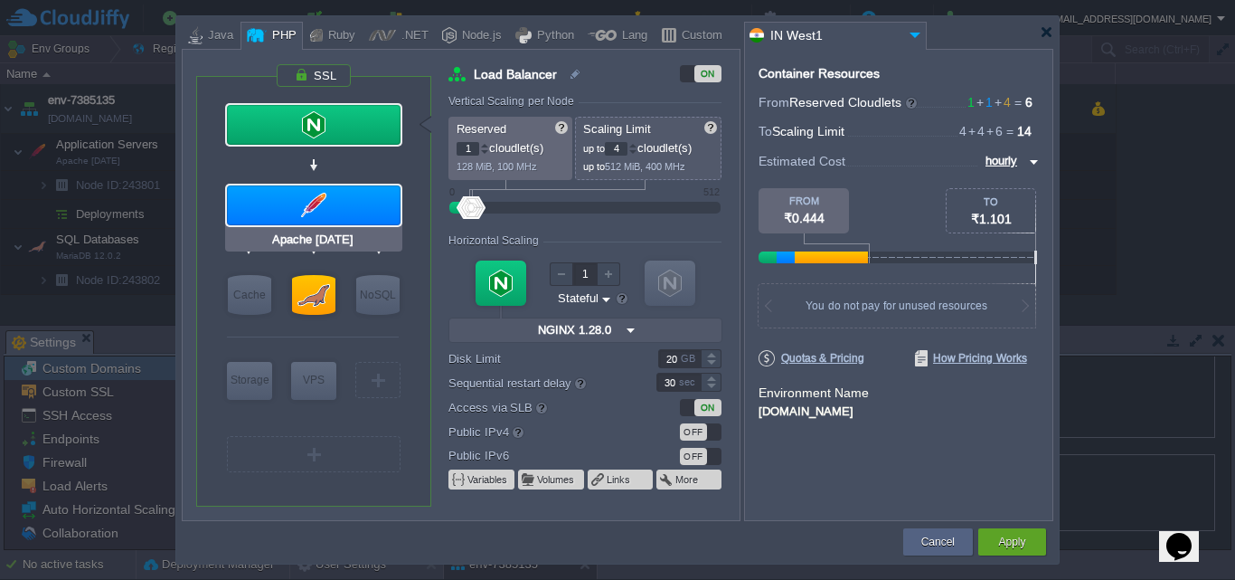
click at [320, 216] on div at bounding box center [314, 205] width 174 height 40
type input "Application Servers"
type input "Apache [DATE]"
type input "null"
type input "PHP [DATE]"
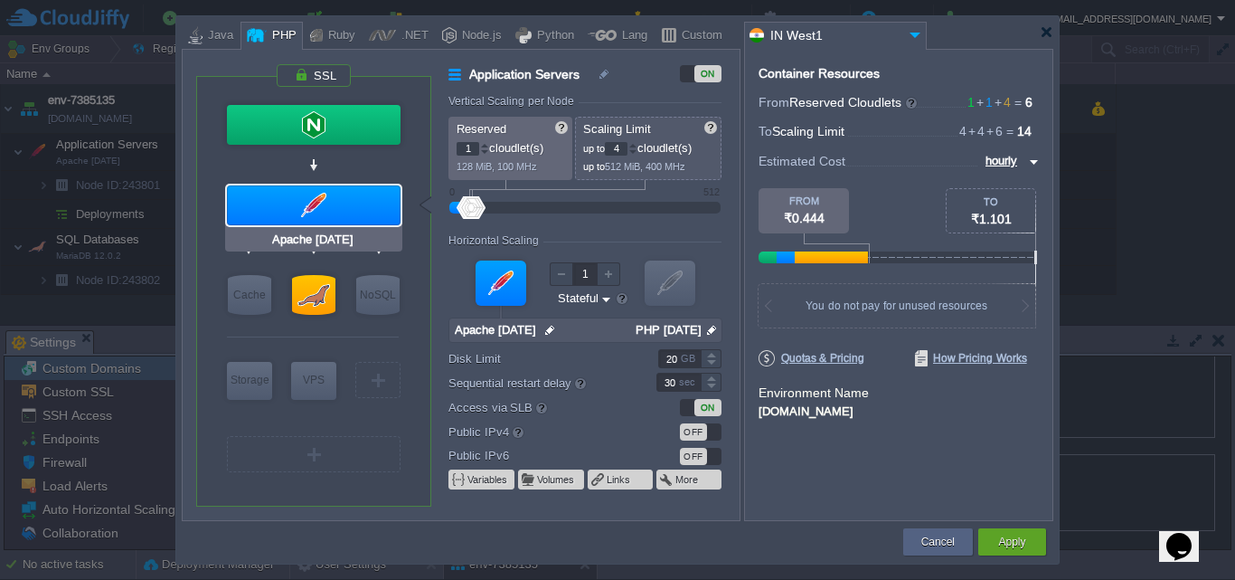
click at [353, 203] on div at bounding box center [314, 205] width 174 height 40
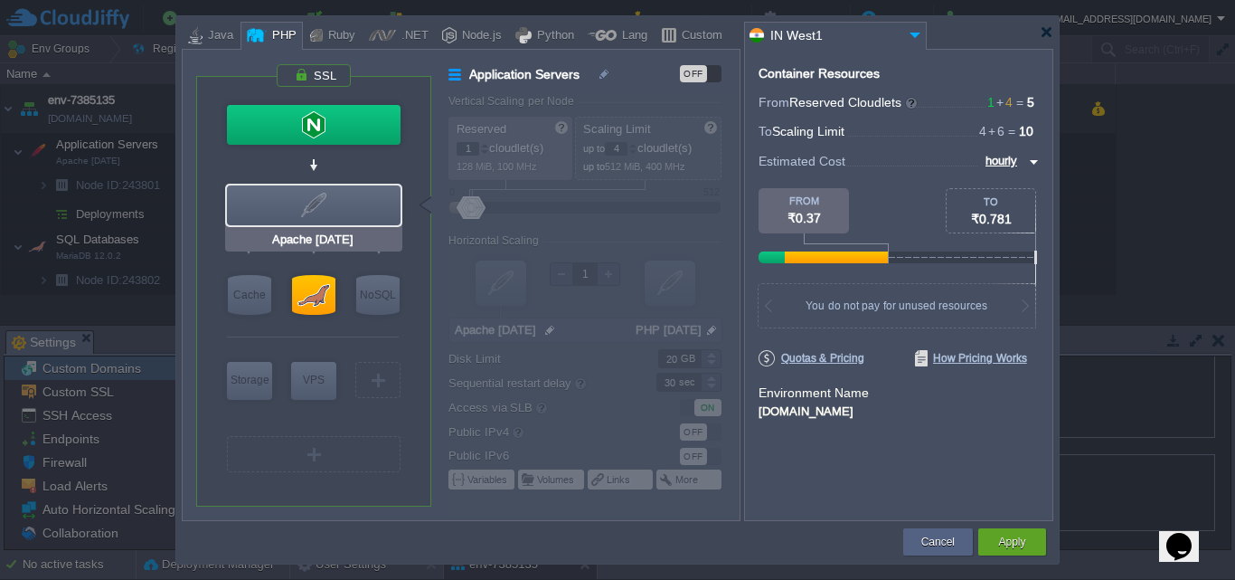
click at [353, 203] on div at bounding box center [314, 205] width 174 height 40
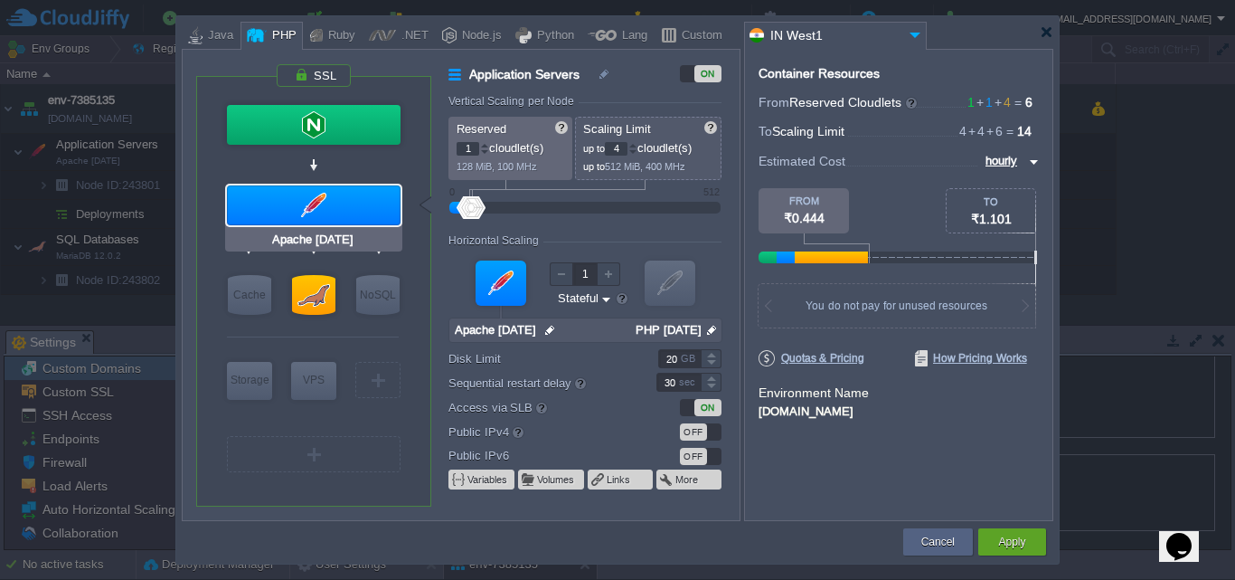
click at [322, 236] on input "Apache [DATE]" at bounding box center [314, 240] width 90 height 18
click at [349, 238] on input "Apache [DATE]" at bounding box center [314, 240] width 90 height 18
click at [344, 241] on input "Apache [DATE]" at bounding box center [314, 240] width 90 height 18
click at [330, 214] on div at bounding box center [314, 205] width 174 height 40
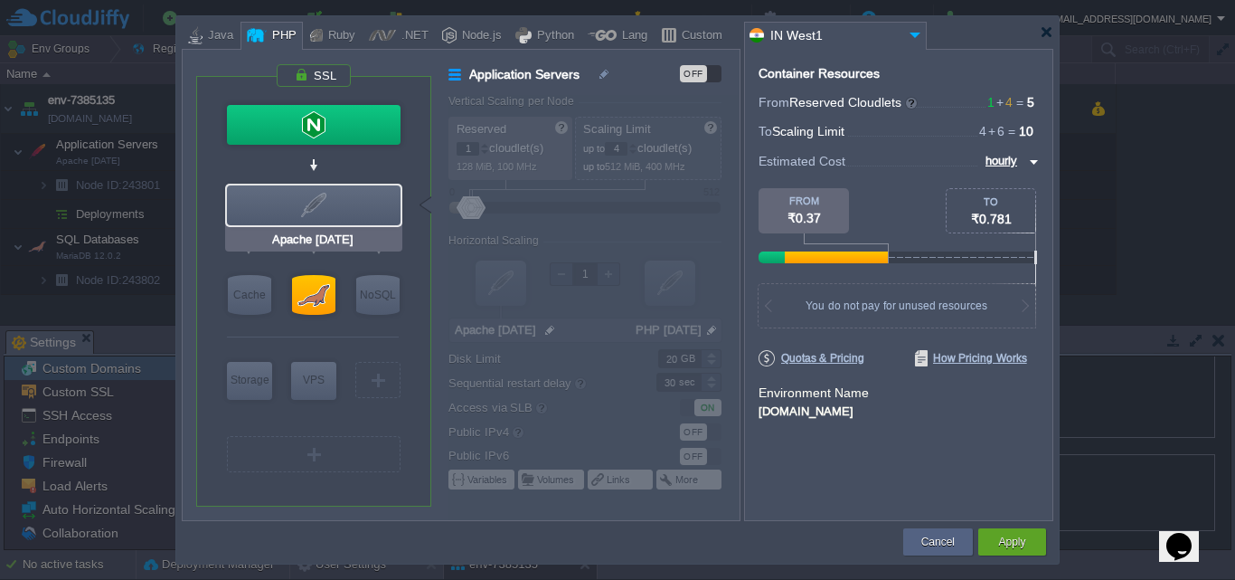
click at [337, 222] on div at bounding box center [314, 205] width 174 height 40
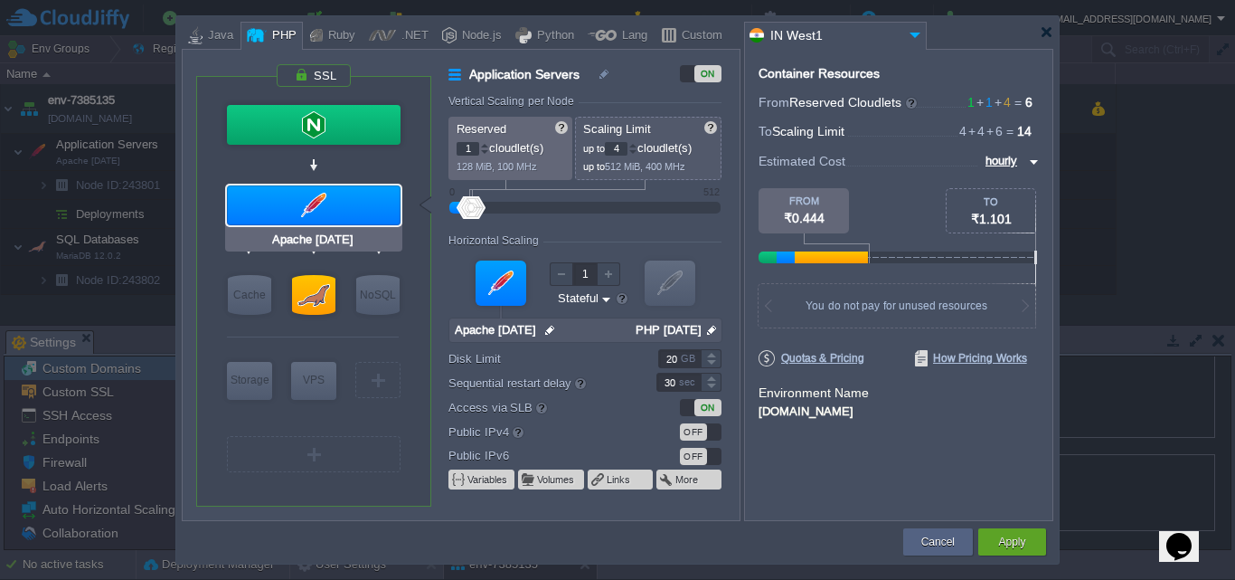
click at [340, 232] on input "Apache [DATE]" at bounding box center [314, 240] width 90 height 18
click at [486, 282] on div at bounding box center [501, 282] width 51 height 45
type input "MariaDB 12.0.2"
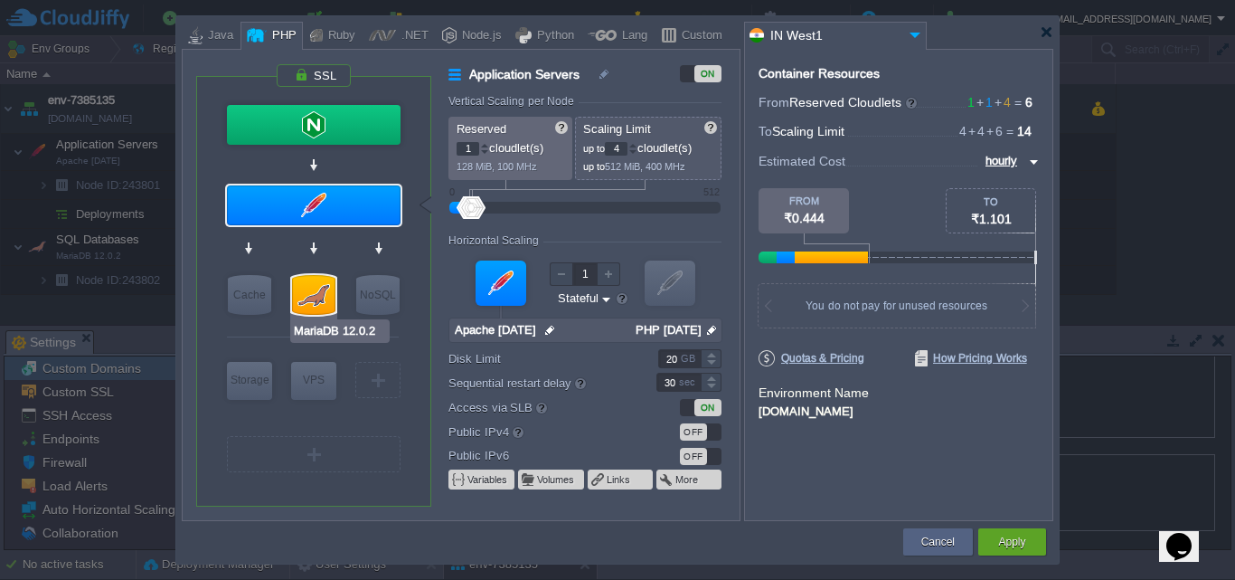
click at [331, 331] on input "MariaDB 12.0.2" at bounding box center [340, 331] width 94 height 18
click at [345, 333] on input "MariaDB 12.0.2" at bounding box center [340, 331] width 94 height 18
click at [343, 335] on input "MariaDB 12.0.2" at bounding box center [340, 331] width 94 height 18
click at [312, 247] on div at bounding box center [313, 248] width 11 height 12
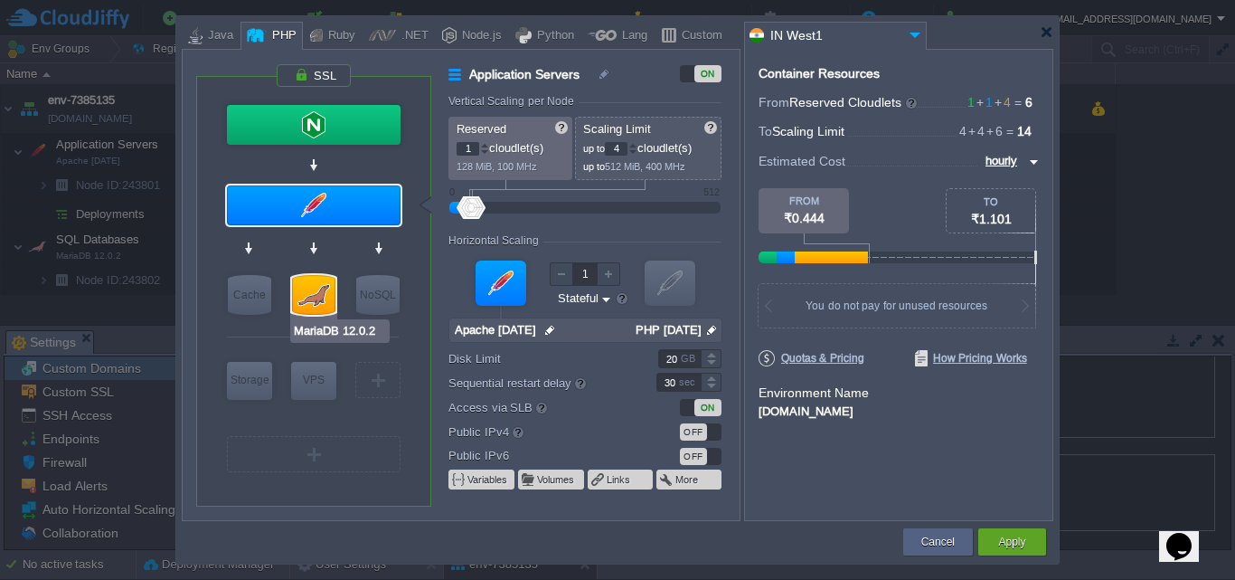
click at [307, 291] on div at bounding box center [313, 295] width 43 height 40
type input "SQL Databases"
type input "4"
type input "6"
type input "MariaDB 12.0.2"
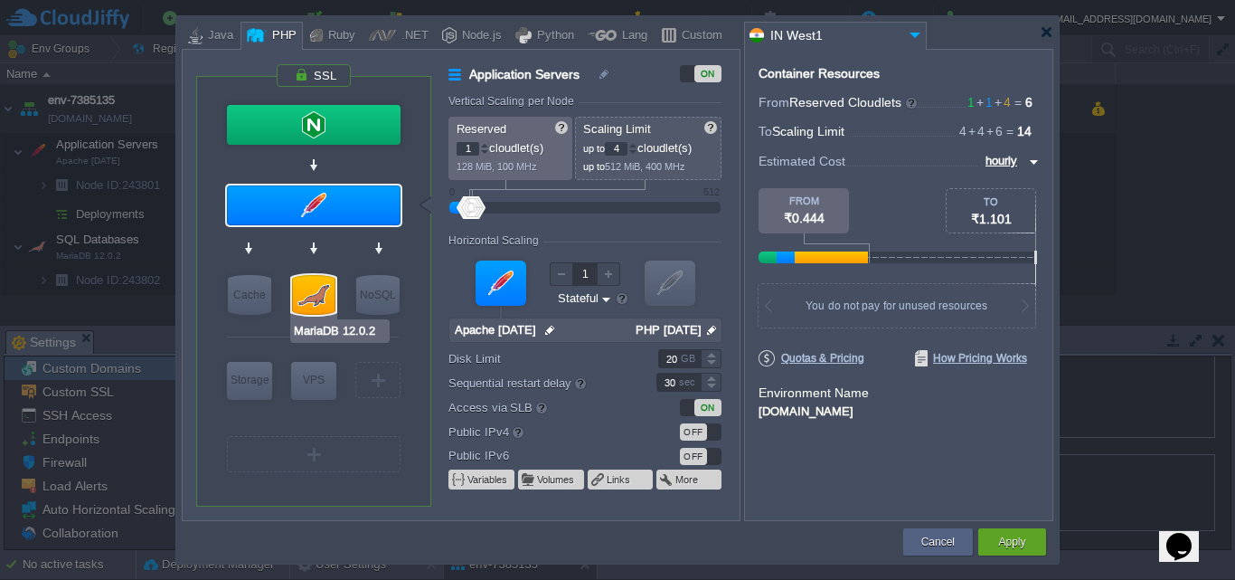
type input "null"
type input "12.0.2-almalin..."
type input "Stateless"
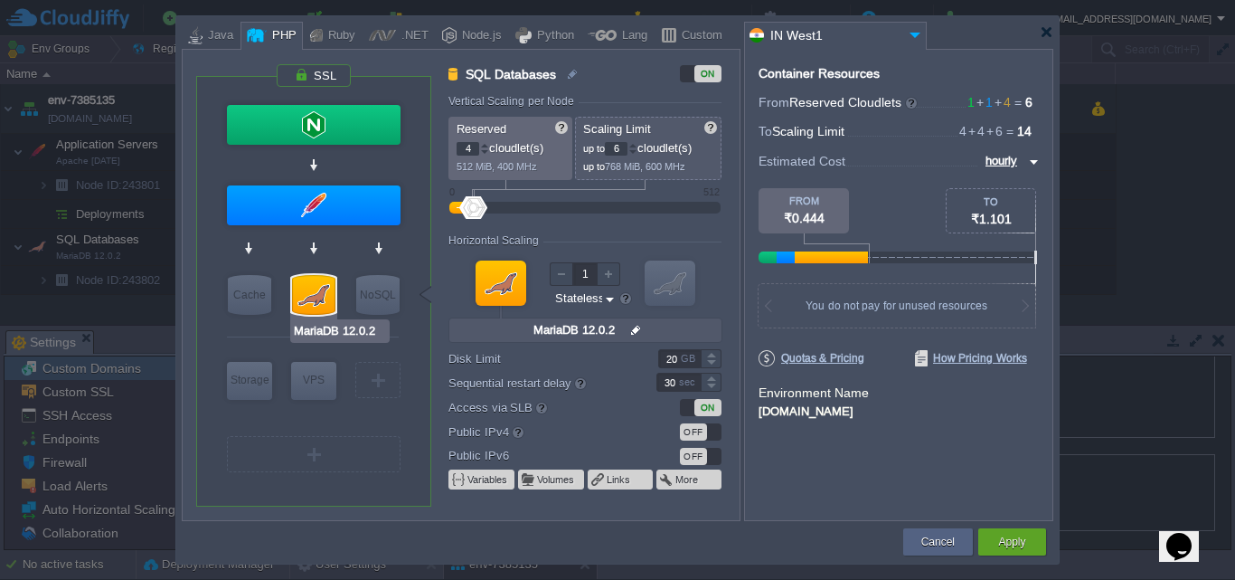
drag, startPoint x: 307, startPoint y: 292, endPoint x: 290, endPoint y: 280, distance: 20.1
click at [305, 292] on div at bounding box center [313, 295] width 43 height 40
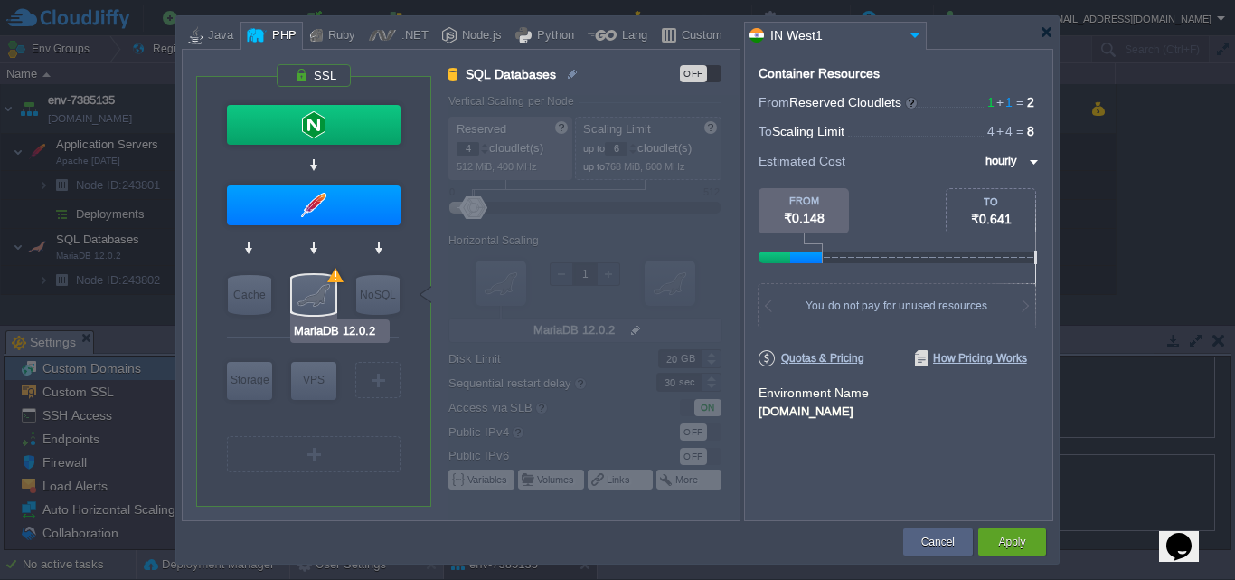
drag, startPoint x: 298, startPoint y: 281, endPoint x: 263, endPoint y: 340, distance: 68.1
click at [263, 340] on div at bounding box center [313, 337] width 172 height 38
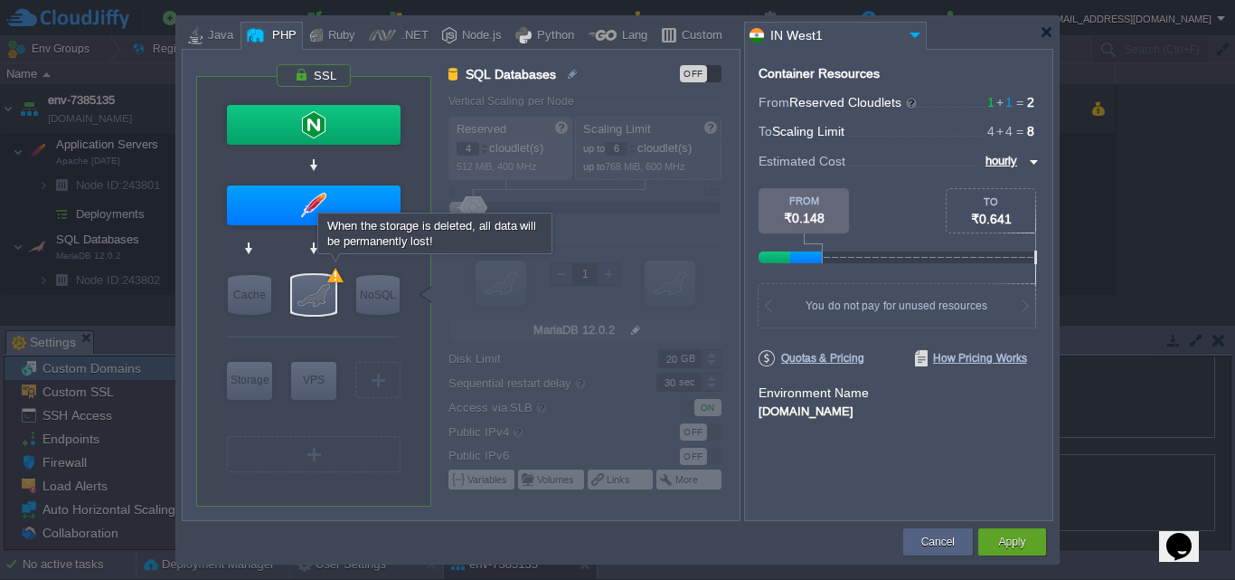
click at [338, 279] on div at bounding box center [335, 275] width 16 height 14
click at [319, 286] on div at bounding box center [313, 295] width 43 height 40
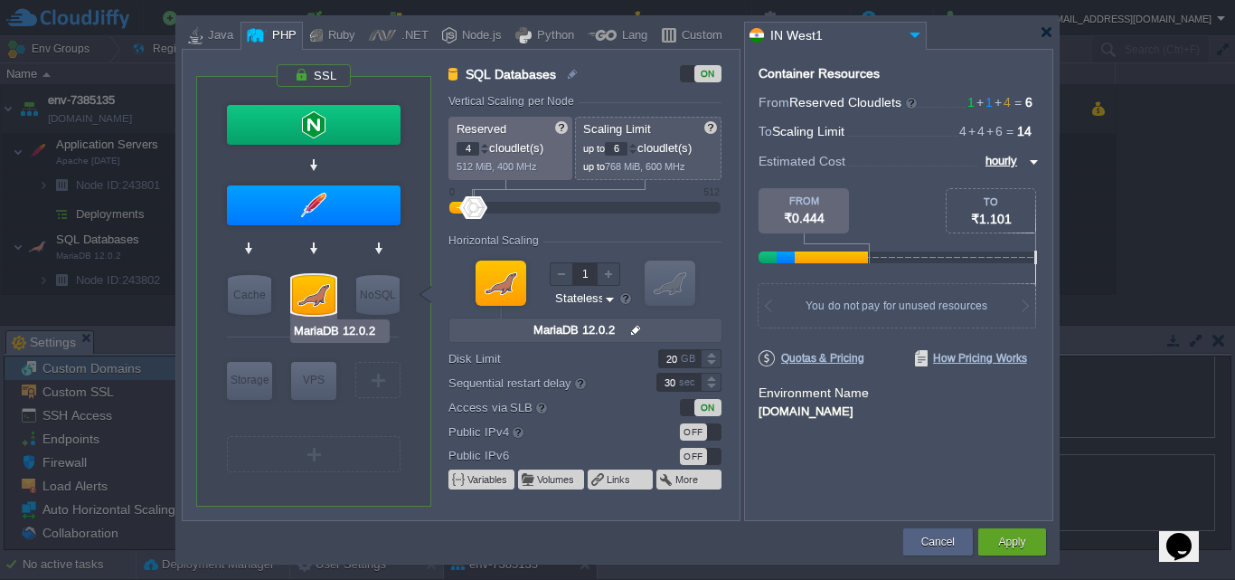
click at [333, 325] on input "MariaDB 12.0.2" at bounding box center [340, 331] width 94 height 18
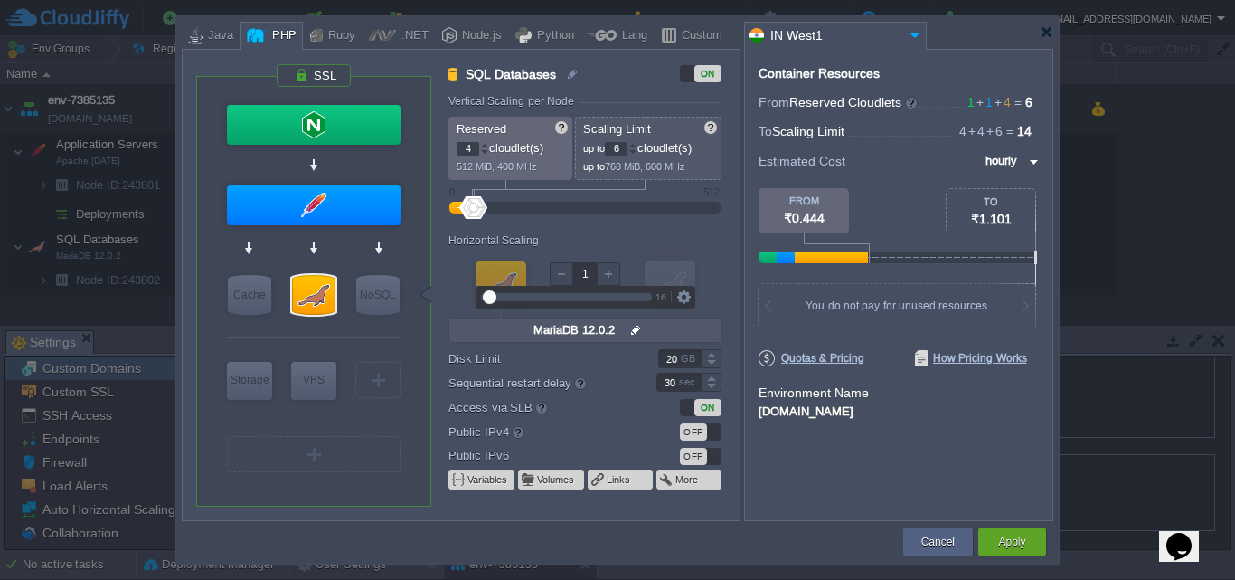
click at [562, 270] on div at bounding box center [562, 274] width 24 height 24
click at [494, 266] on div "VM" at bounding box center [501, 283] width 52 height 66
click at [498, 272] on div at bounding box center [501, 282] width 51 height 45
click at [498, 284] on div at bounding box center [501, 282] width 51 height 45
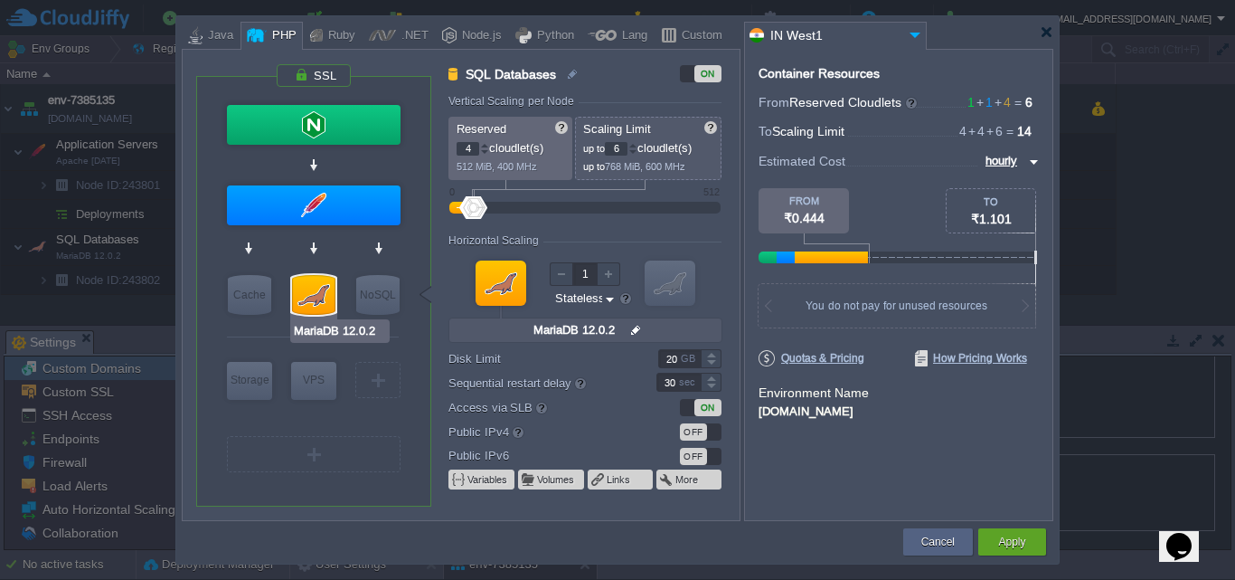
click at [320, 308] on div at bounding box center [313, 295] width 43 height 40
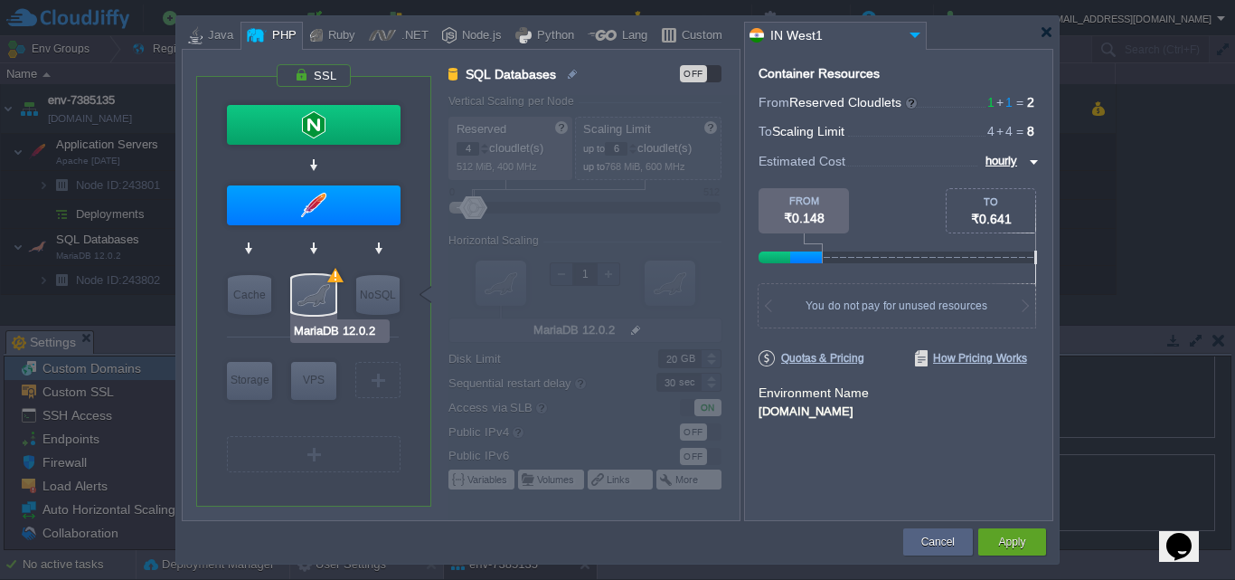
click at [311, 325] on input "MariaDB 12.0.2" at bounding box center [340, 331] width 94 height 18
click at [311, 332] on input "MariaDB 12.0.2" at bounding box center [340, 331] width 94 height 18
click at [338, 329] on input "MariaDB 12.0.2" at bounding box center [340, 331] width 94 height 18
click at [364, 324] on input "MariaDB 12.0.2" at bounding box center [340, 331] width 94 height 18
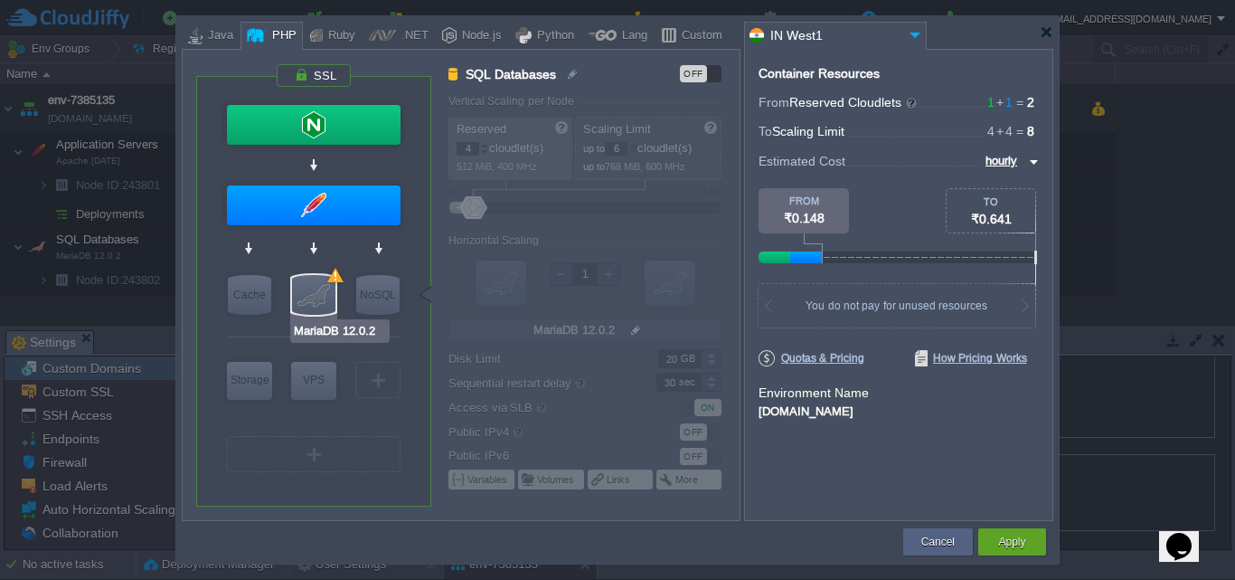
click at [363, 333] on input "MariaDB 12.0.2" at bounding box center [340, 331] width 94 height 18
click at [321, 281] on div at bounding box center [313, 295] width 43 height 40
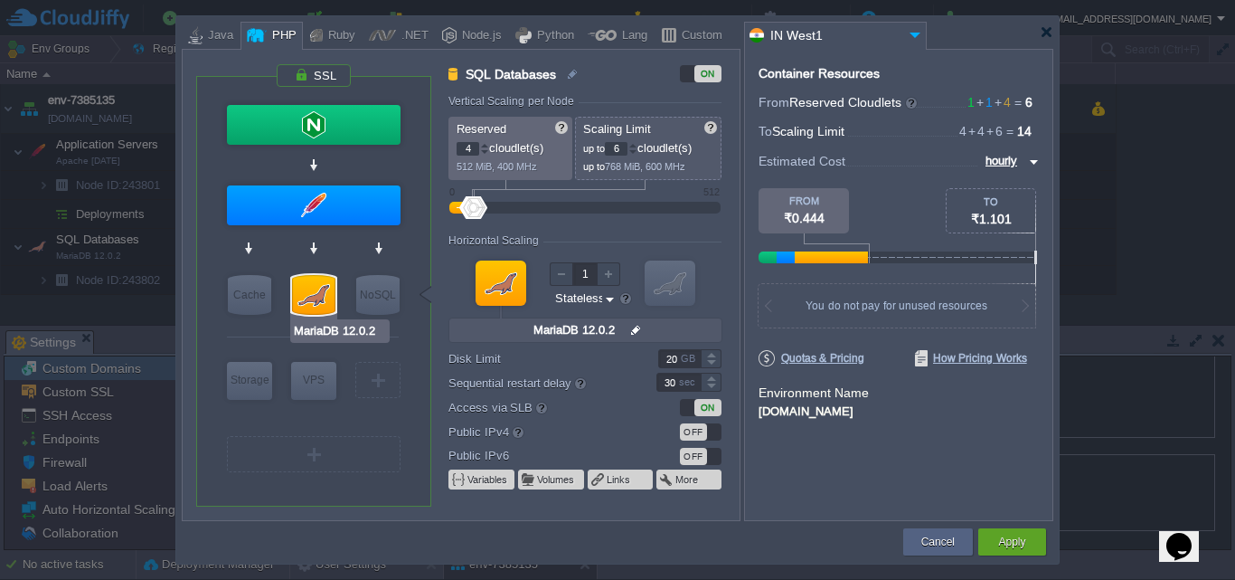
type input "Extra Storage 2.0-10.5"
click at [249, 449] on div "VM" at bounding box center [314, 454] width 174 height 36
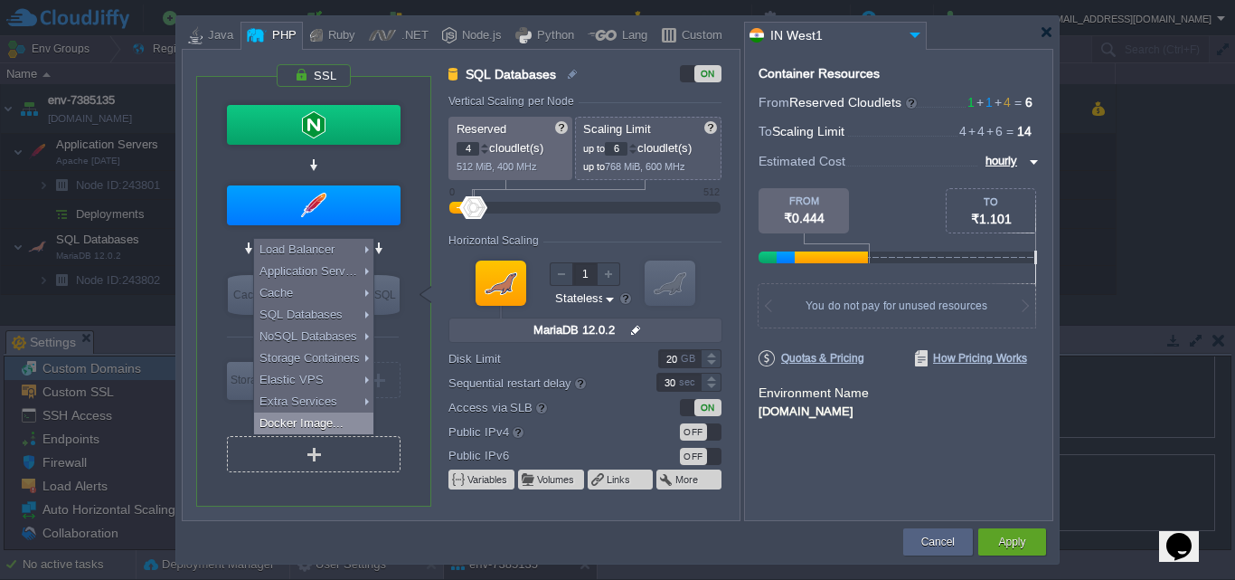
type input "Select Image"
click at [213, 421] on div "VM Balancing VM Application Servers VM Cache VM SQL VM NoSQL VM Storage VM VPS …" at bounding box center [313, 291] width 235 height 429
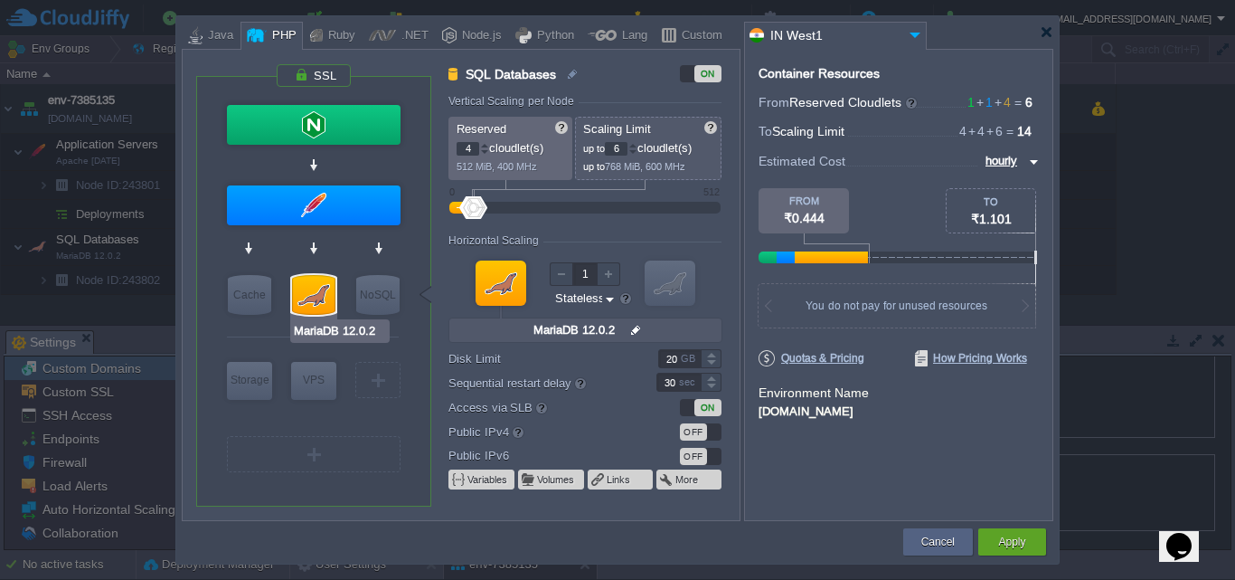
click at [316, 335] on input "MariaDB 12.0.2" at bounding box center [340, 331] width 94 height 18
type input "AlmaLinux 9.6"
click at [317, 441] on div "VM" at bounding box center [314, 454] width 174 height 36
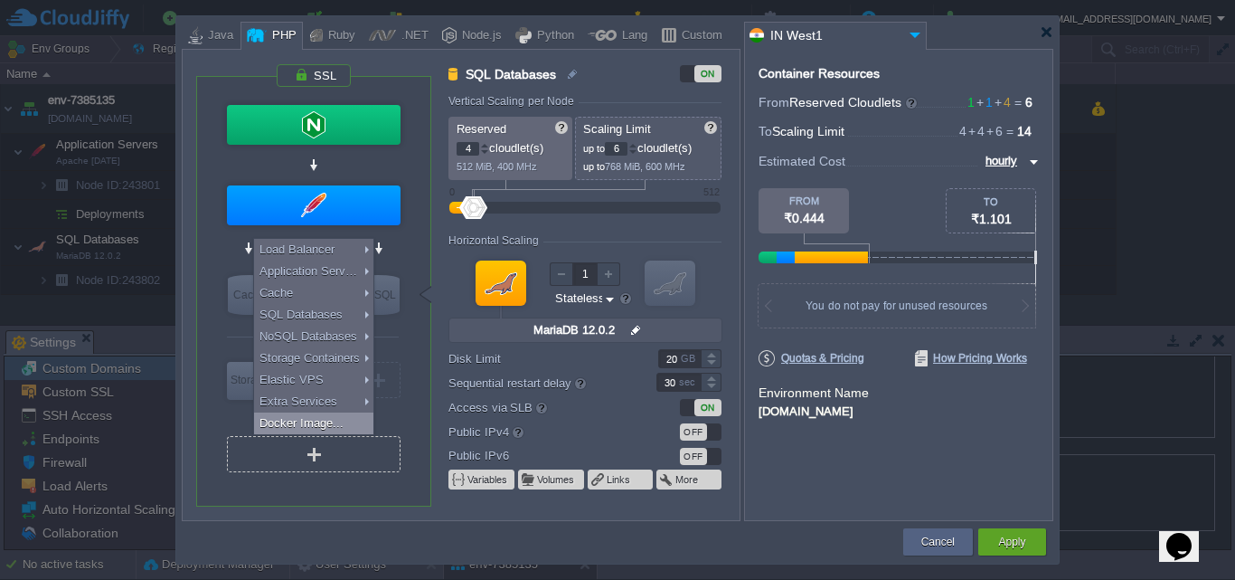
type input "Select Image"
click at [226, 412] on div "VM Balancing VM Application Servers VM Cache VM SQL VM NoSQL VM Storage VM VPS …" at bounding box center [314, 297] width 181 height 395
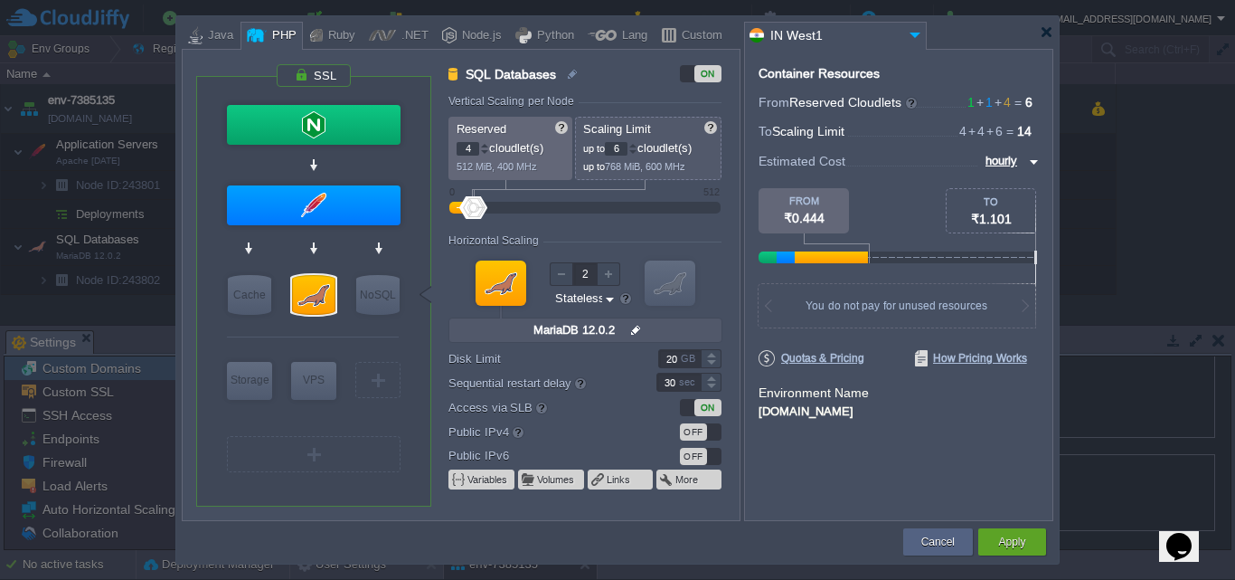
click at [610, 273] on div at bounding box center [609, 274] width 24 height 24
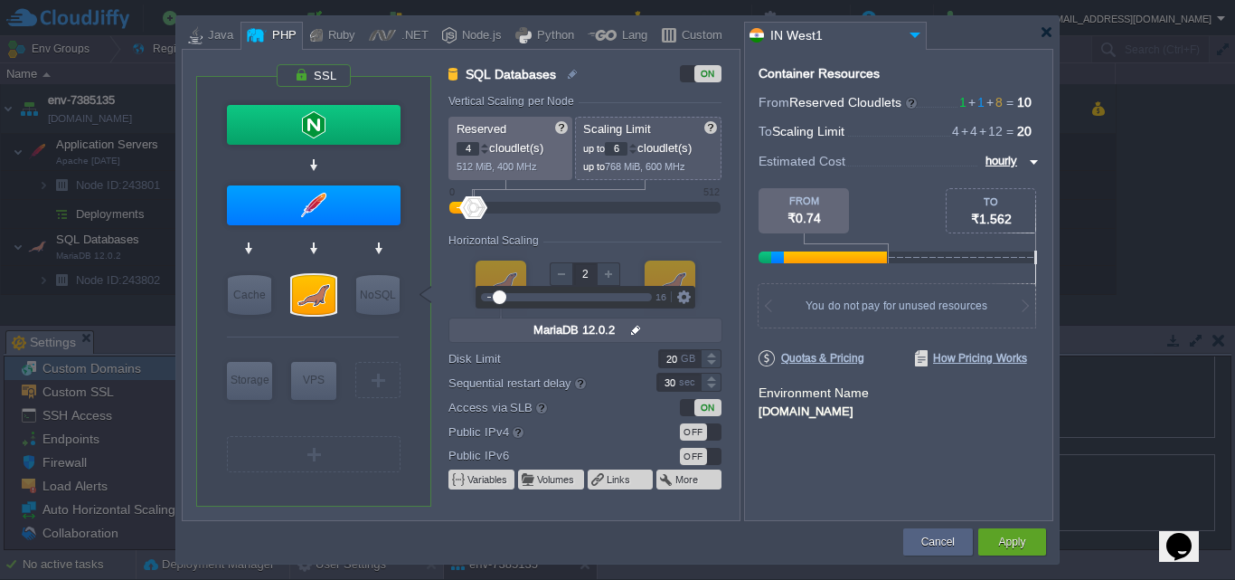
click at [607, 330] on input "MariaDB 12.0.2" at bounding box center [577, 330] width 99 height 24
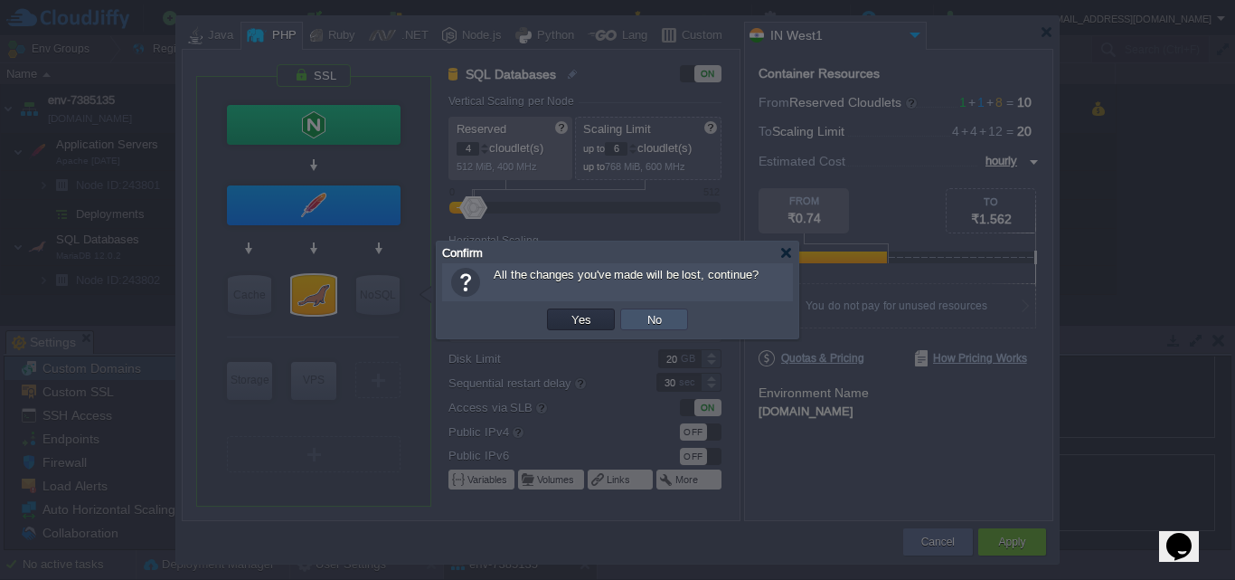
click at [654, 317] on button "No" at bounding box center [654, 319] width 25 height 16
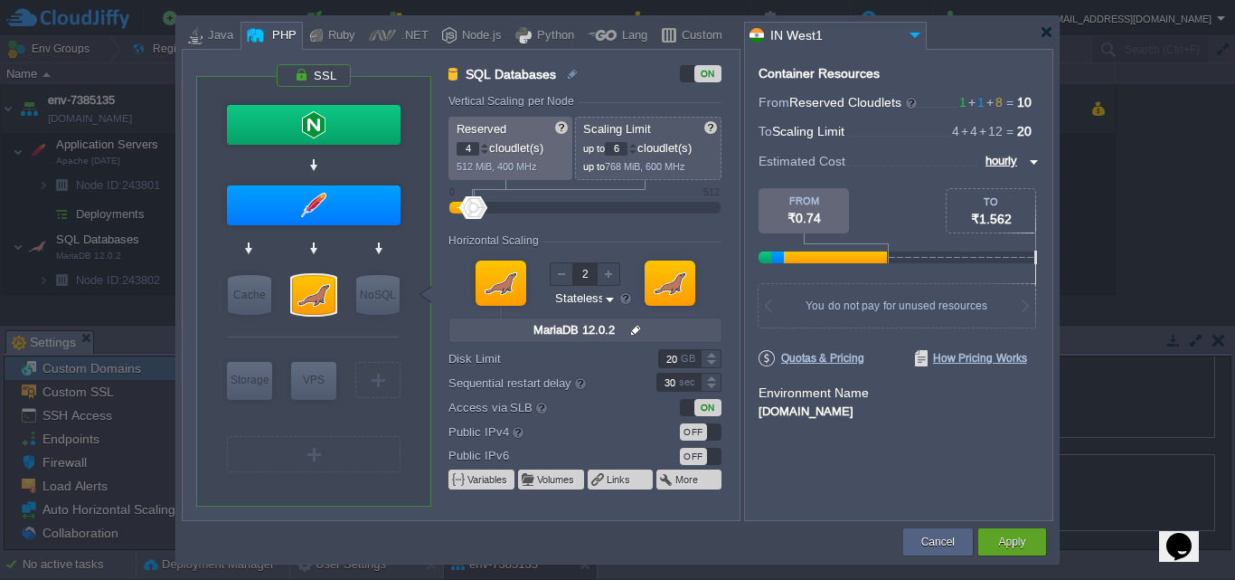
type input "1"
click at [662, 279] on div at bounding box center [670, 282] width 51 height 45
click at [539, 329] on input "MariaDB 12.0.2" at bounding box center [577, 330] width 99 height 24
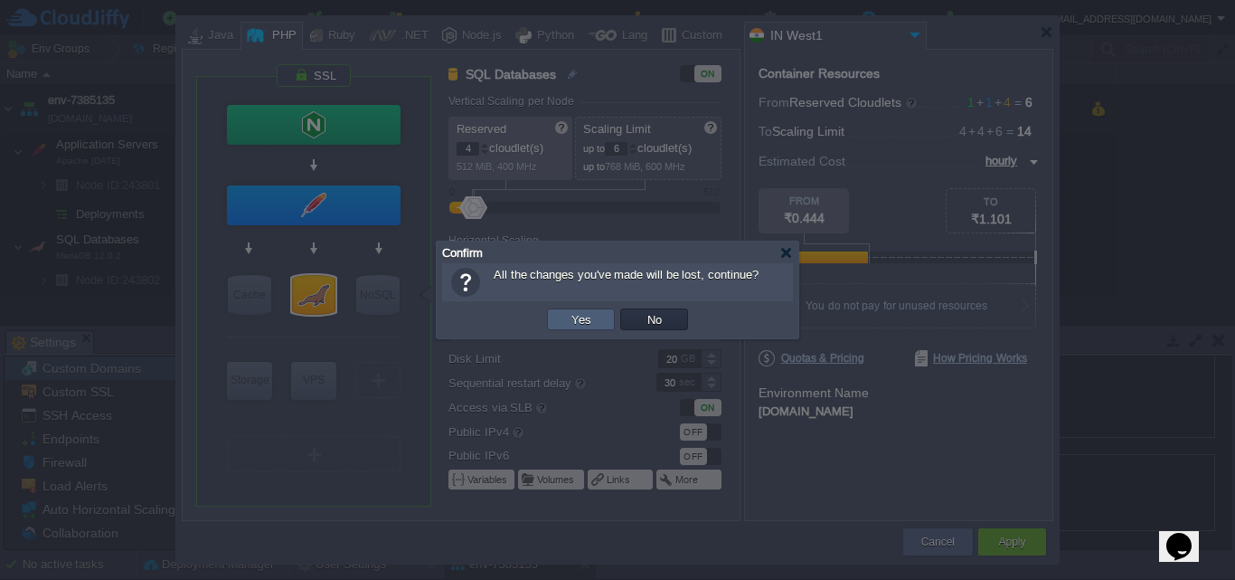
click at [588, 323] on button "Yes" at bounding box center [581, 319] width 31 height 16
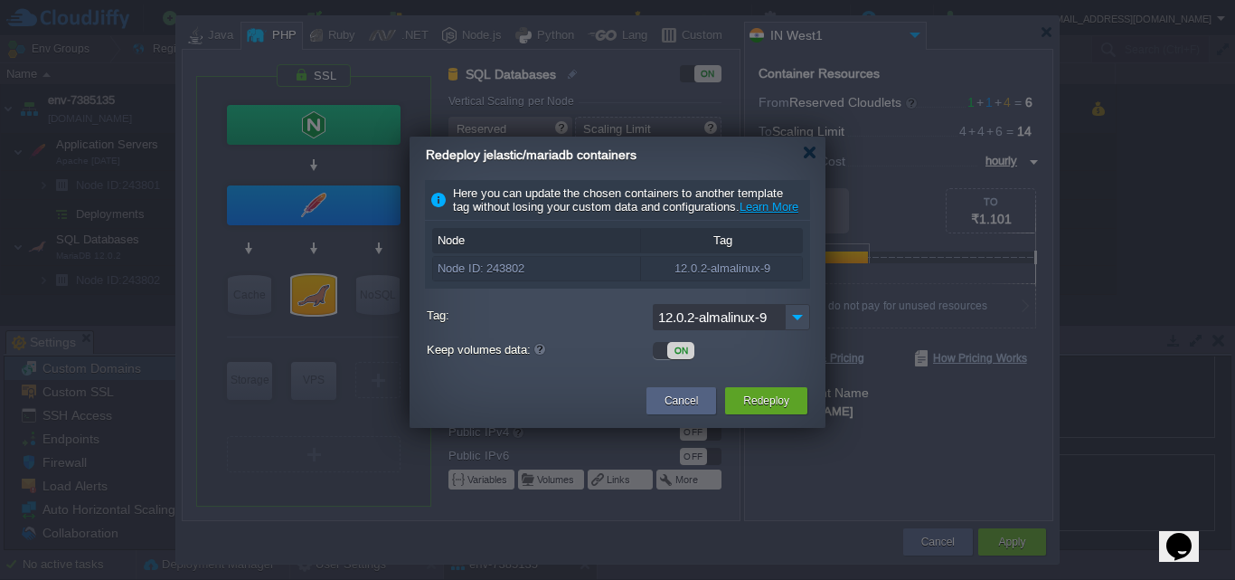
click at [706, 280] on div "12.0.2-almalinux-9" at bounding box center [722, 269] width 163 height 24
click at [803, 152] on div at bounding box center [810, 153] width 14 height 14
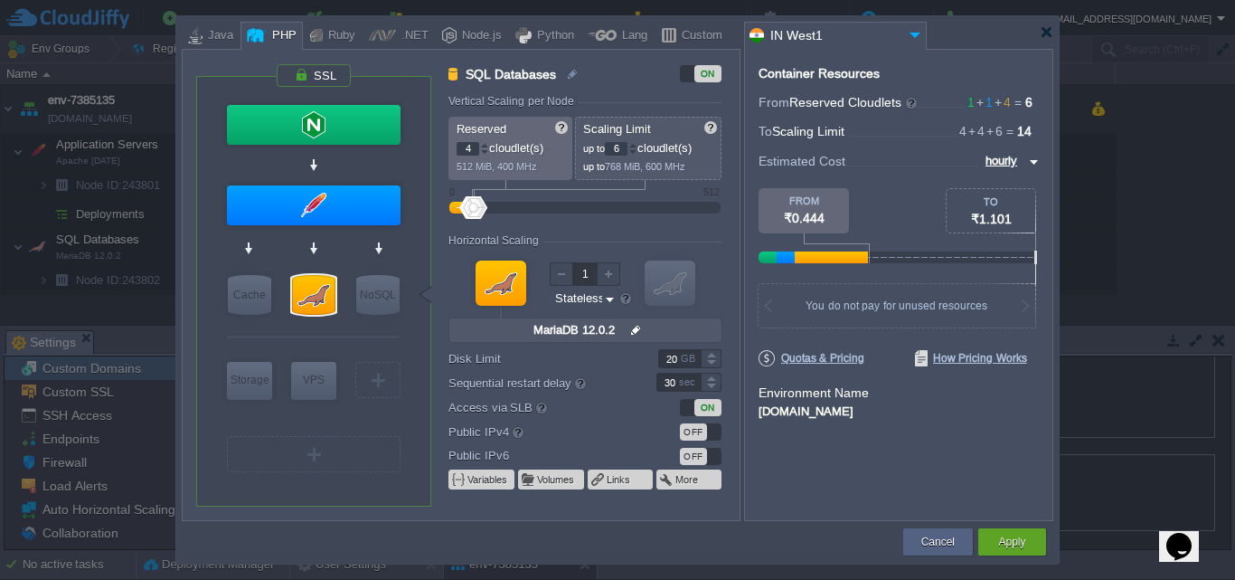
click at [505, 288] on div at bounding box center [501, 282] width 51 height 45
click at [516, 289] on div at bounding box center [501, 282] width 51 height 45
type input "Apache [DATE]"
click at [299, 185] on div at bounding box center [313, 205] width 177 height 43
type input "Application Servers"
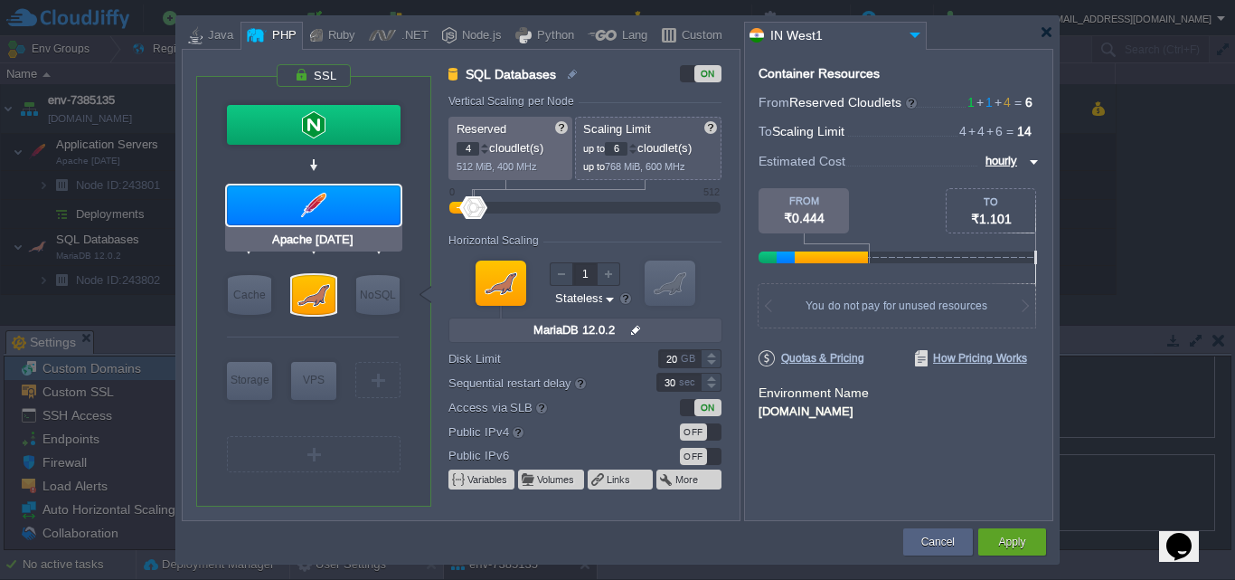
type input "1"
type input "4"
type input "Apache [DATE]"
type input "null"
type input "PHP [DATE]"
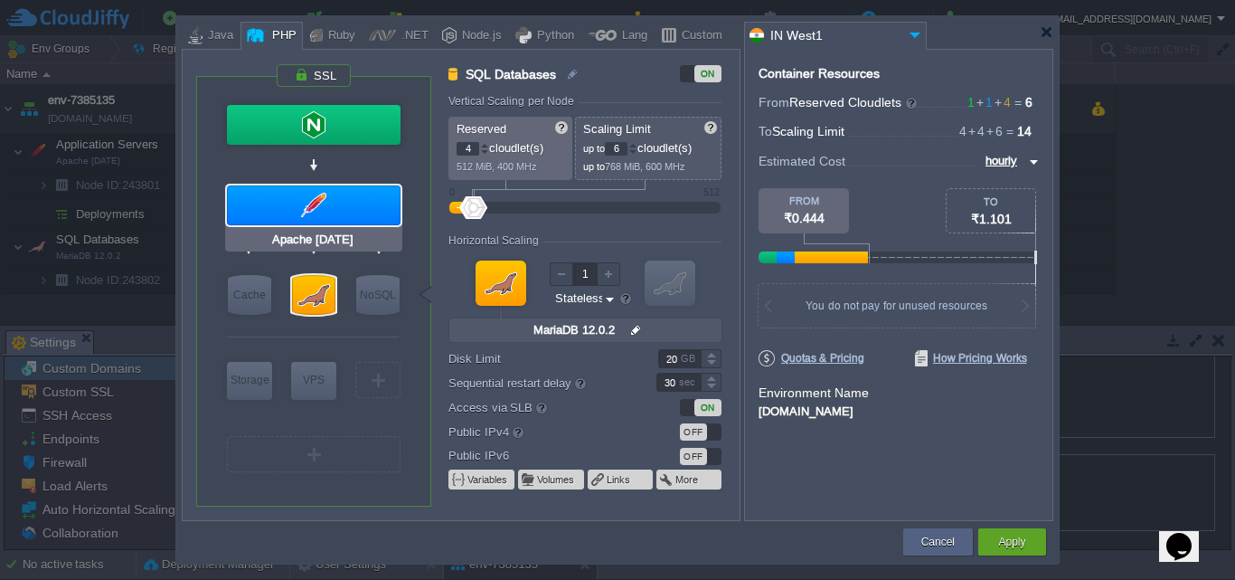
type input "Stateful"
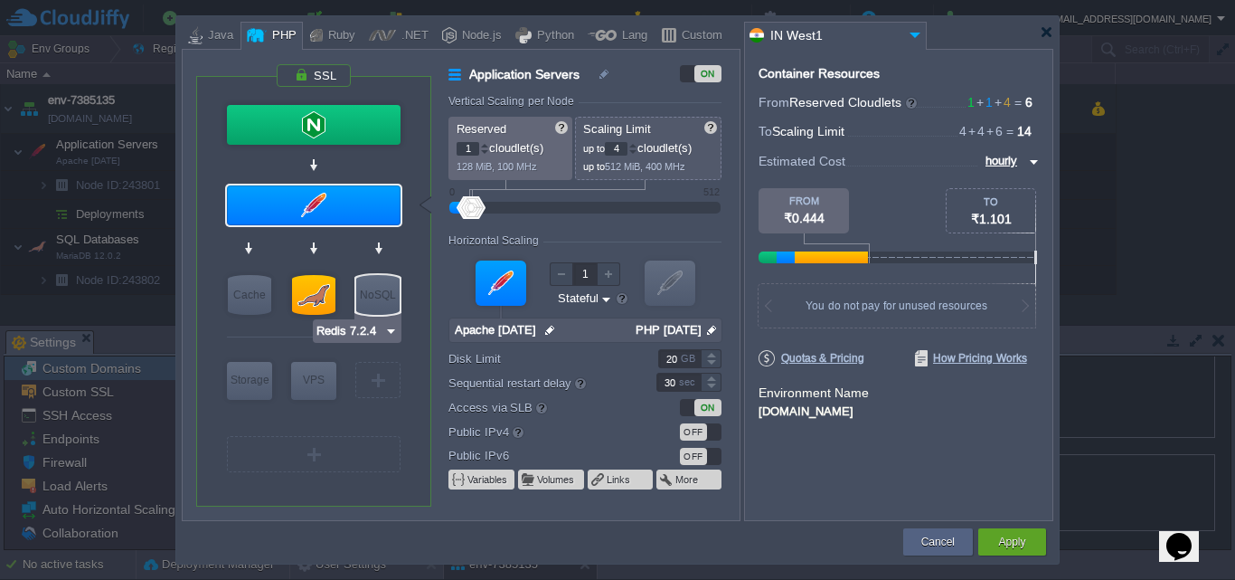
type input "MariaDB 12.0.2"
click at [322, 326] on input "MariaDB 12.0.2" at bounding box center [340, 331] width 94 height 18
click at [544, 335] on img at bounding box center [550, 330] width 19 height 24
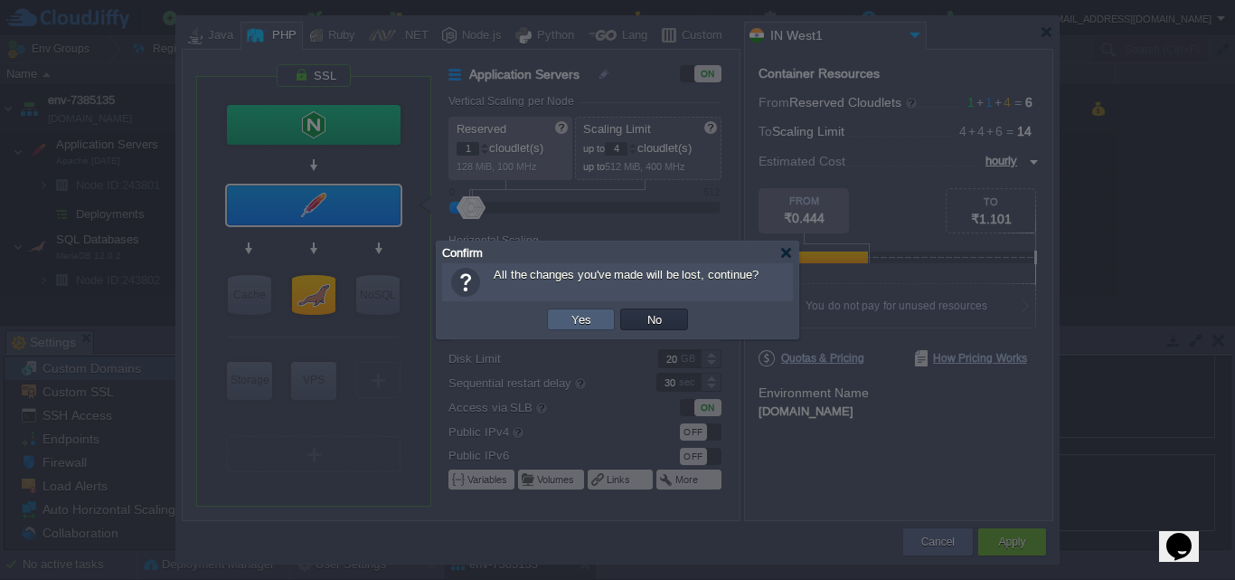
click at [597, 316] on td "Yes" at bounding box center [581, 319] width 68 height 22
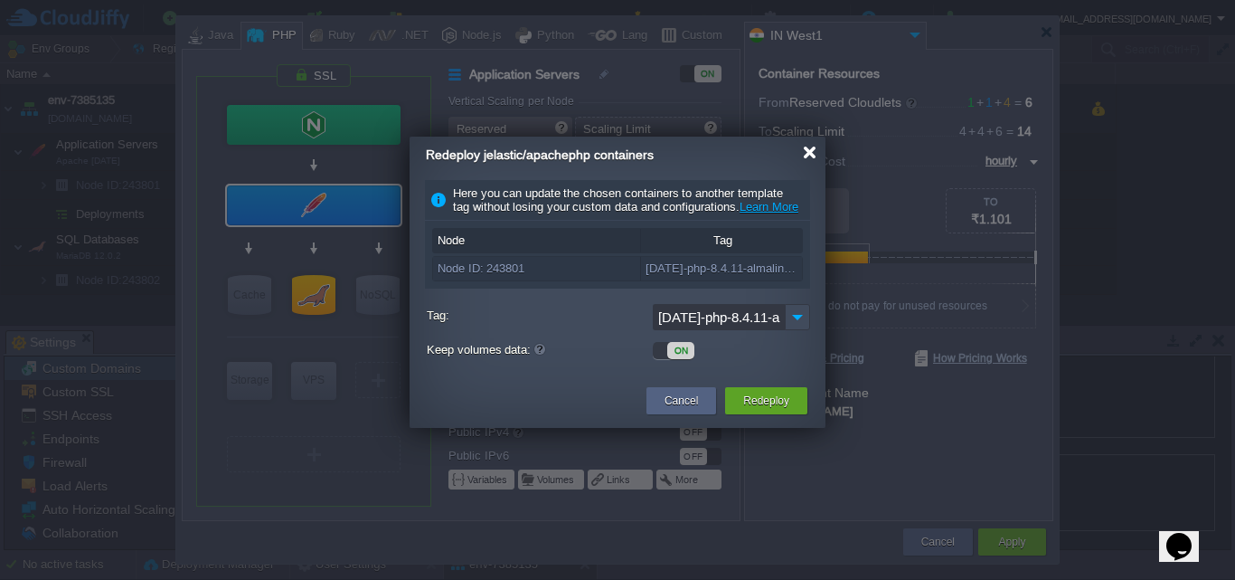
click at [809, 151] on div at bounding box center [810, 153] width 14 height 14
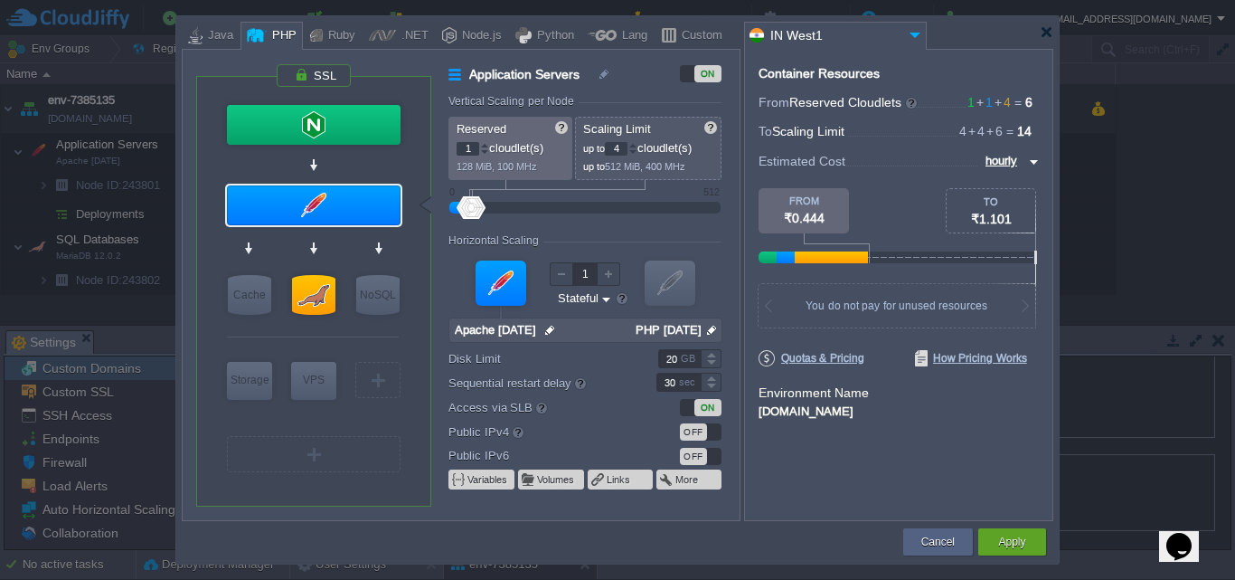
click at [552, 326] on img at bounding box center [550, 330] width 19 height 24
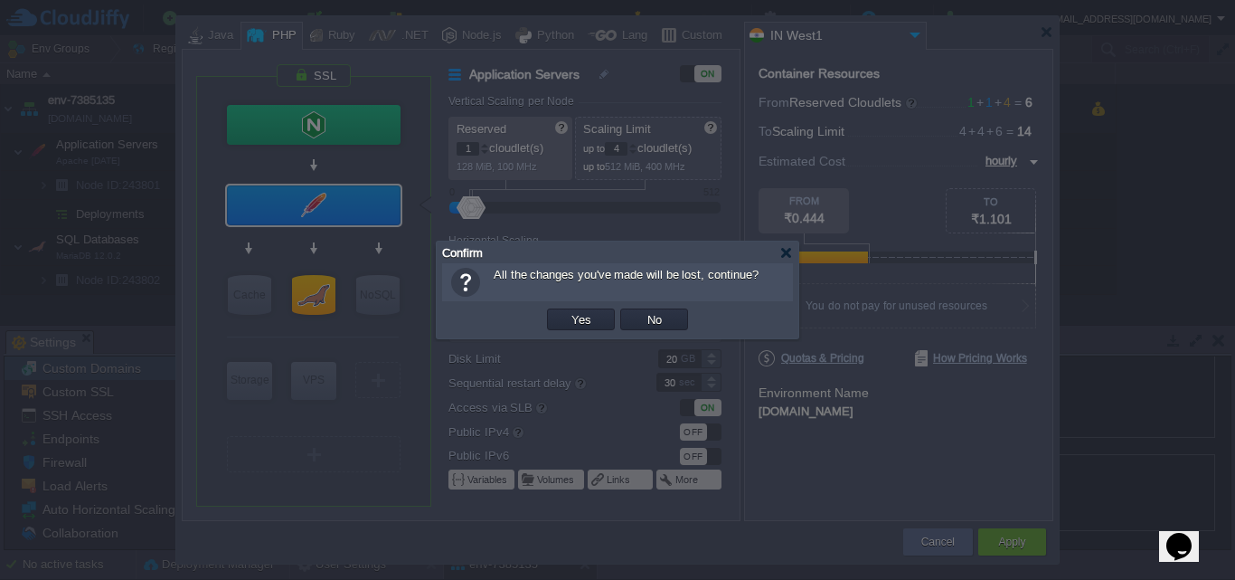
click at [783, 255] on div at bounding box center [787, 253] width 14 height 14
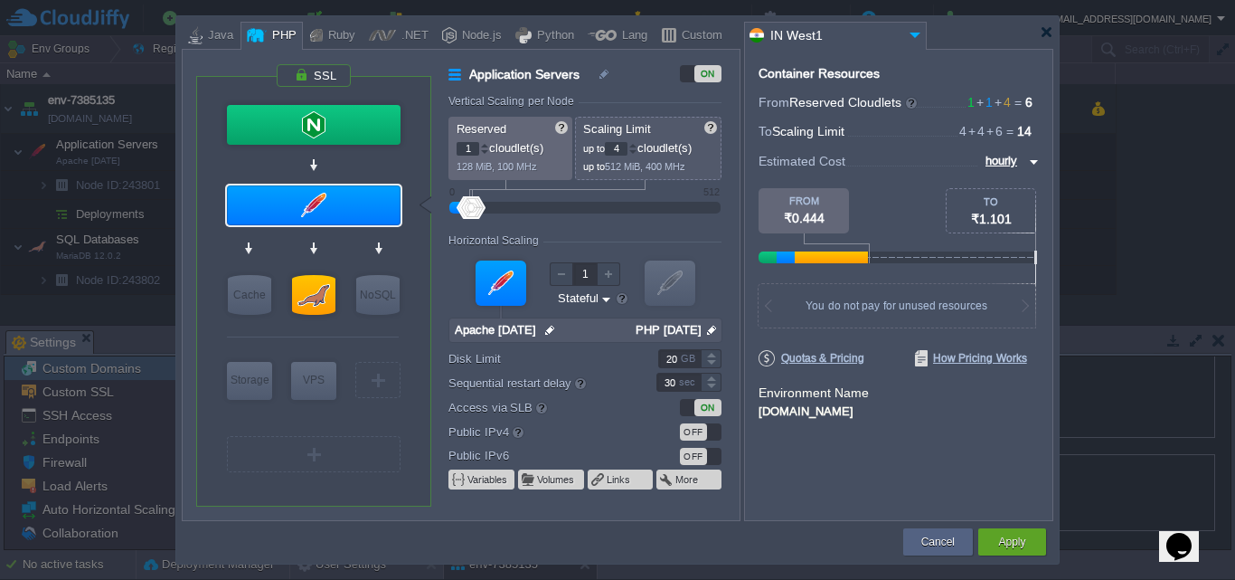
click at [697, 330] on input "PHP [DATE]" at bounding box center [666, 330] width 72 height 24
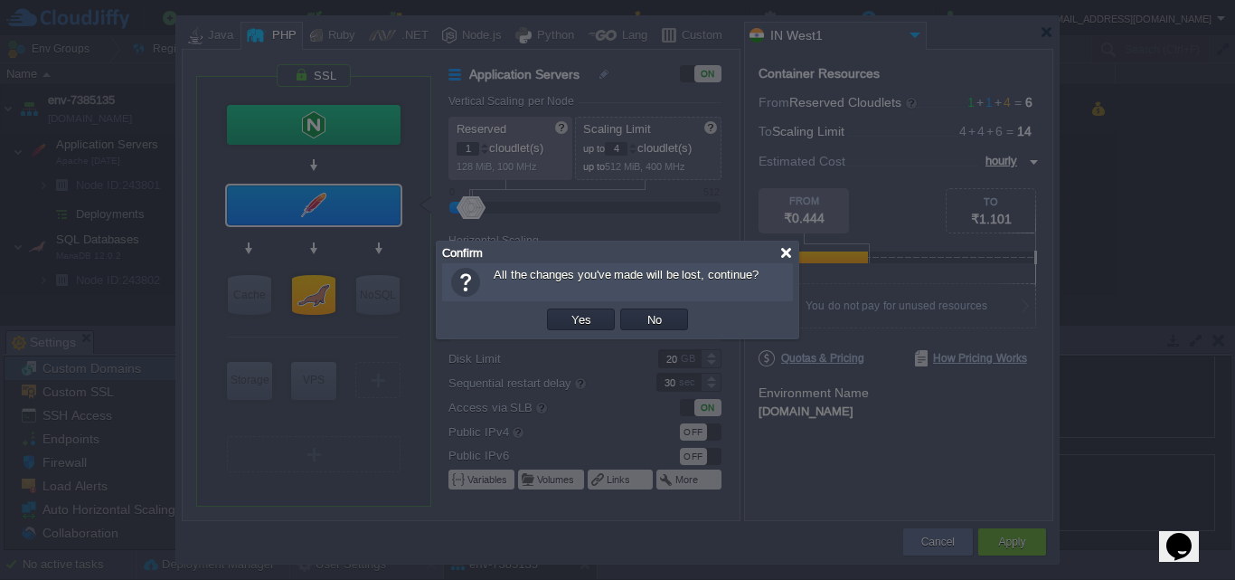
click at [787, 258] on div at bounding box center [787, 253] width 14 height 14
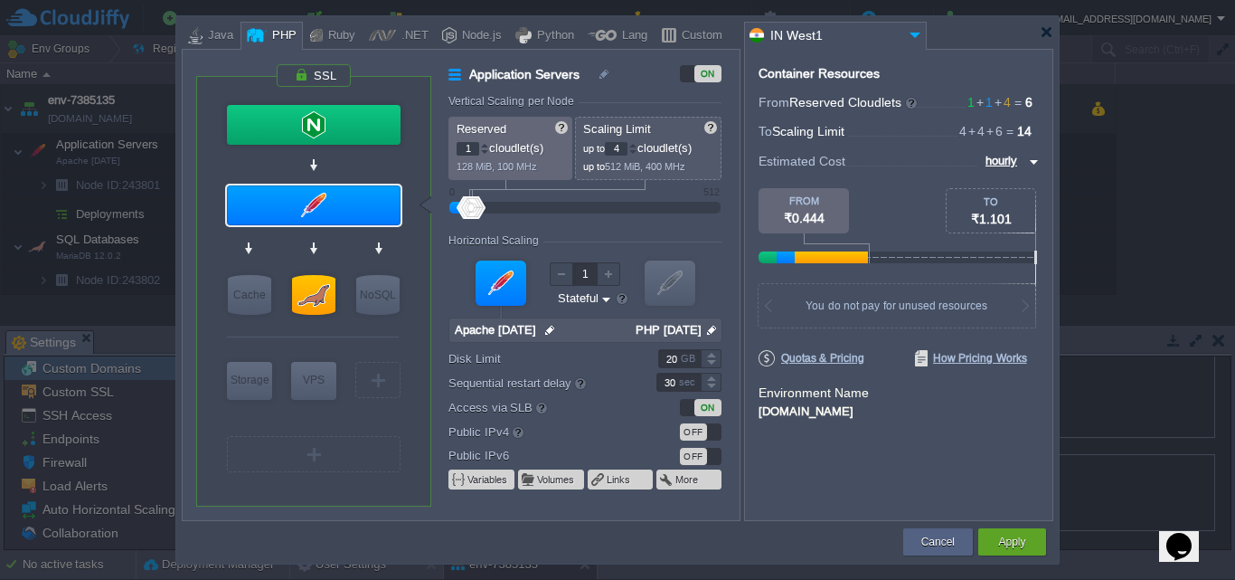
click at [716, 327] on img at bounding box center [712, 330] width 19 height 24
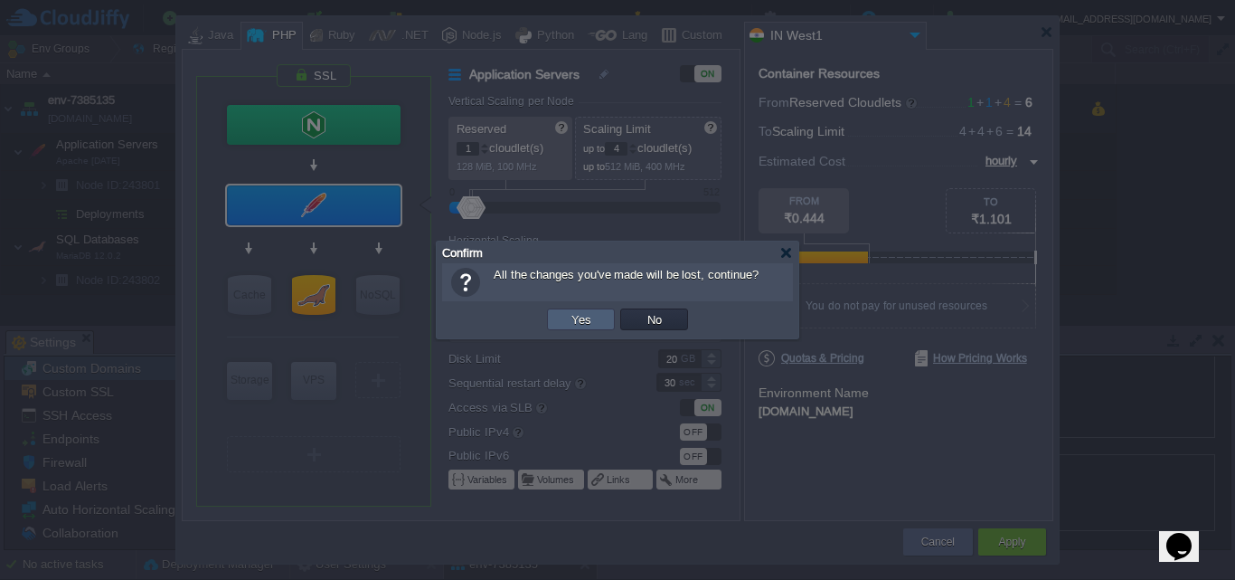
click at [596, 317] on td "Yes" at bounding box center [581, 319] width 68 height 22
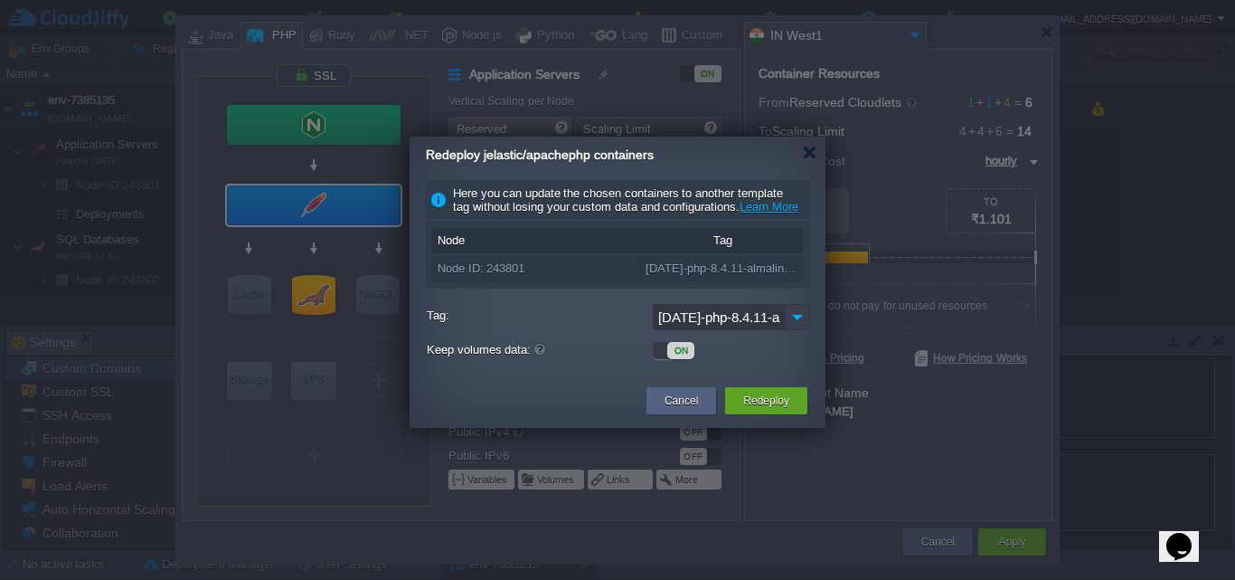
click at [791, 330] on img at bounding box center [797, 317] width 25 height 26
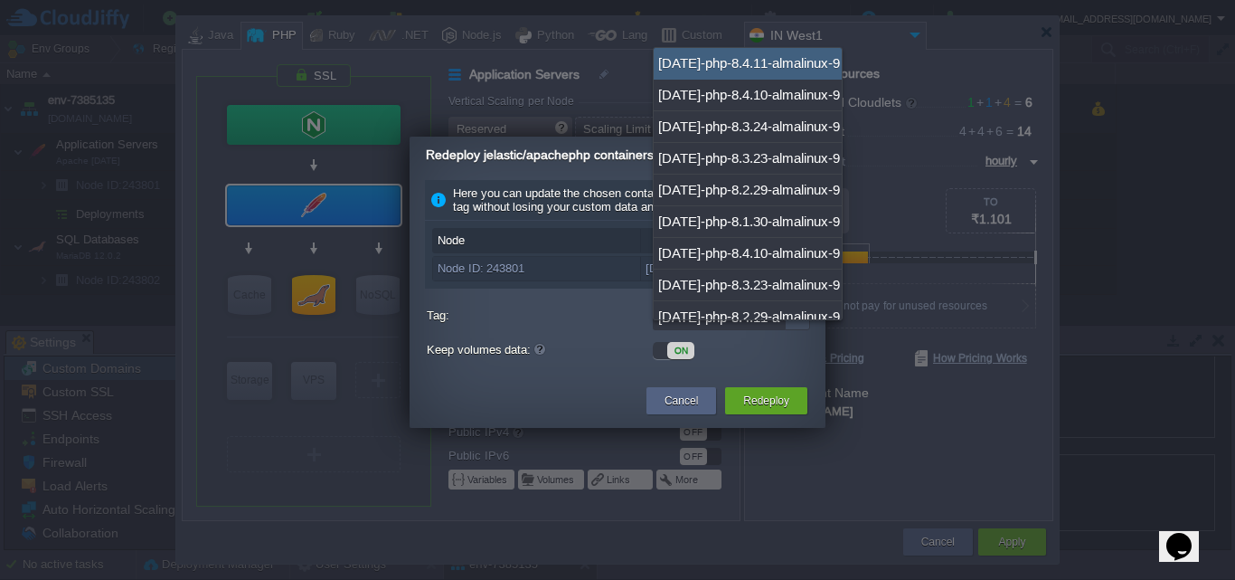
click at [802, 495] on div at bounding box center [617, 290] width 1235 height 580
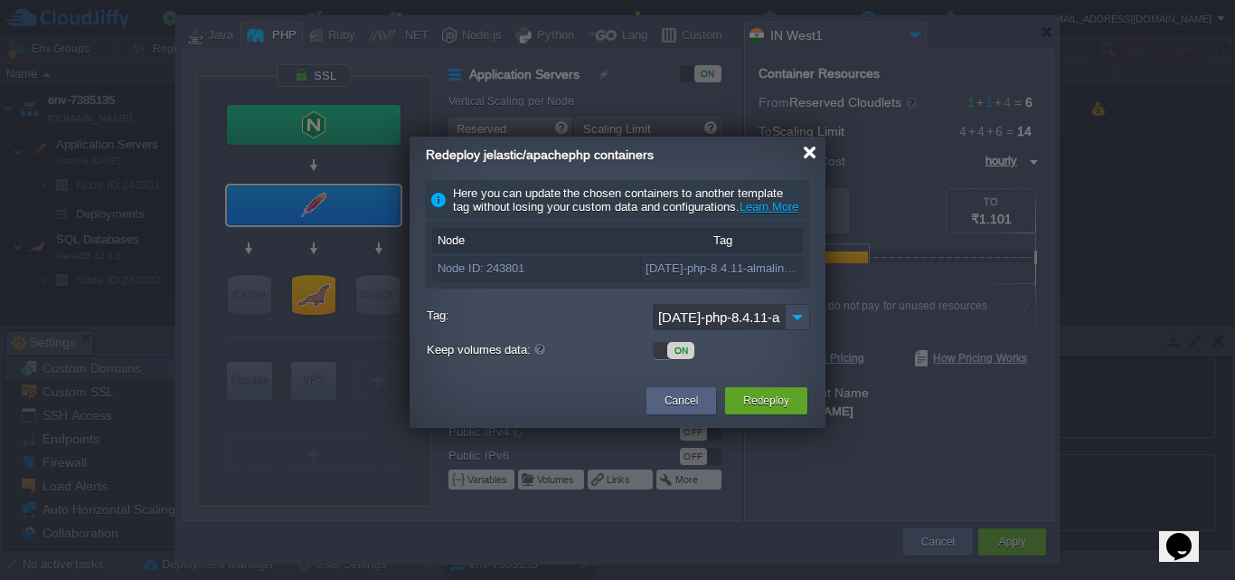
click at [807, 151] on div at bounding box center [810, 153] width 14 height 14
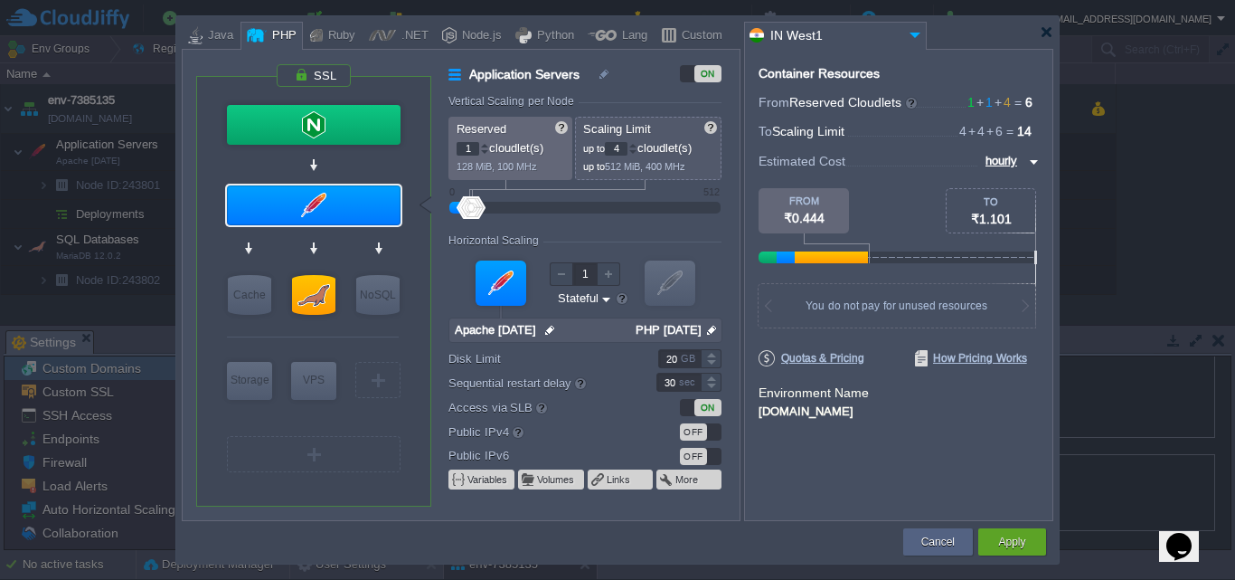
click at [799, 412] on div "[DOMAIN_NAME]" at bounding box center [899, 410] width 280 height 16
click at [850, 412] on div "[DOMAIN_NAME]" at bounding box center [899, 410] width 280 height 16
click at [846, 416] on div "[DOMAIN_NAME]" at bounding box center [899, 410] width 280 height 16
drag, startPoint x: 1011, startPoint y: 544, endPoint x: 968, endPoint y: 530, distance: 45.5
click at [1011, 543] on button "Apply" at bounding box center [1011, 542] width 27 height 18
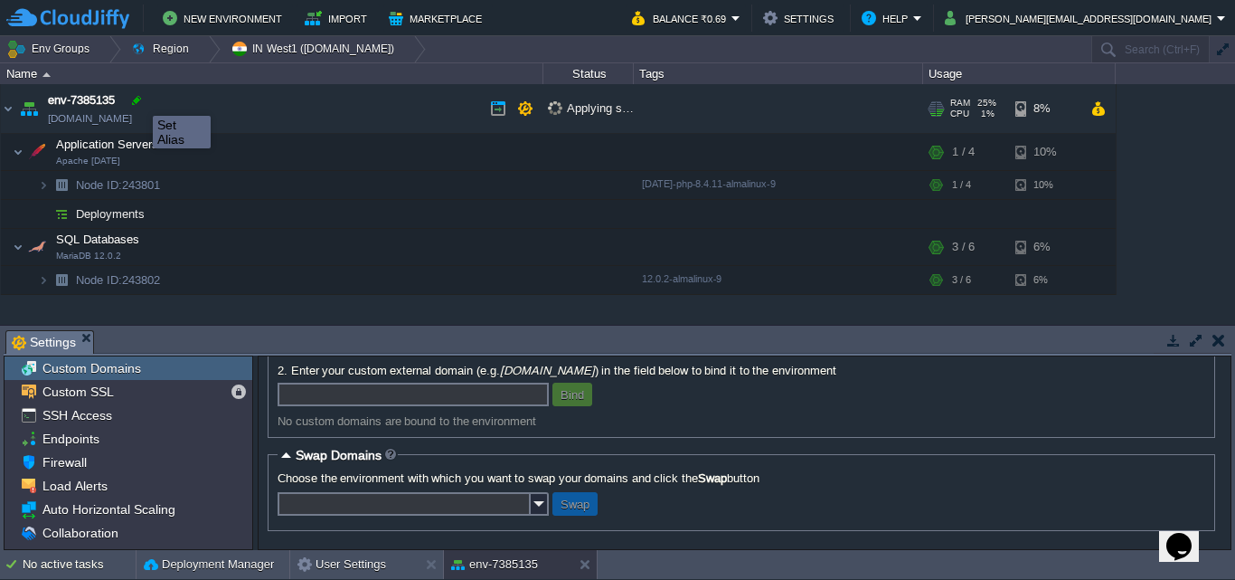
click at [137, 99] on div at bounding box center [136, 100] width 16 height 16
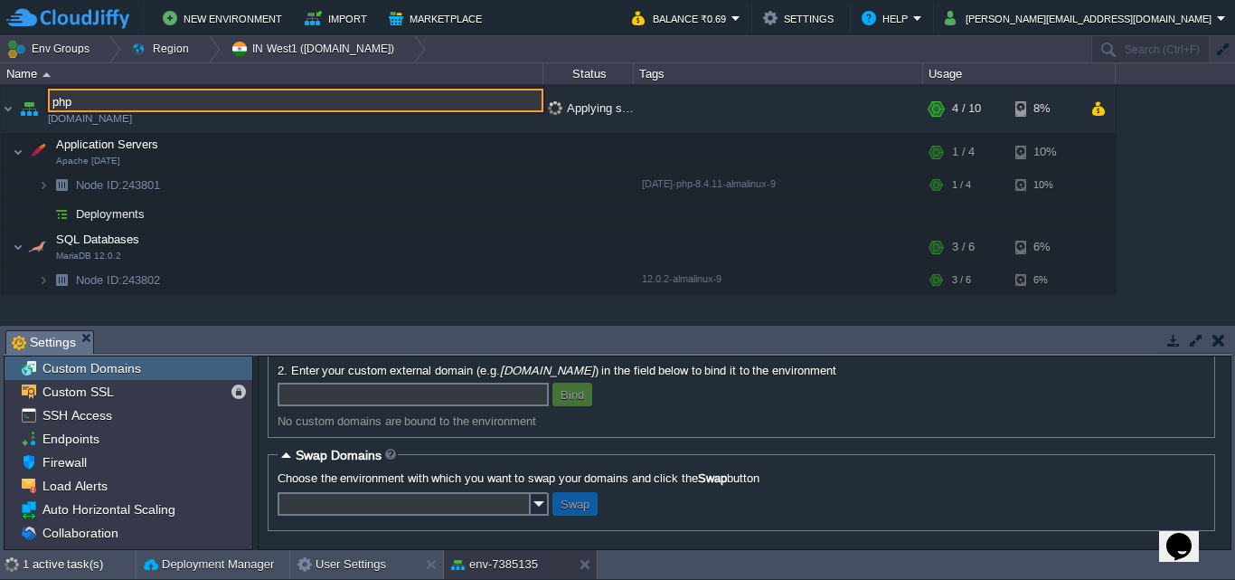
type input "php"
click at [500, 35] on div "New Environment Import Marketplace Bonus ₹0.00 Upgrade Account Balance ₹0.69 Se…" at bounding box center [617, 18] width 1235 height 36
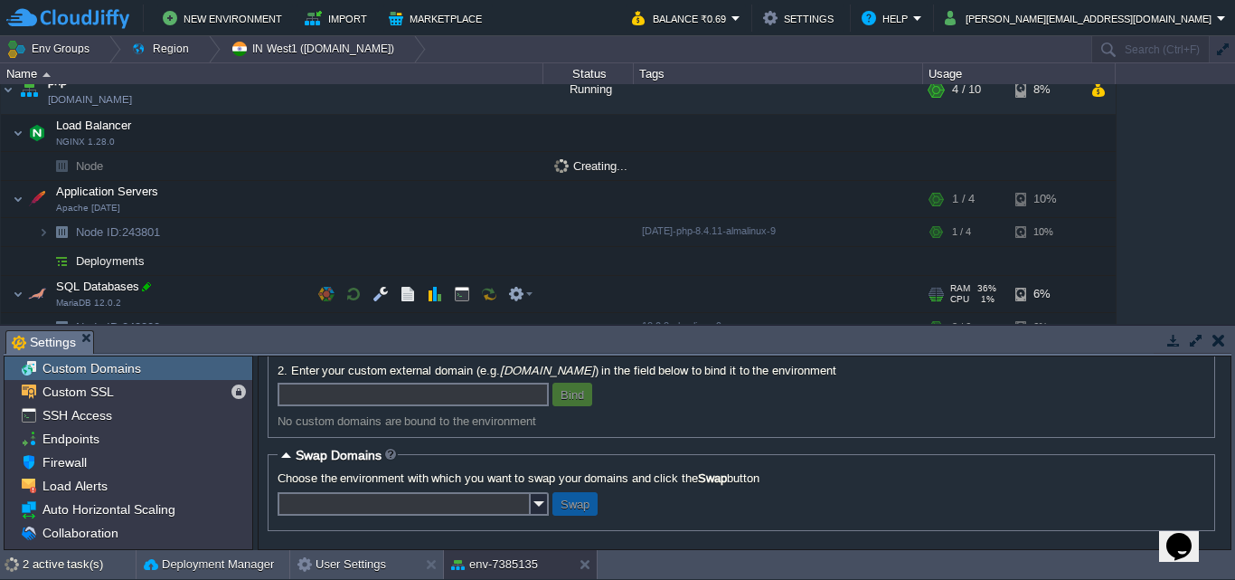
scroll to position [37, 0]
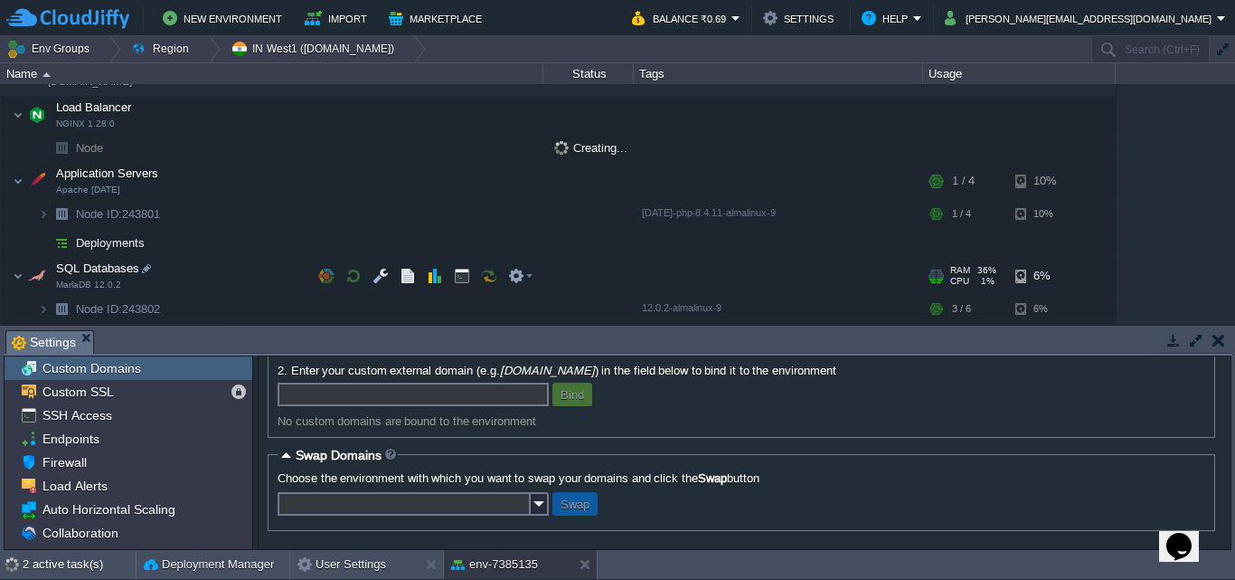
click at [90, 288] on span "MariaDB 12.0.2" at bounding box center [88, 284] width 65 height 11
click at [349, 279] on button "button" at bounding box center [353, 276] width 16 height 16
click at [507, 278] on td at bounding box center [521, 275] width 36 height 27
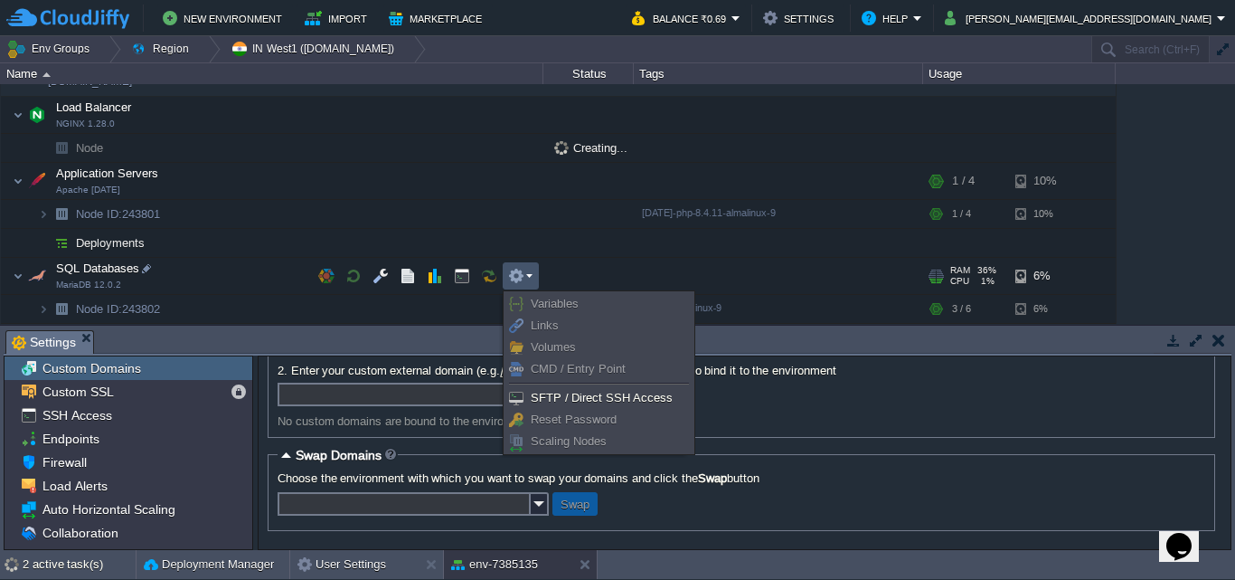
click at [507, 278] on td at bounding box center [521, 275] width 36 height 27
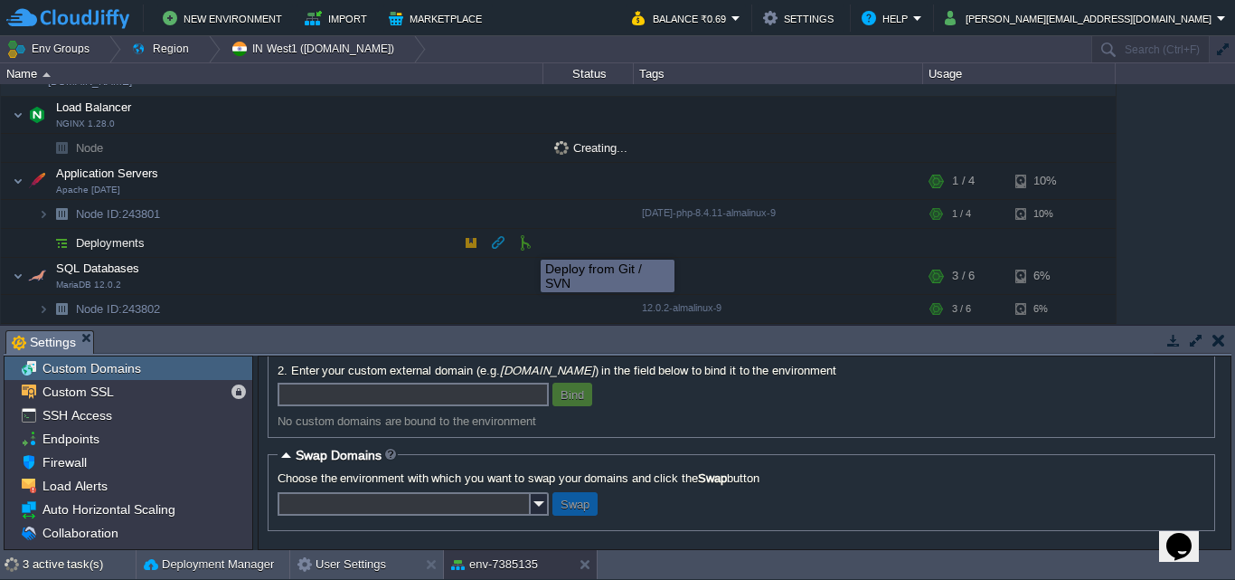
click at [527, 243] on button "button" at bounding box center [525, 242] width 16 height 16
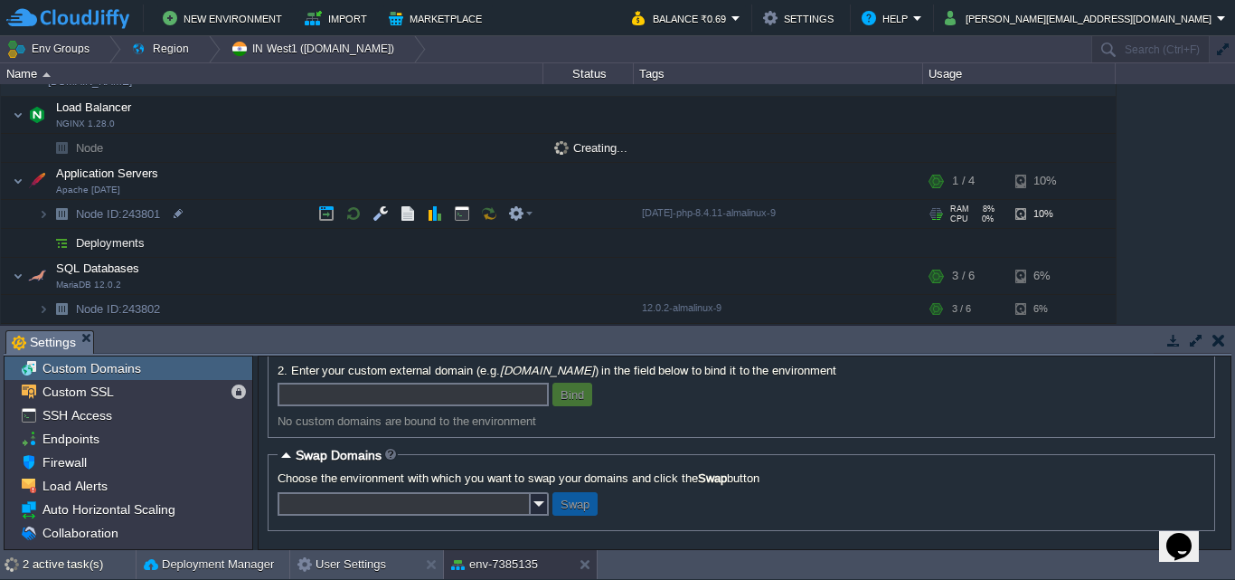
scroll to position [0, 0]
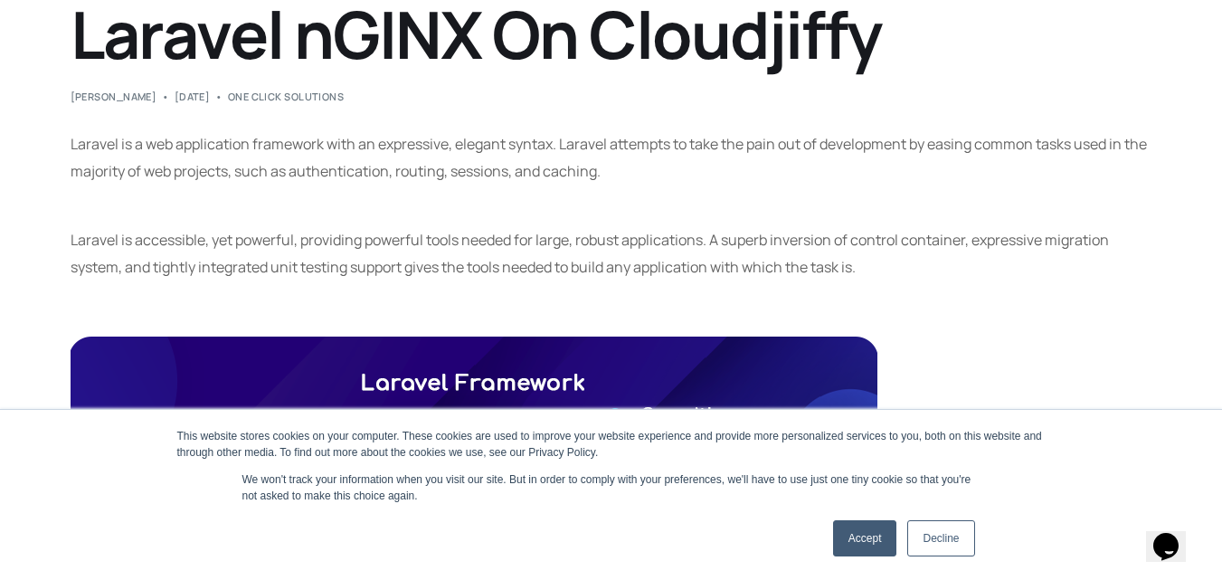
scroll to position [422, 0]
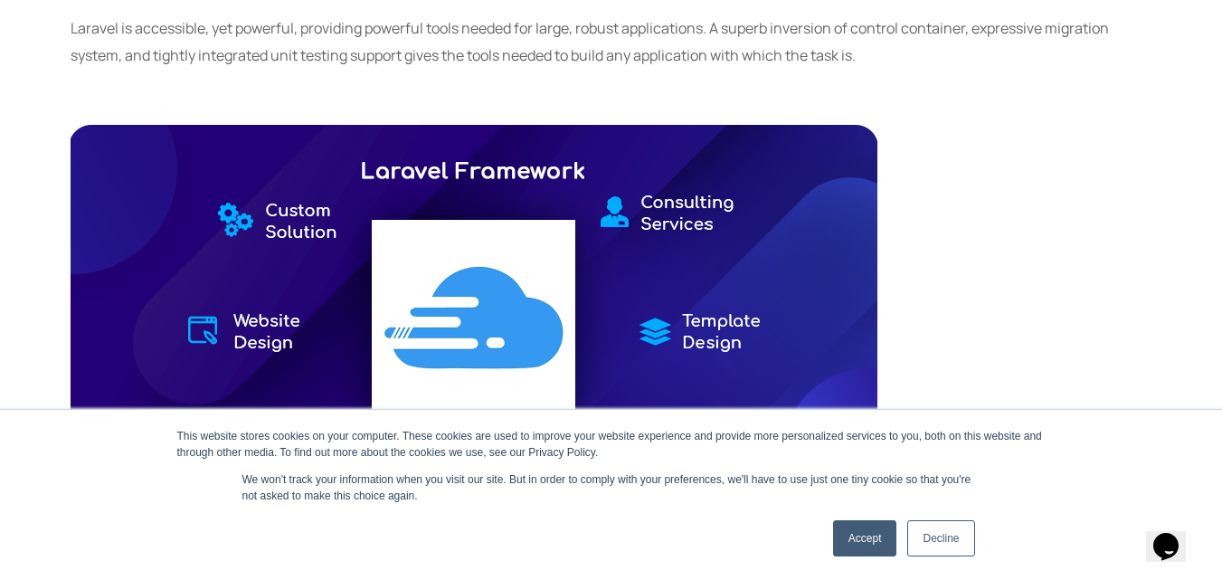
click at [865, 524] on link "Accept" at bounding box center [865, 538] width 64 height 36
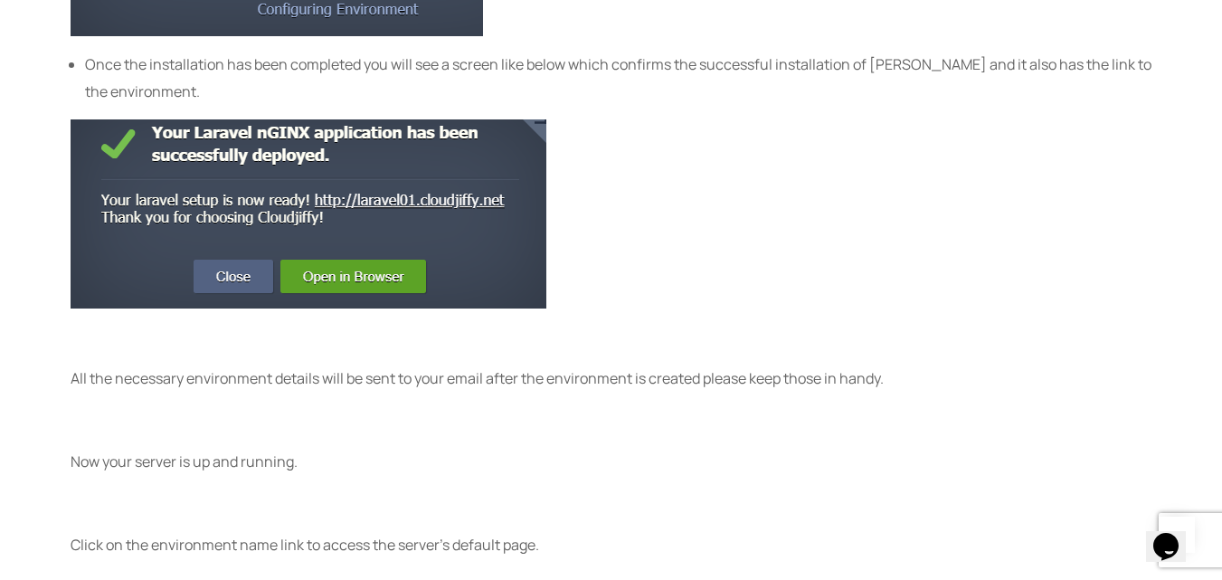
scroll to position [2955, 0]
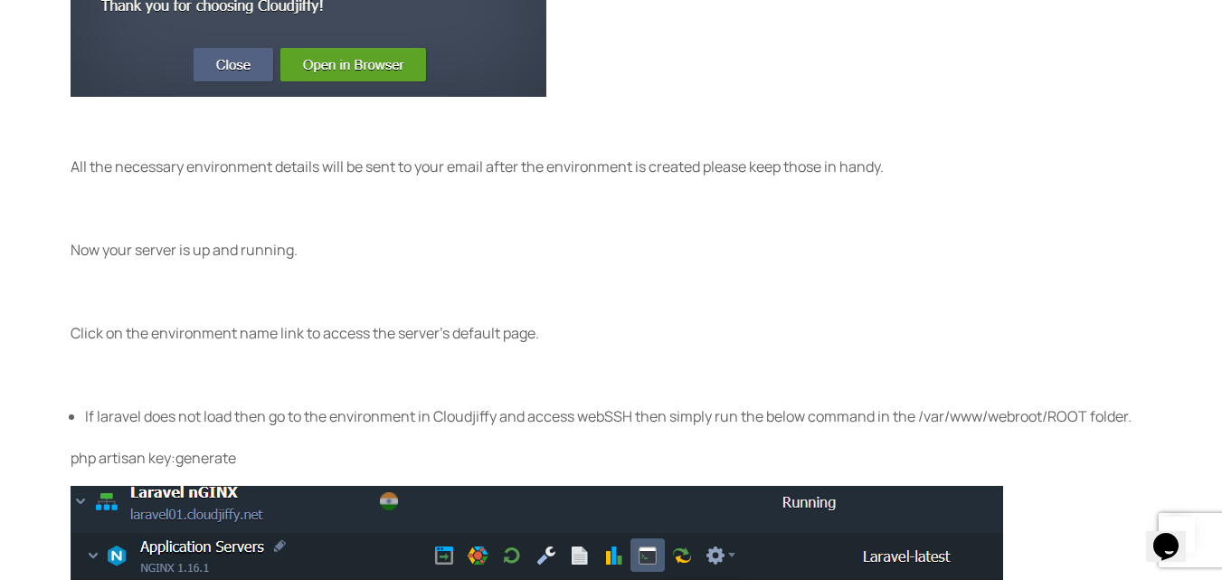
click at [504, 175] on span "All the necessary environment details will be sent to your email after the envi…" at bounding box center [477, 166] width 813 height 20
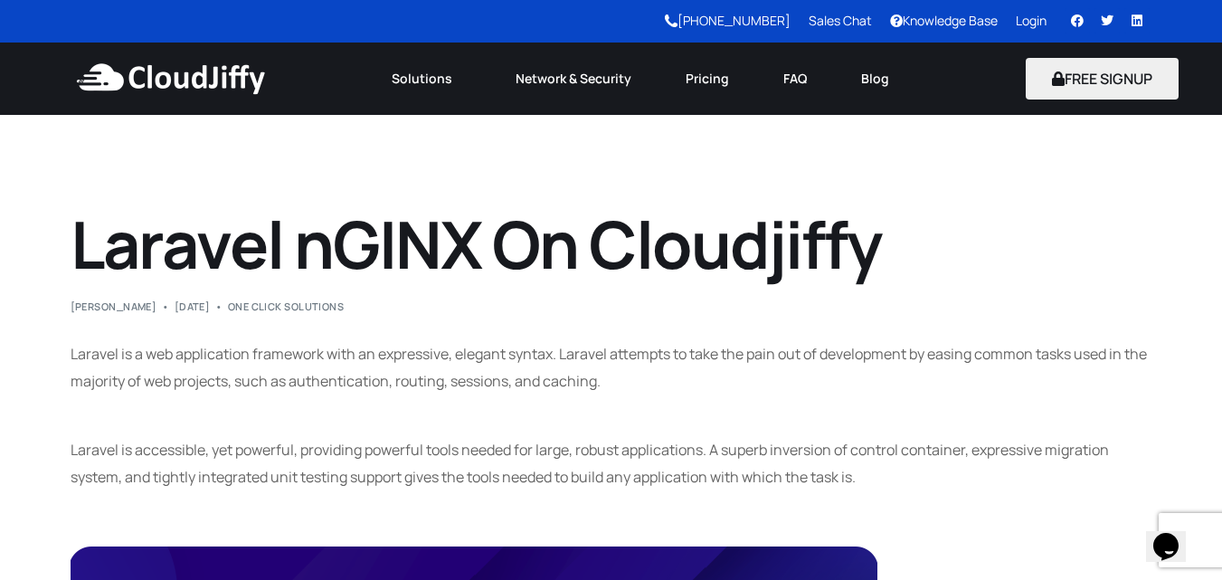
scroll to position [0, 0]
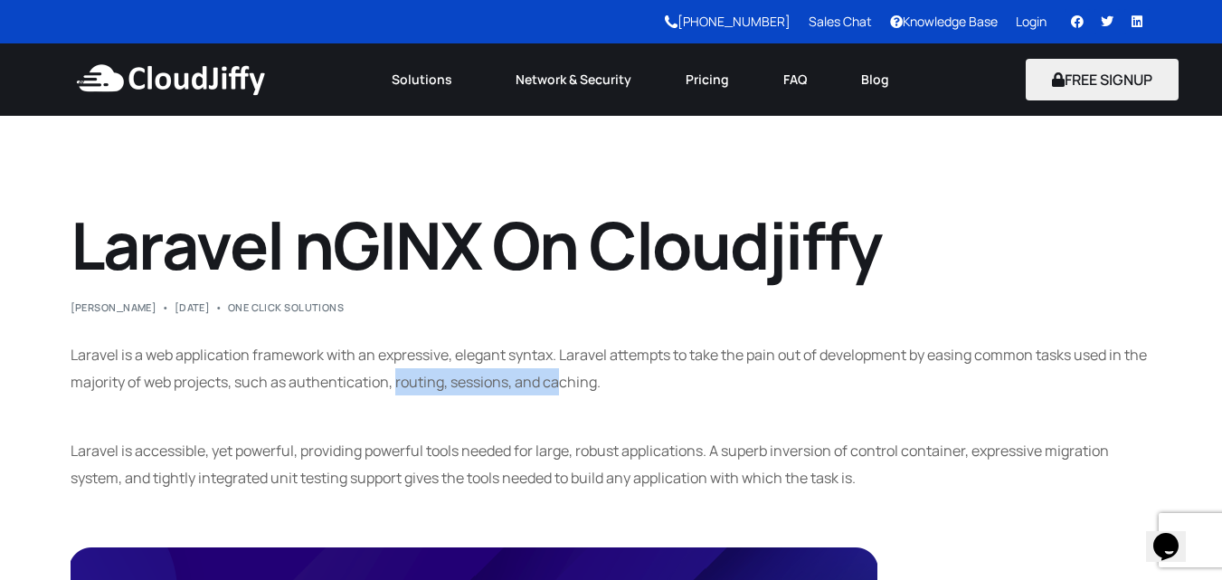
drag, startPoint x: 424, startPoint y: 372, endPoint x: 587, endPoint y: 387, distance: 163.5
click at [587, 387] on span "Laravel is a web application framework with an expressive, elegant syntax. Lara…" at bounding box center [609, 368] width 1076 height 47
click at [622, 373] on span "Laravel is a web application framework with an expressive, elegant syntax. Lara…" at bounding box center [609, 368] width 1076 height 47
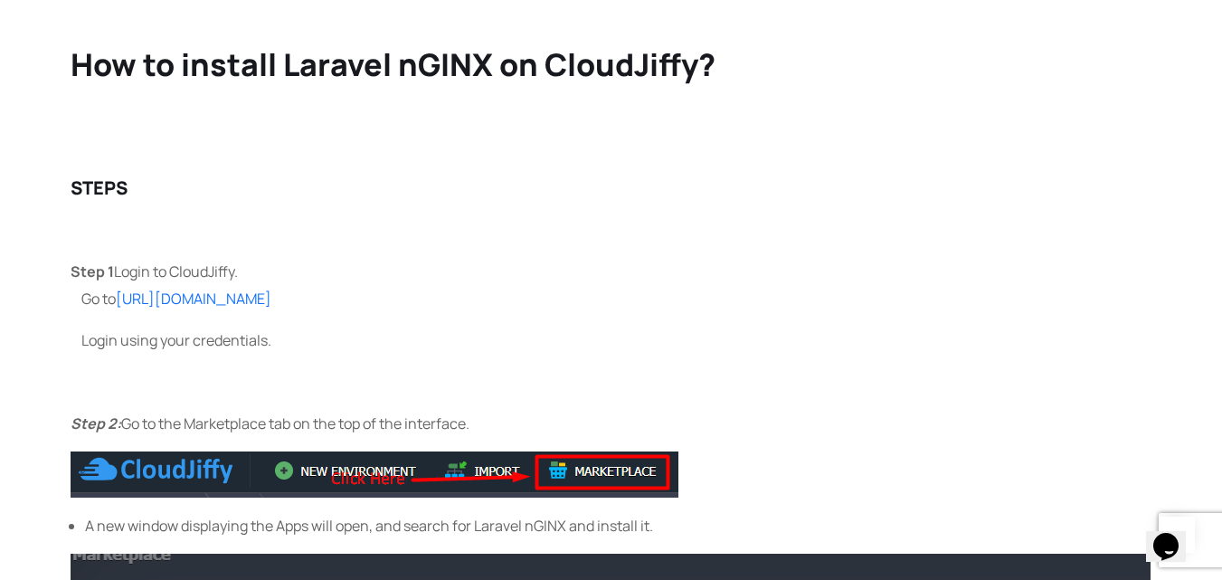
scroll to position [1689, 0]
